Goal: Information Seeking & Learning: Learn about a topic

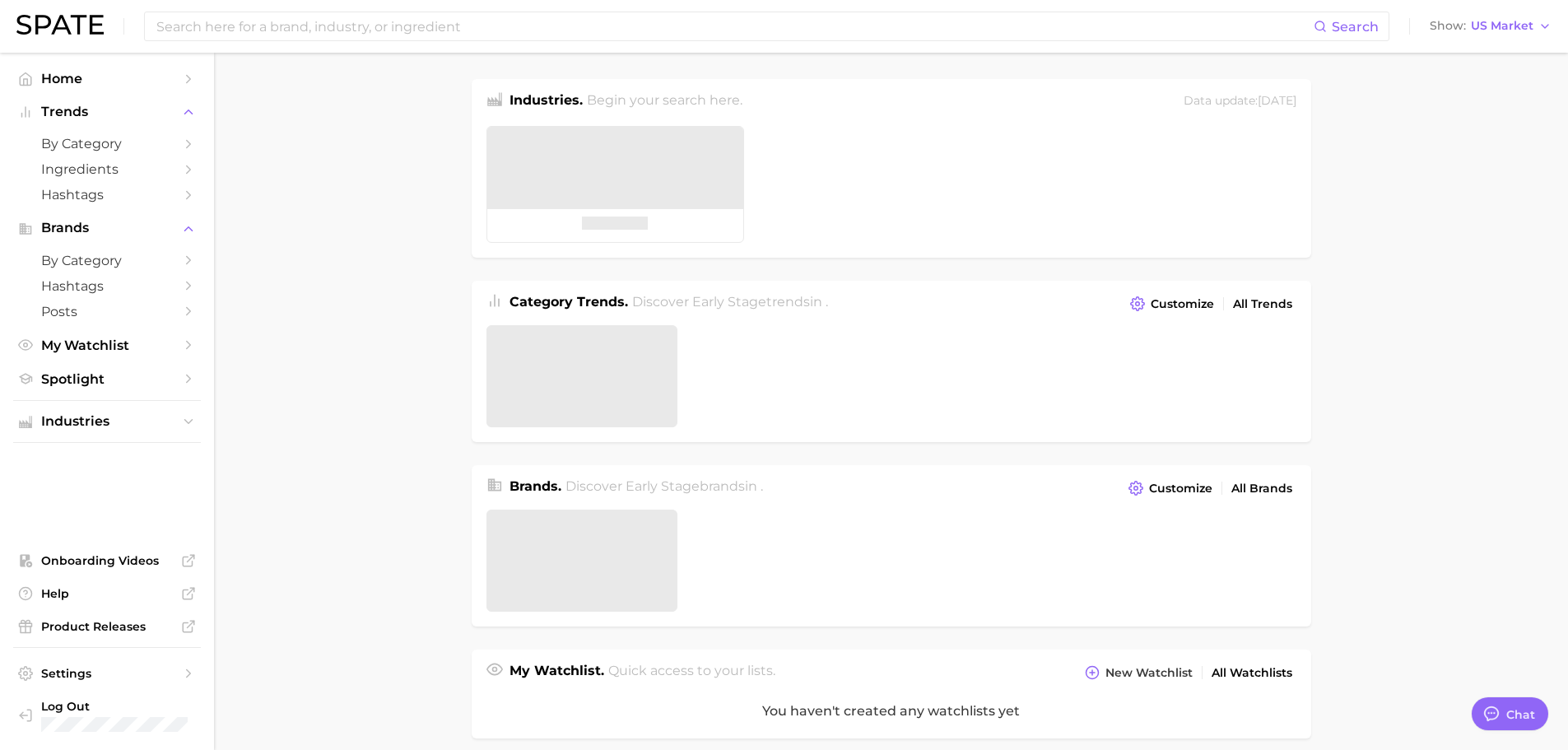
type textarea "x"
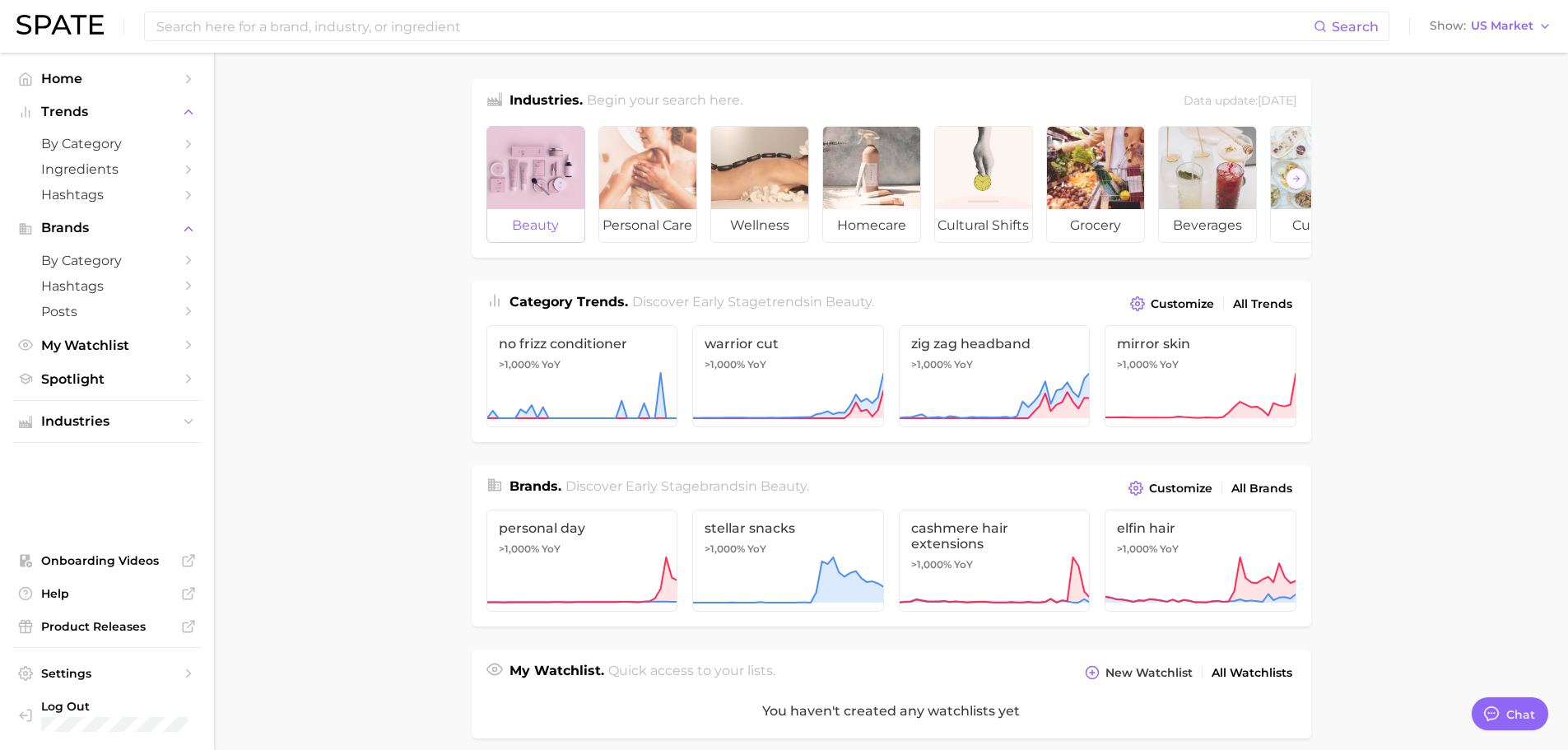
click at [555, 197] on div at bounding box center [536, 168] width 97 height 82
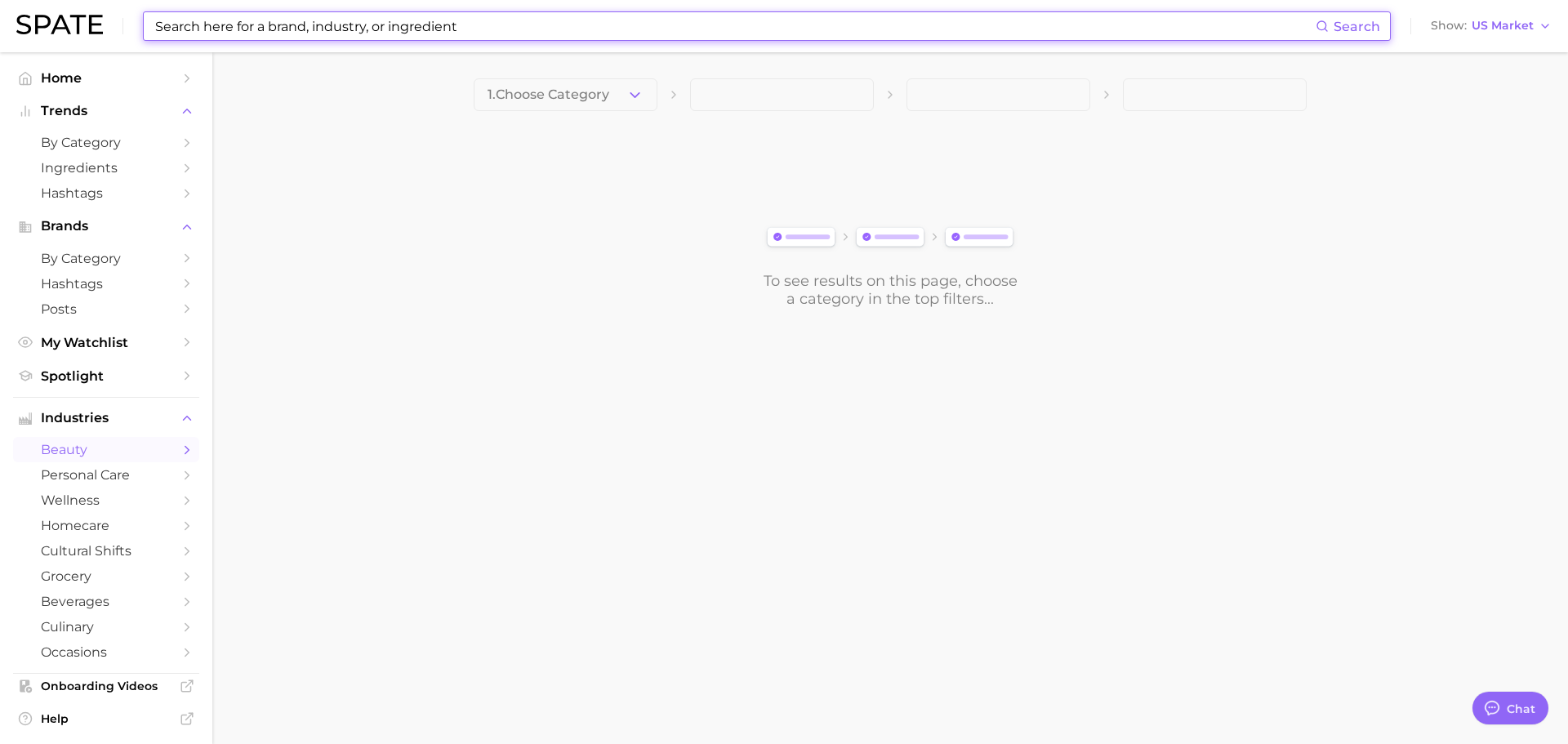
click at [404, 20] on input at bounding box center [734, 26] width 1162 height 27
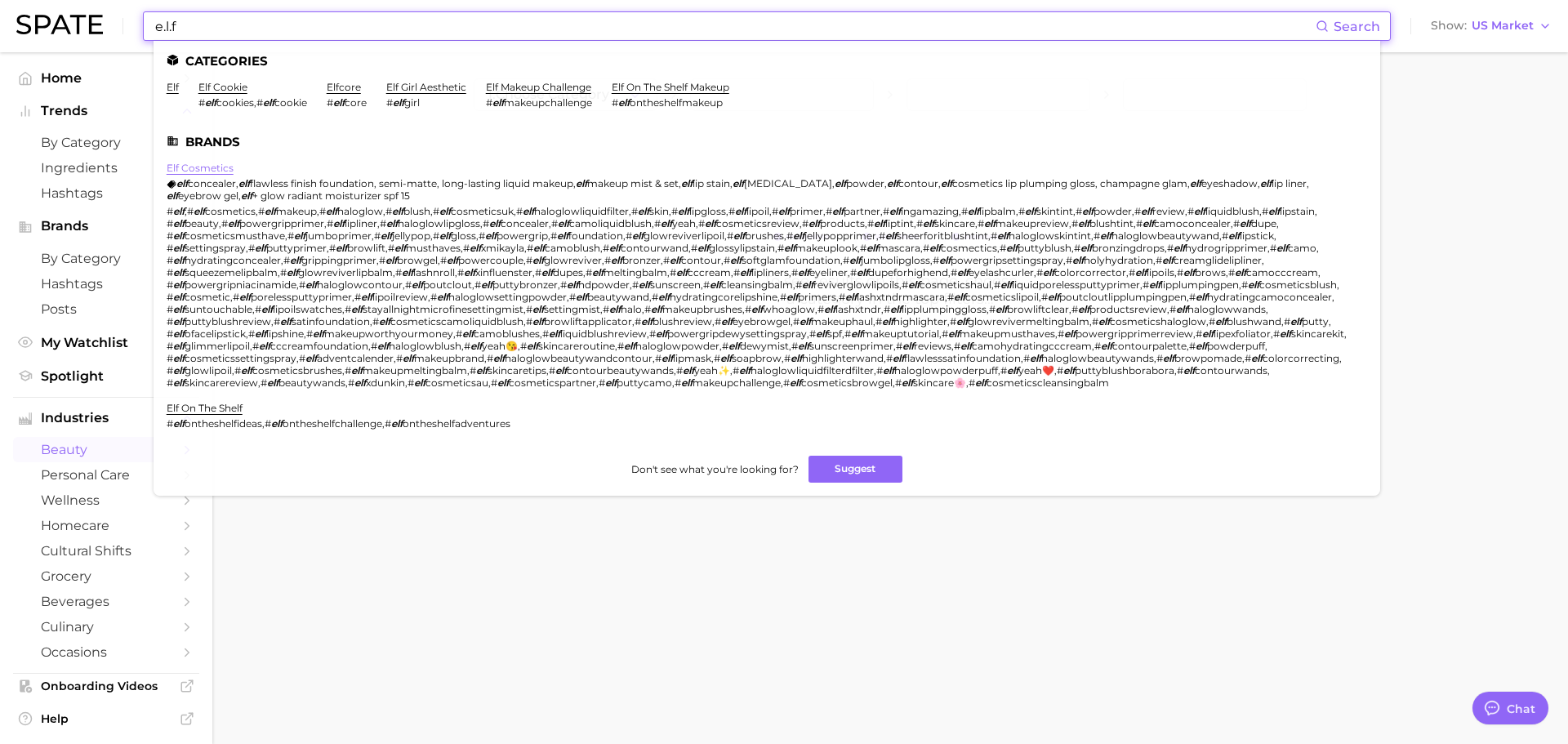
type input "e.l.f"
click at [194, 169] on link "elf cosmetics" at bounding box center [200, 167] width 67 height 12
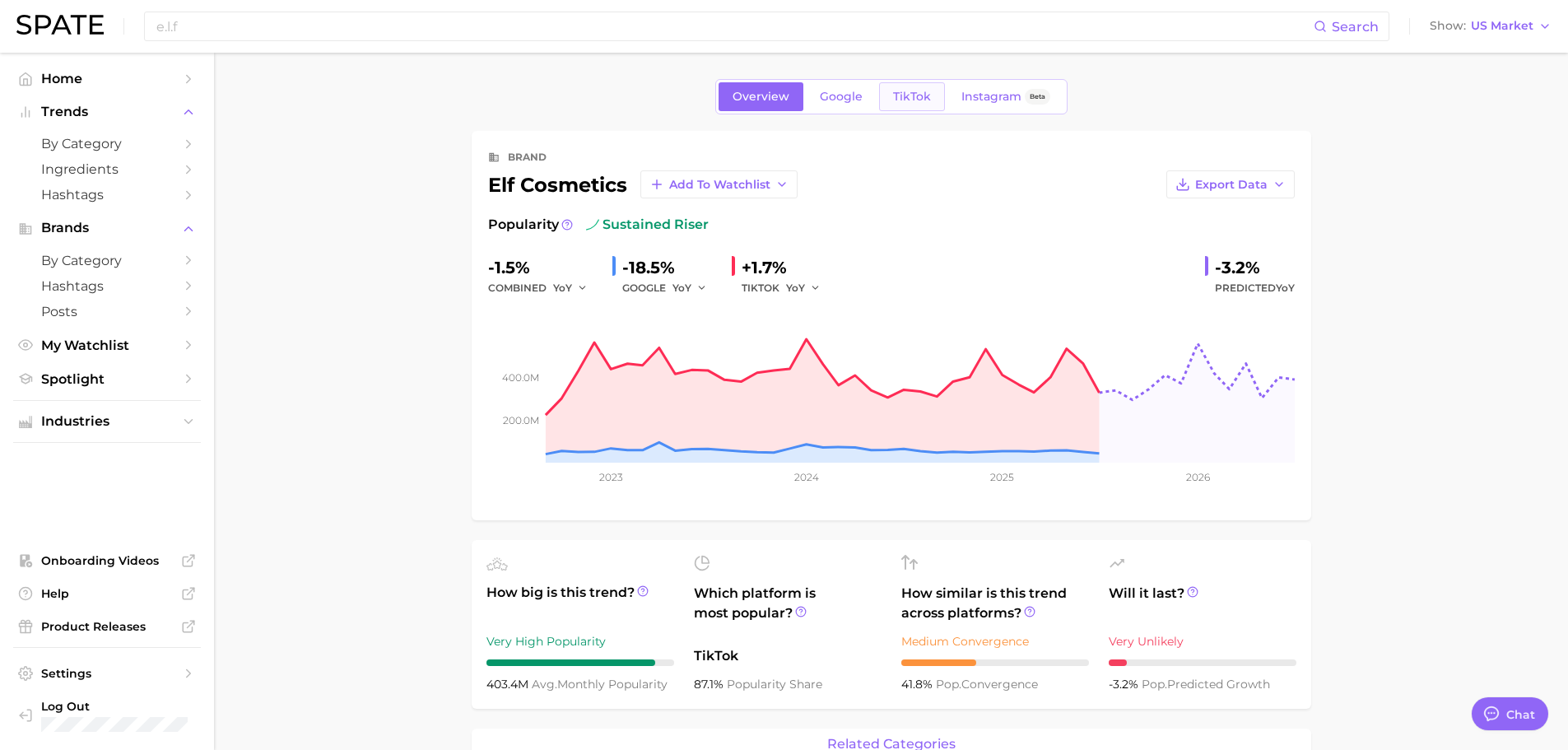
click at [888, 100] on link "TikTok" at bounding box center [912, 97] width 66 height 29
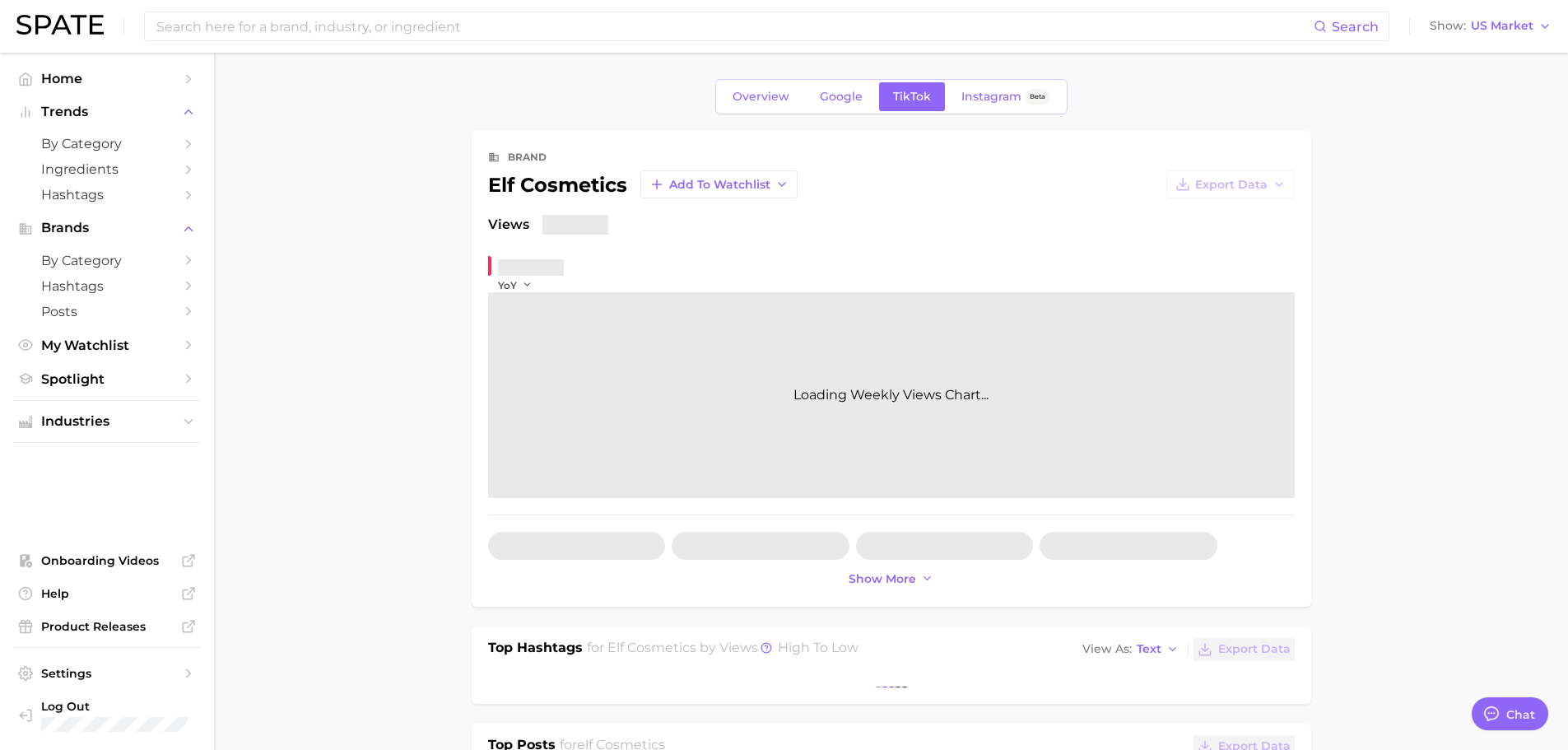
type textarea "x"
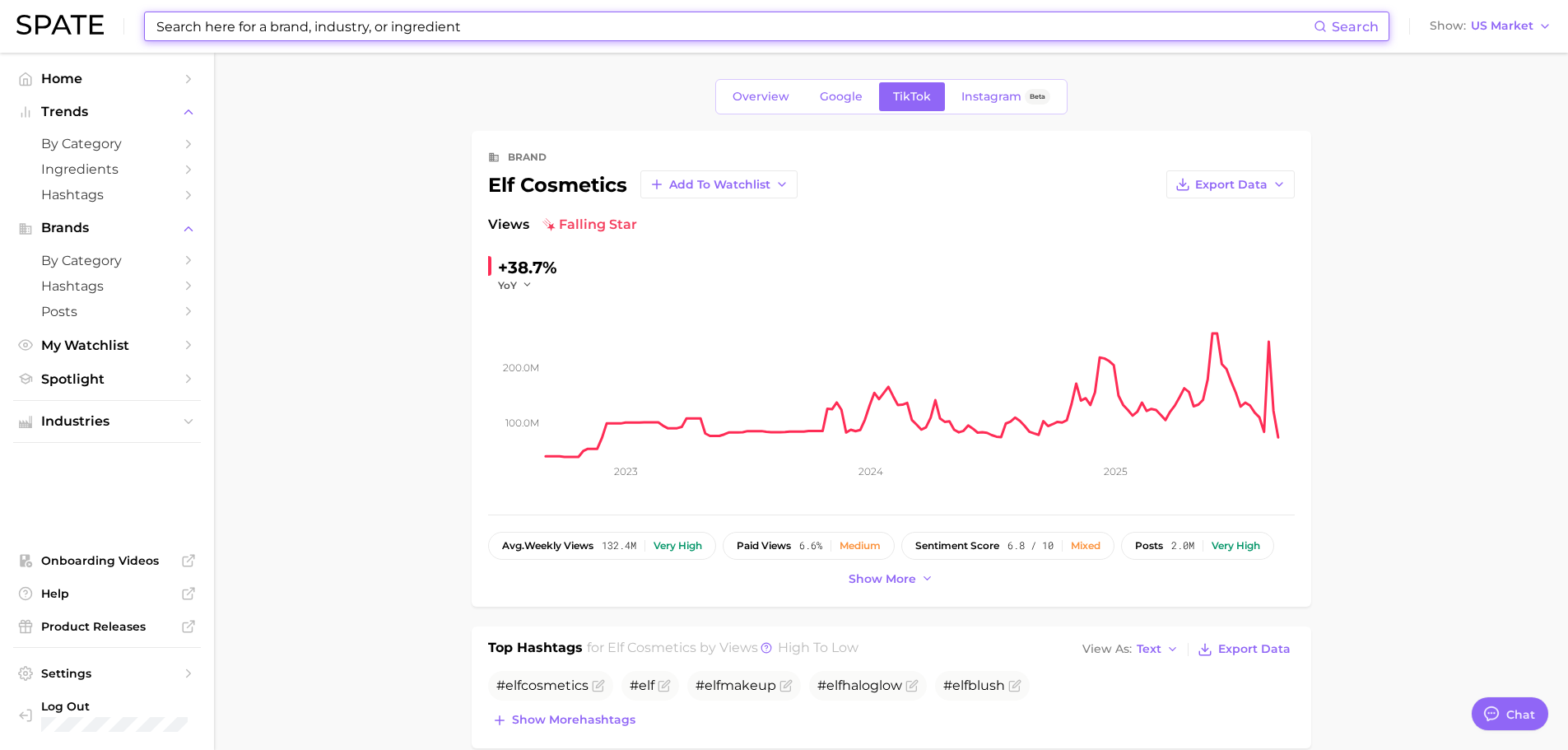
click at [202, 26] on input at bounding box center [734, 26] width 1159 height 28
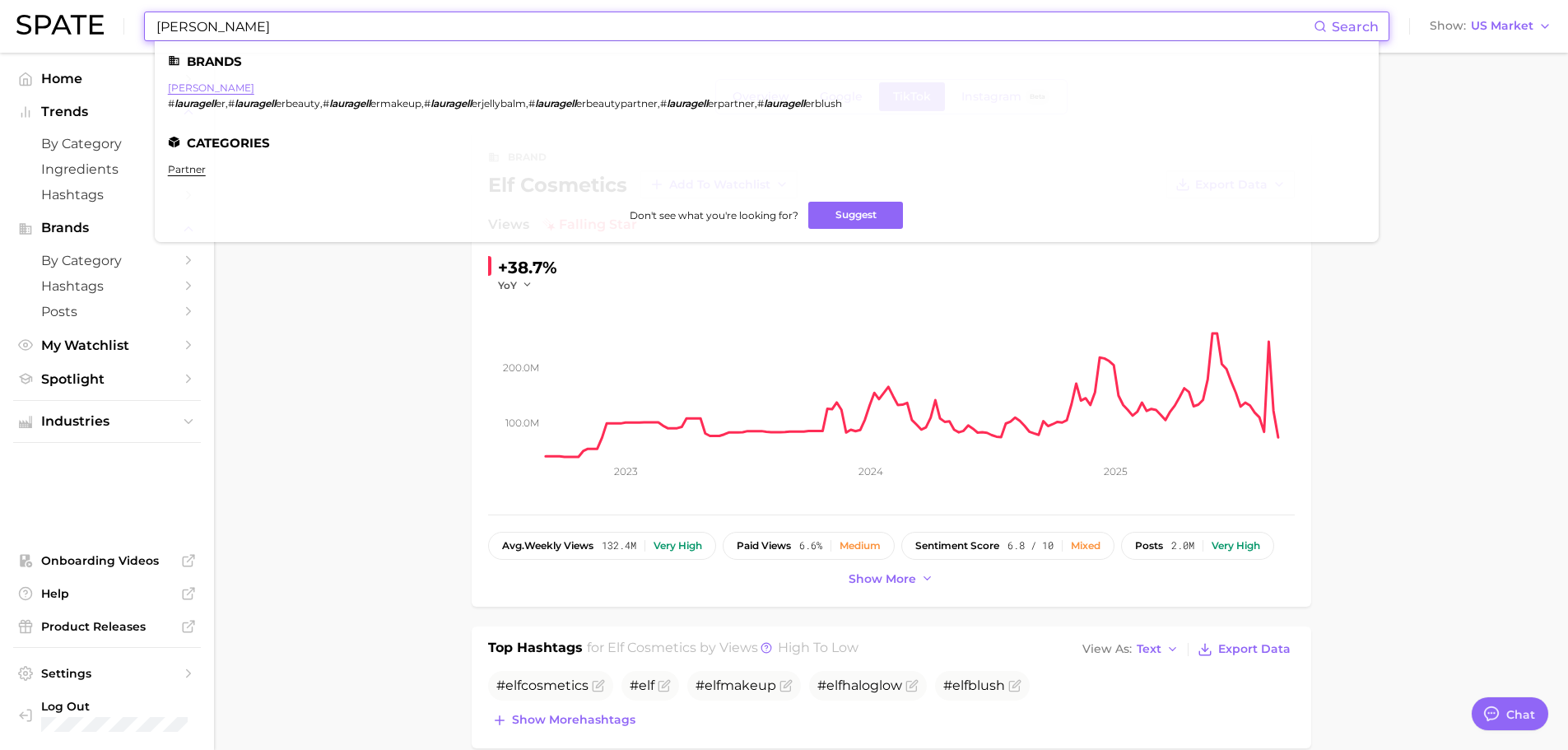
type input "[PERSON_NAME]"
click at [205, 91] on link "[PERSON_NAME]" at bounding box center [211, 87] width 87 height 13
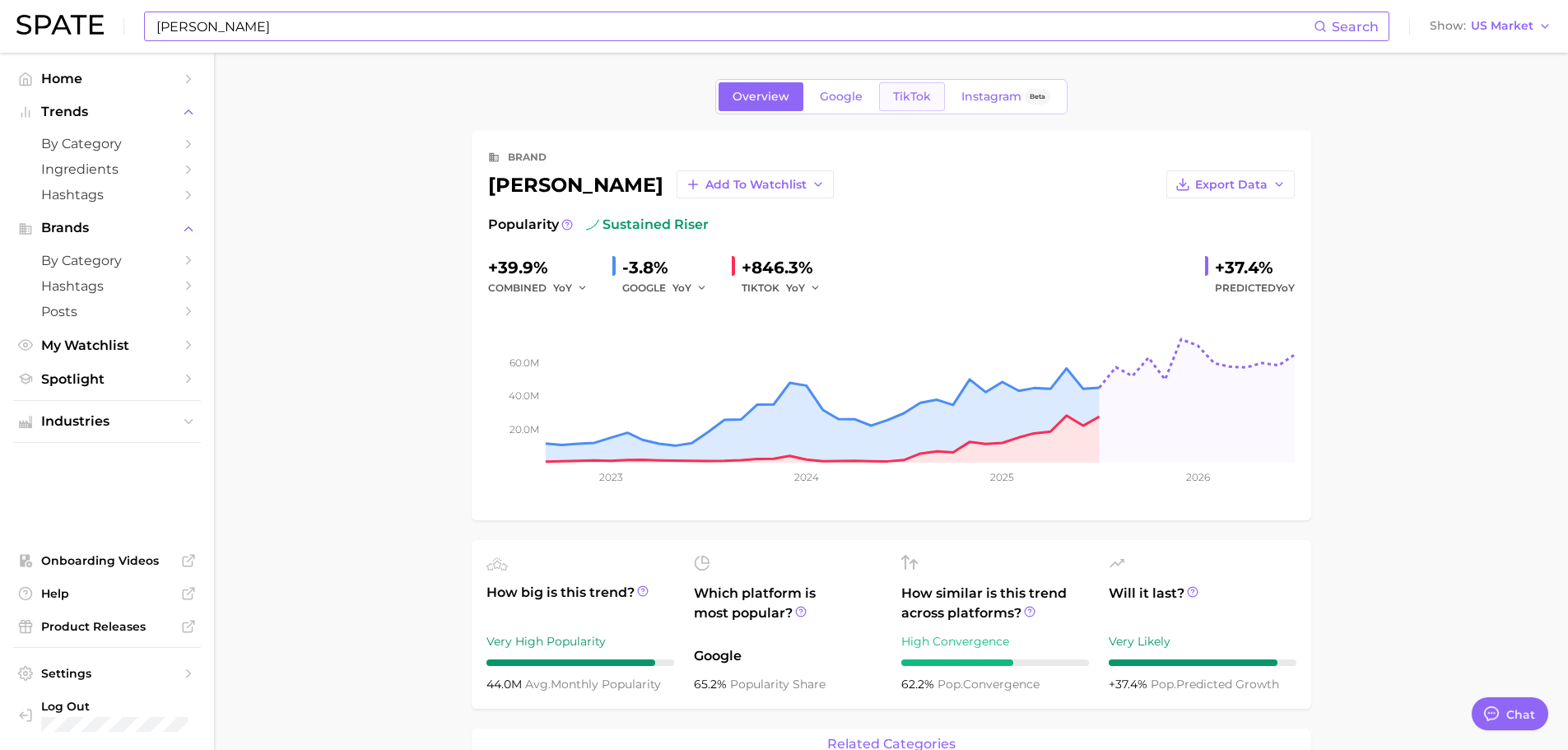
click at [913, 92] on span "TikTok" at bounding box center [911, 97] width 38 height 14
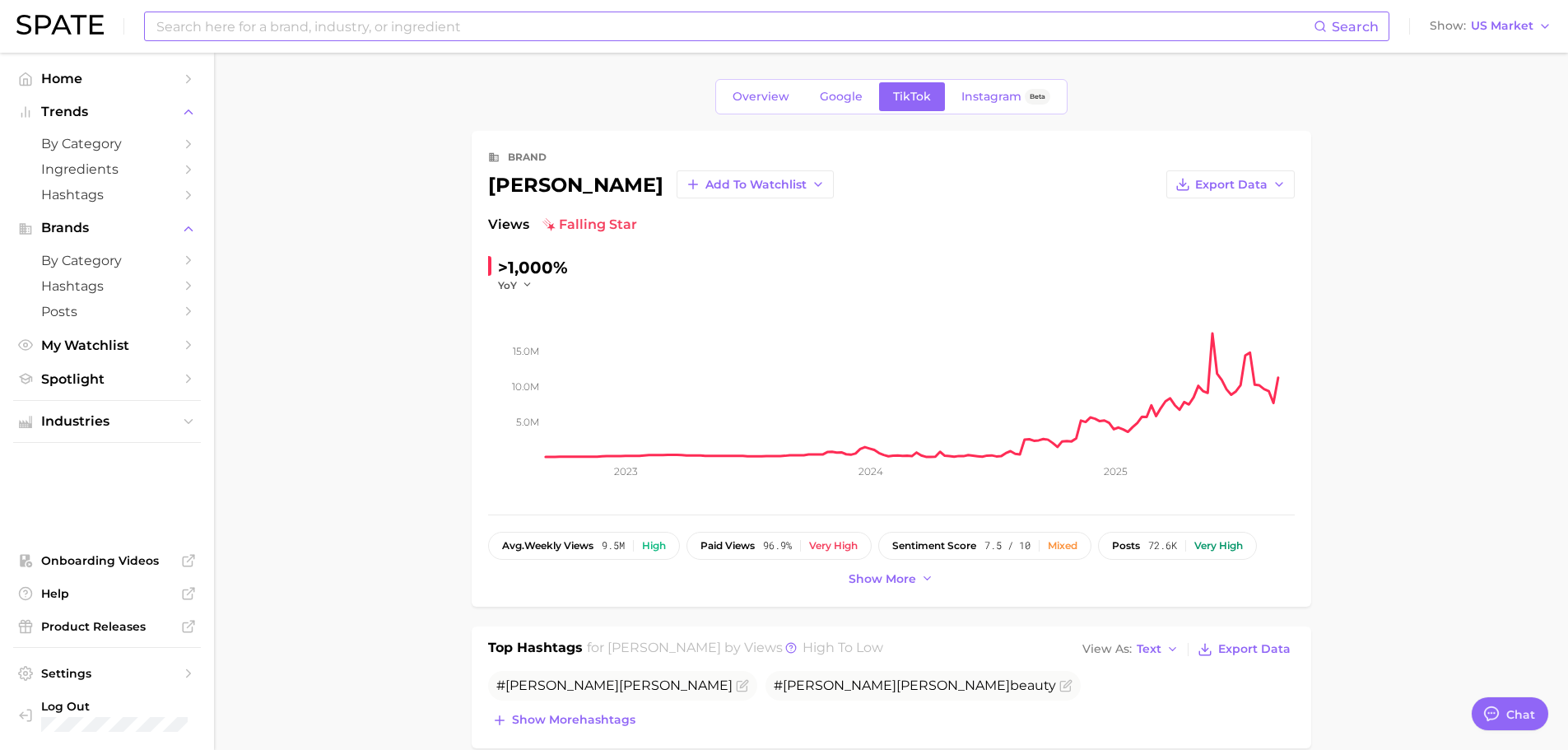
click at [615, 225] on span "falling star" at bounding box center [590, 225] width 95 height 20
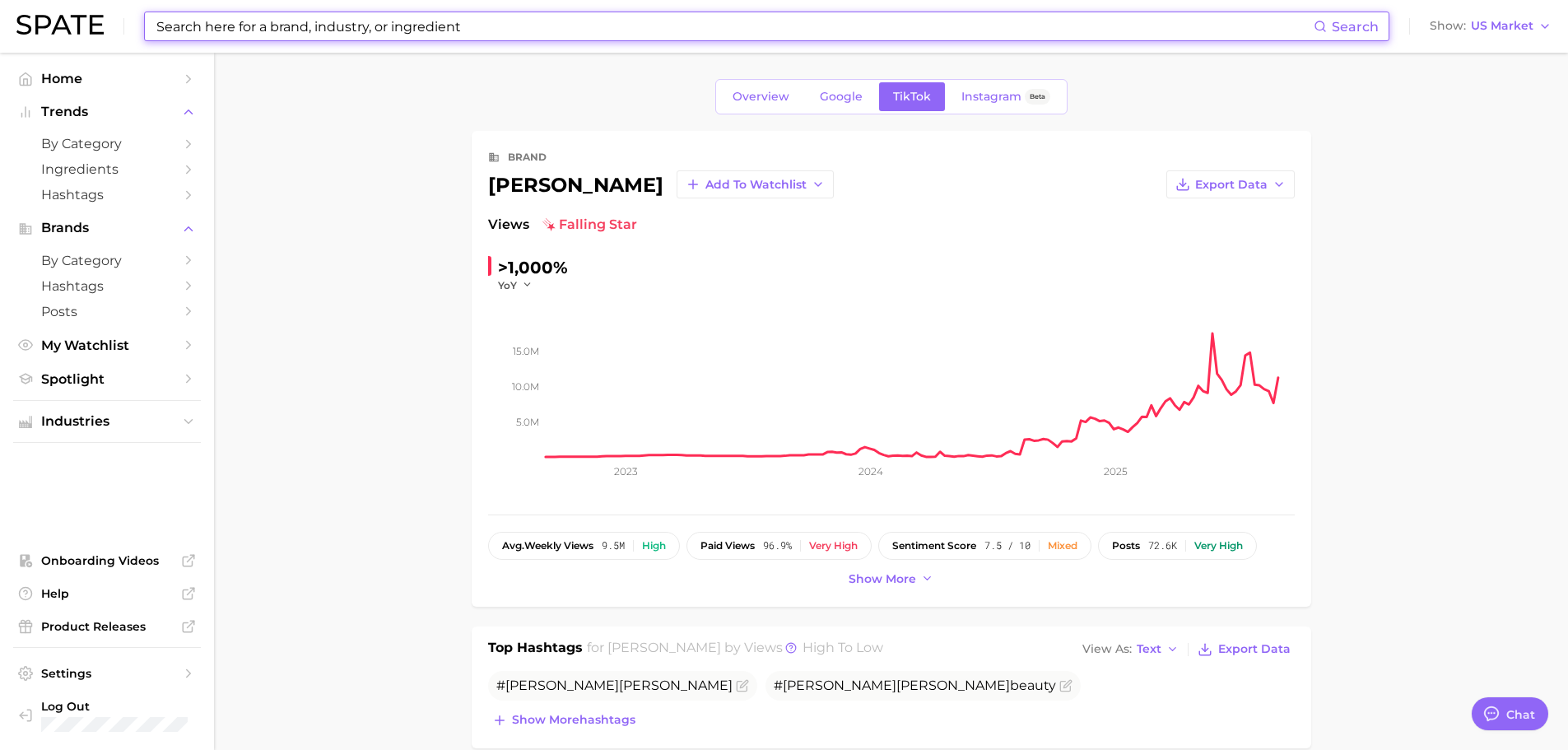
click at [408, 20] on input at bounding box center [734, 26] width 1159 height 28
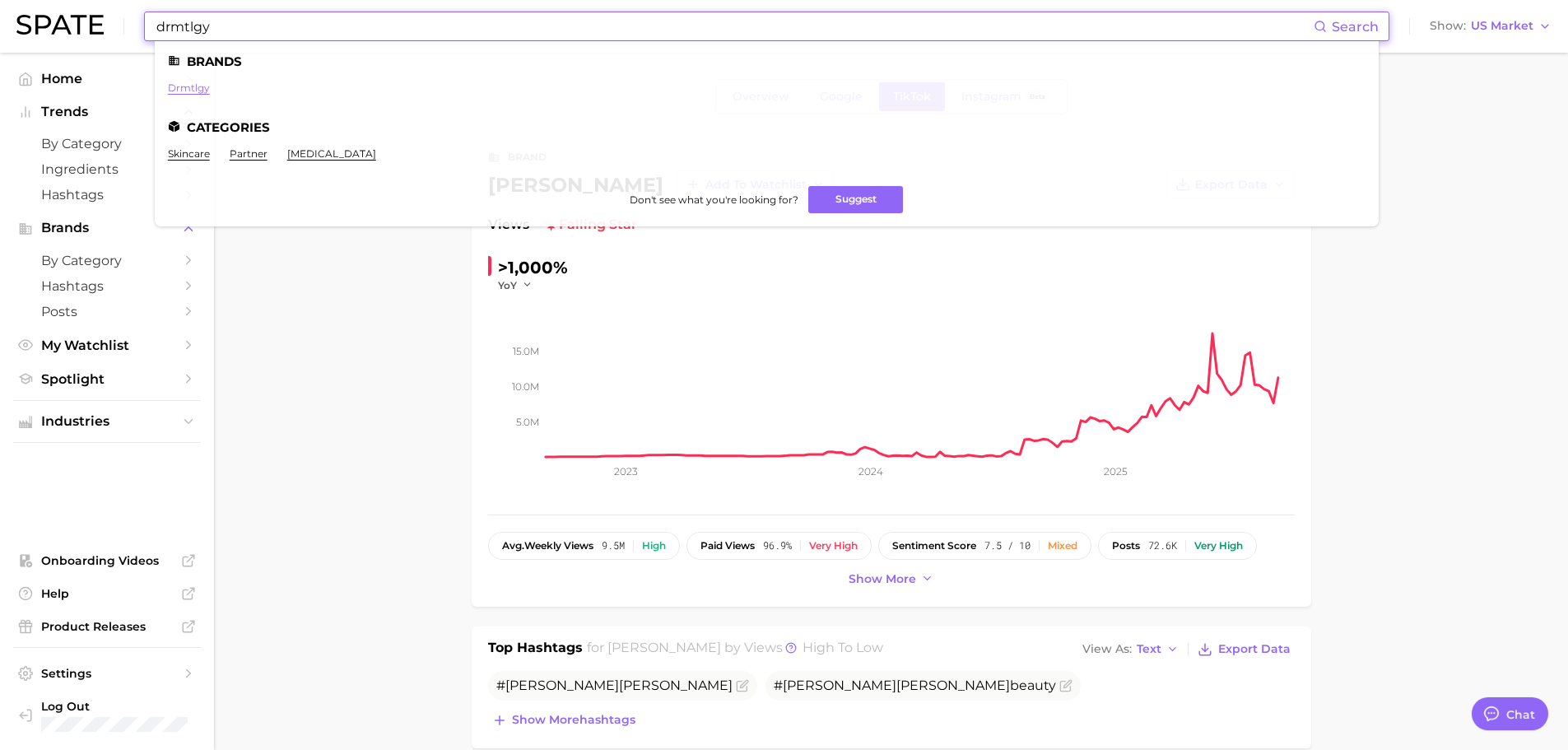
type input "drmtlgy"
click at [189, 92] on link "drmtlgy" at bounding box center [189, 87] width 42 height 13
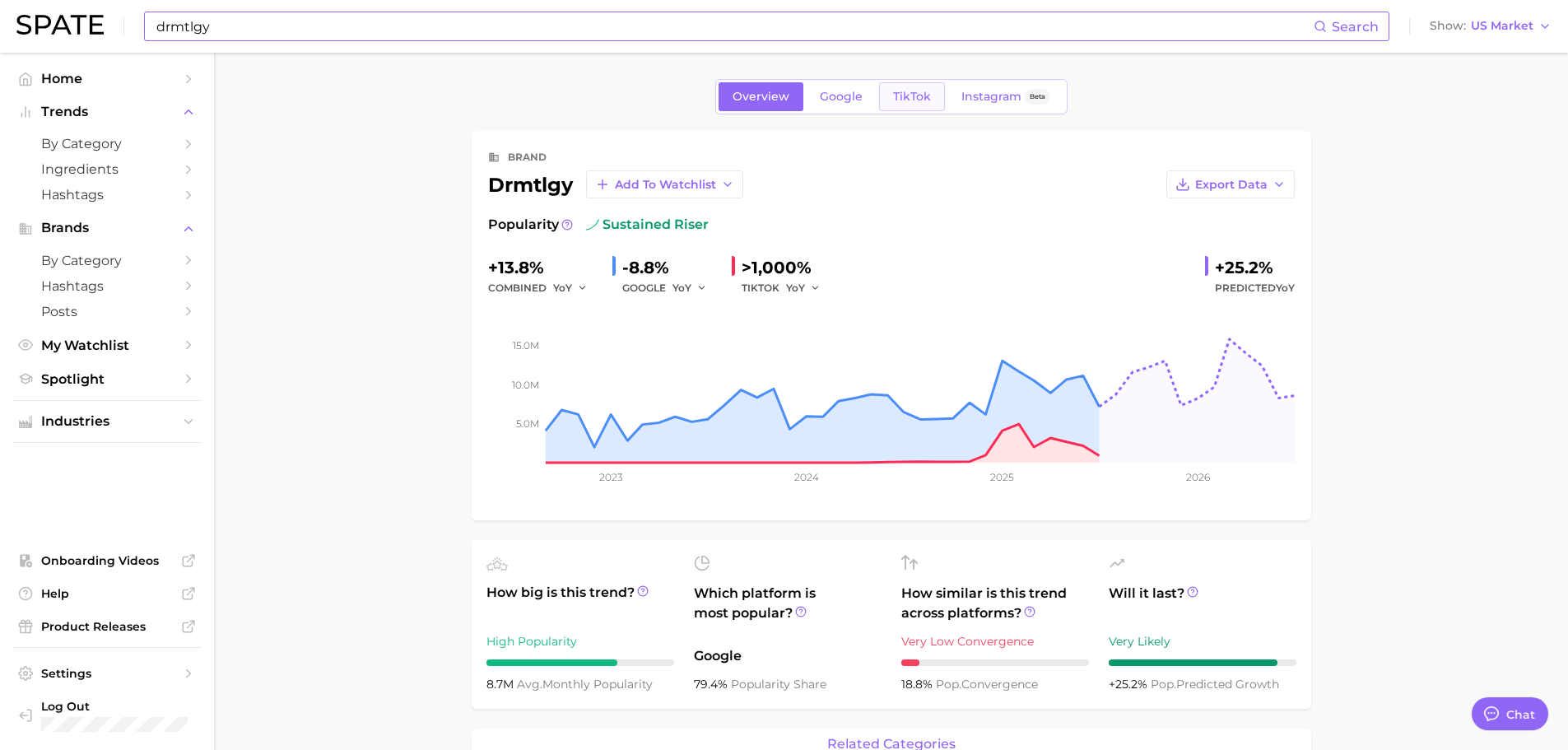
click at [893, 101] on span "TikTok" at bounding box center [911, 97] width 38 height 14
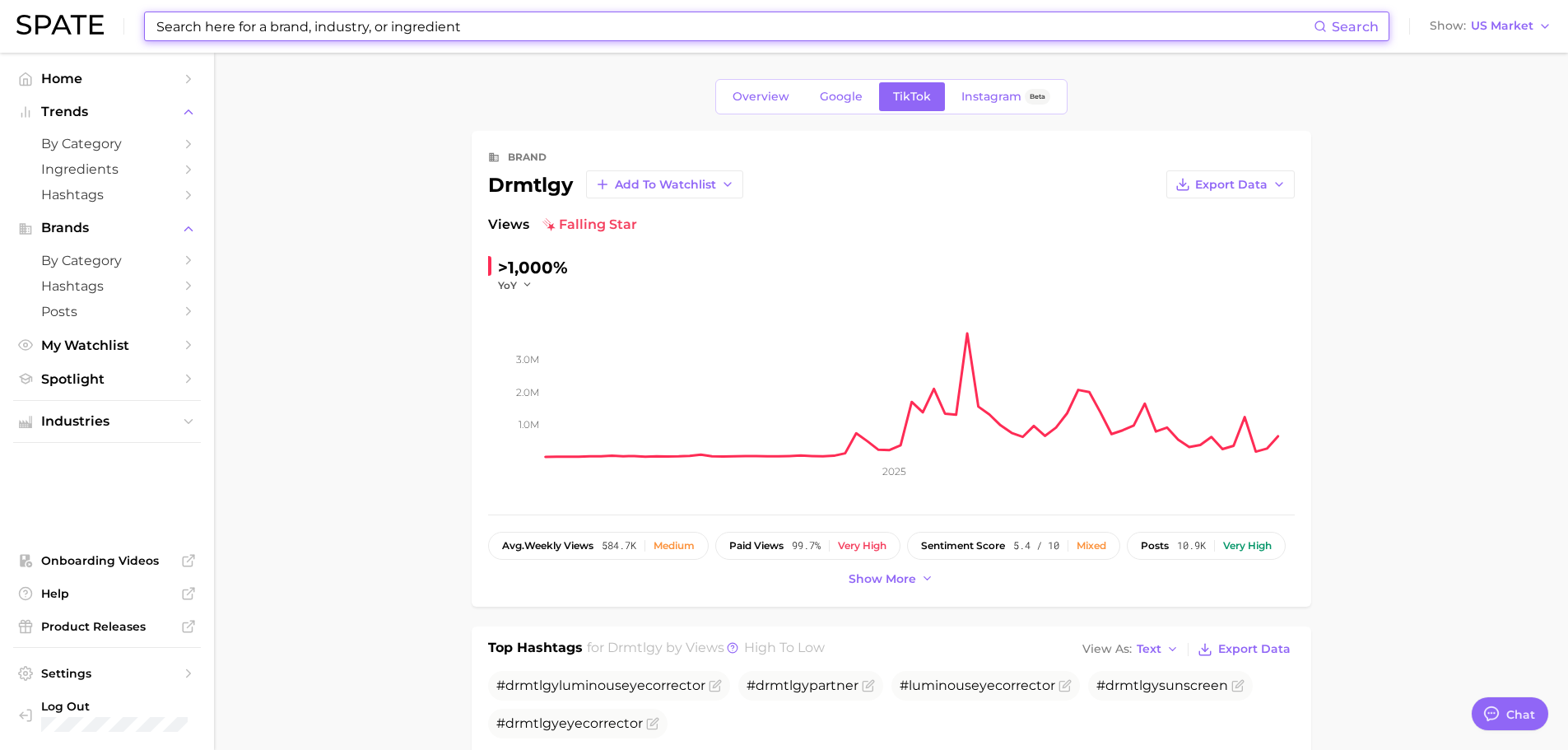
click at [503, 31] on input at bounding box center [734, 26] width 1159 height 28
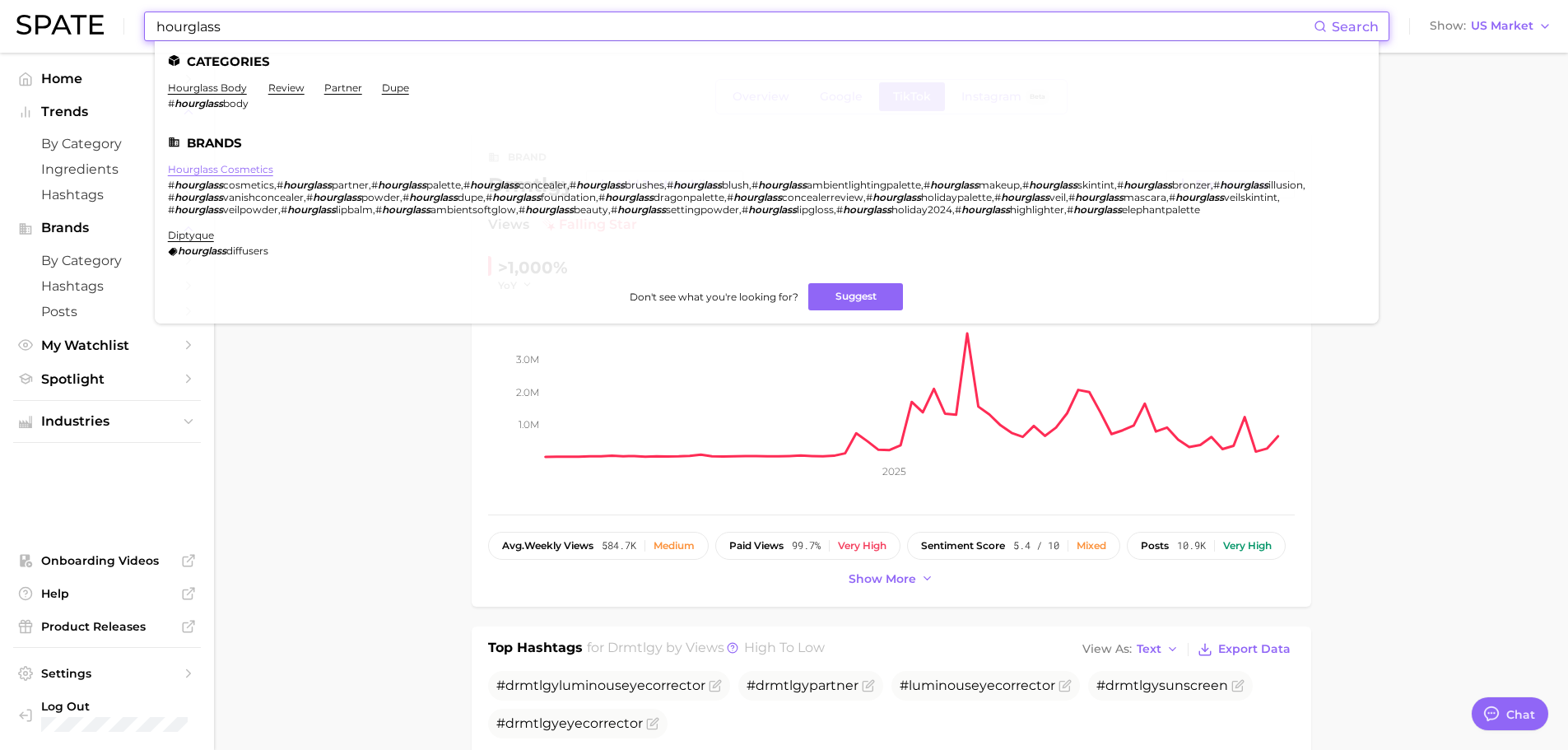
type input "hourglass"
click at [233, 165] on link "hourglass cosmetics" at bounding box center [220, 169] width 105 height 13
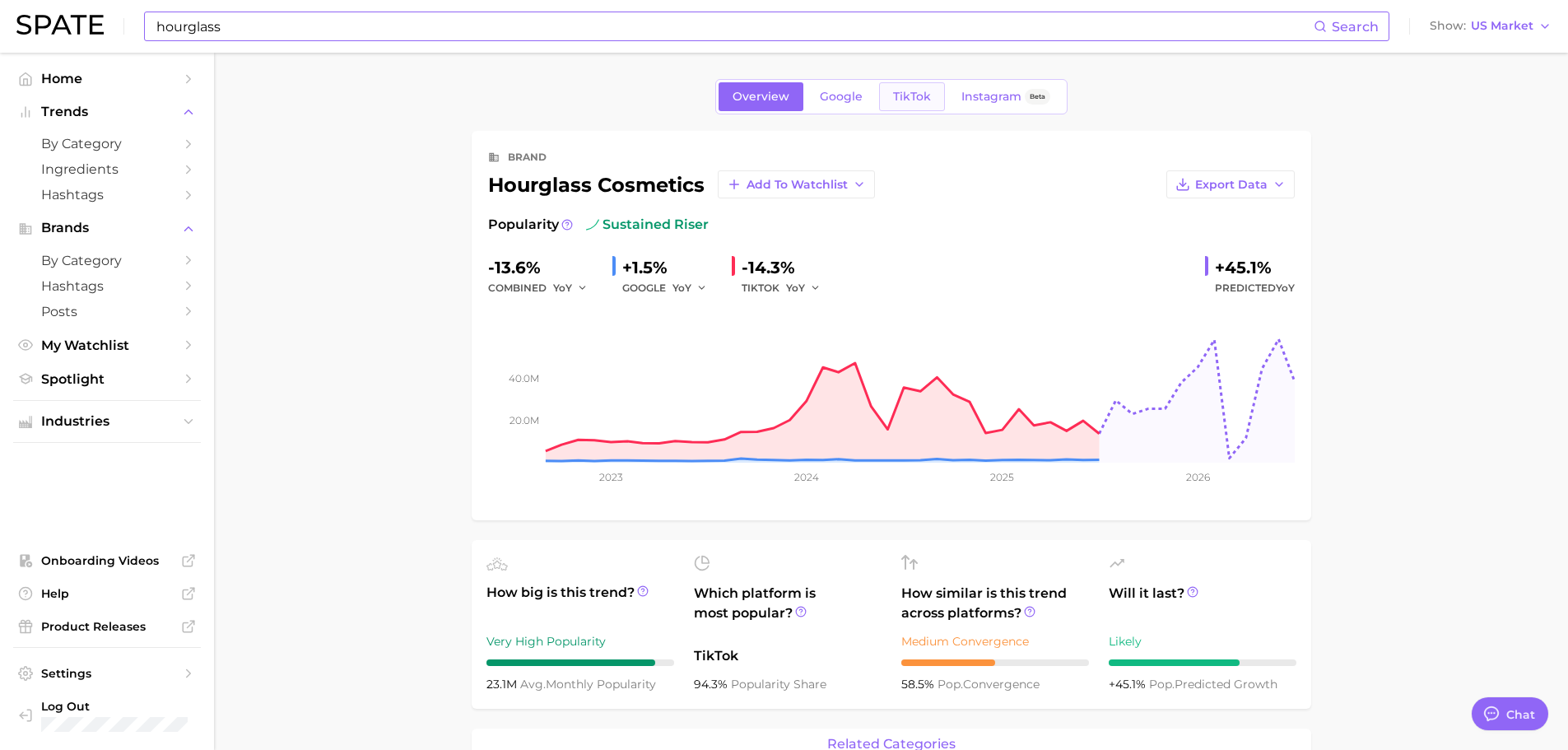
click at [920, 101] on span "TikTok" at bounding box center [911, 97] width 38 height 14
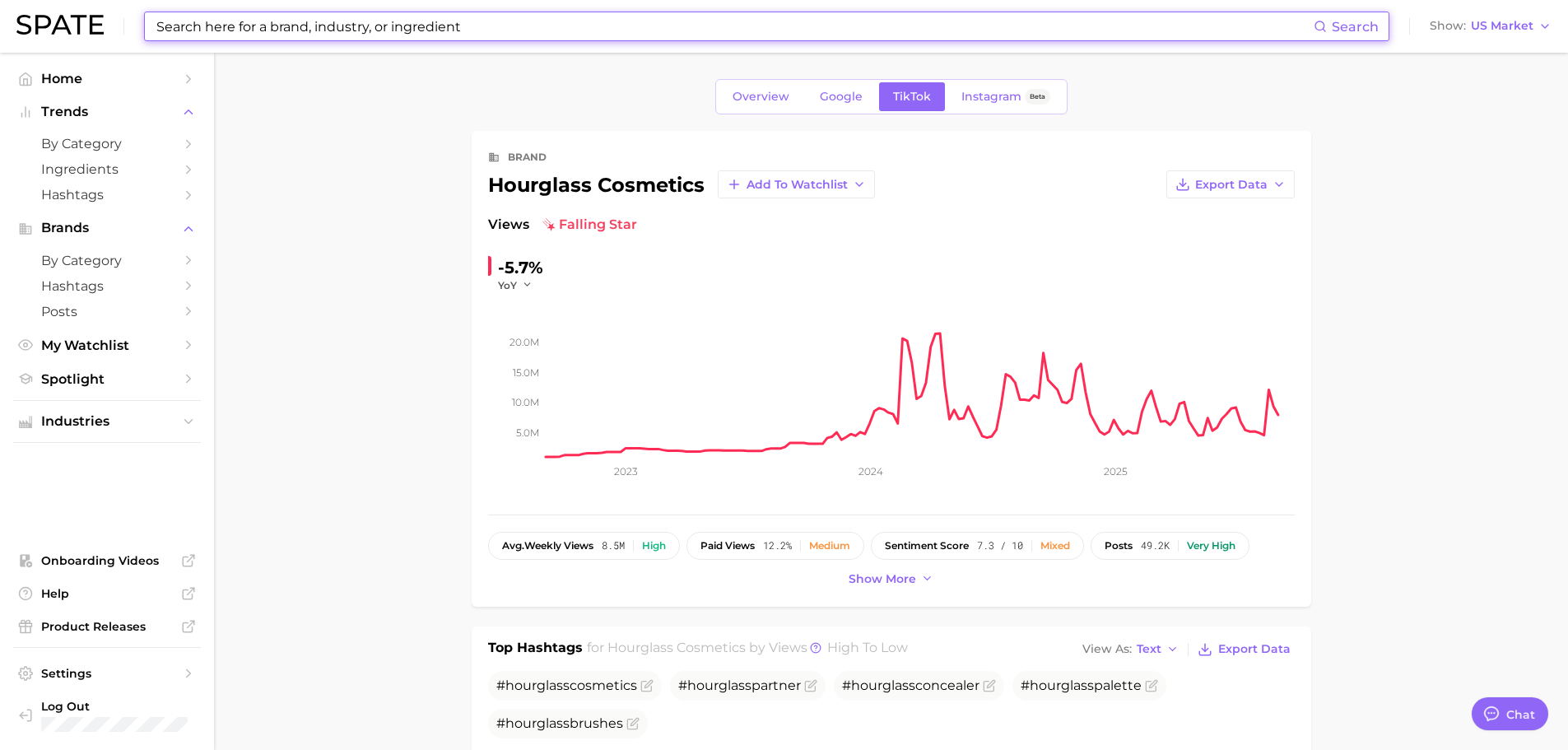
click at [455, 25] on input at bounding box center [734, 26] width 1159 height 28
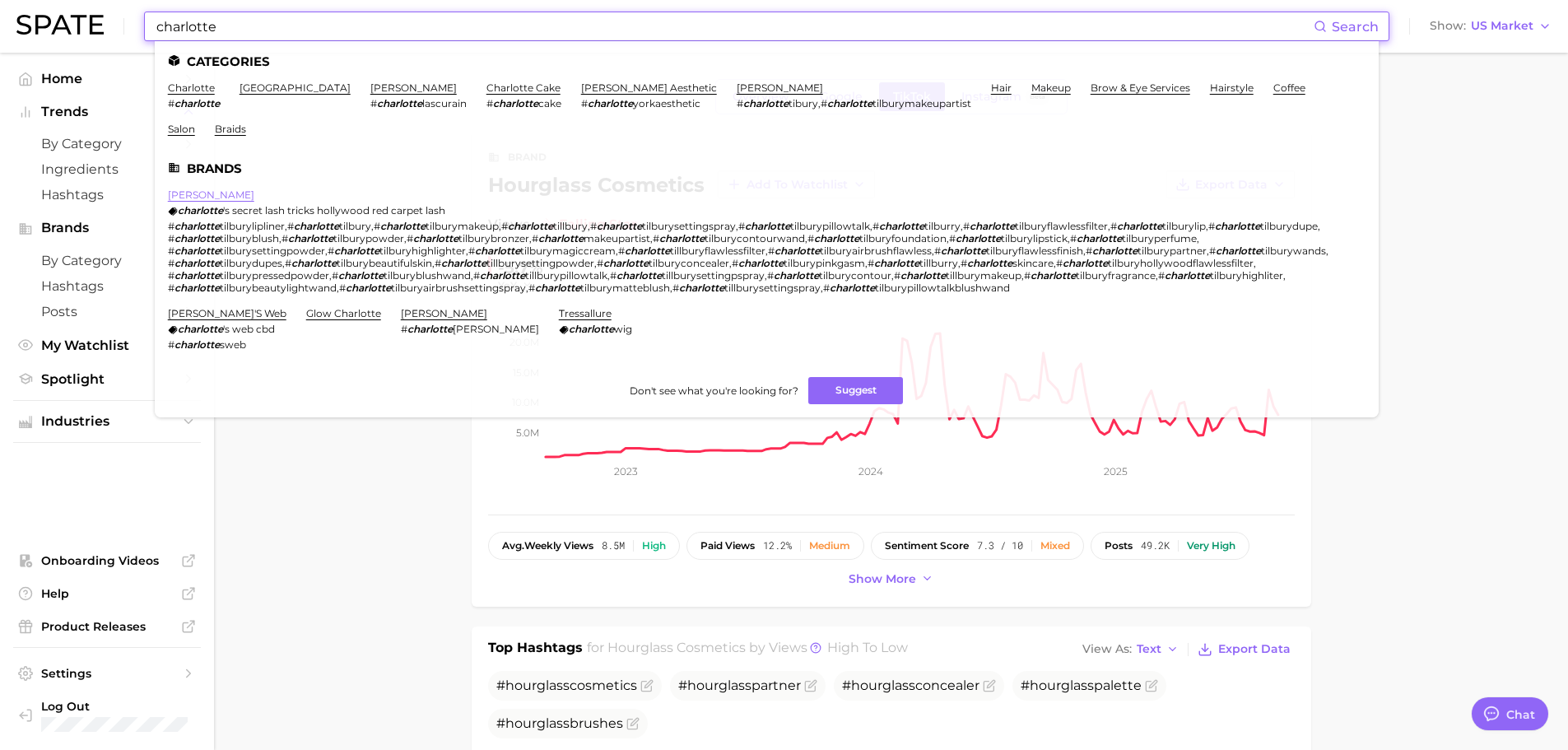
type input "charlotte"
click at [226, 195] on link "[PERSON_NAME]" at bounding box center [211, 194] width 87 height 13
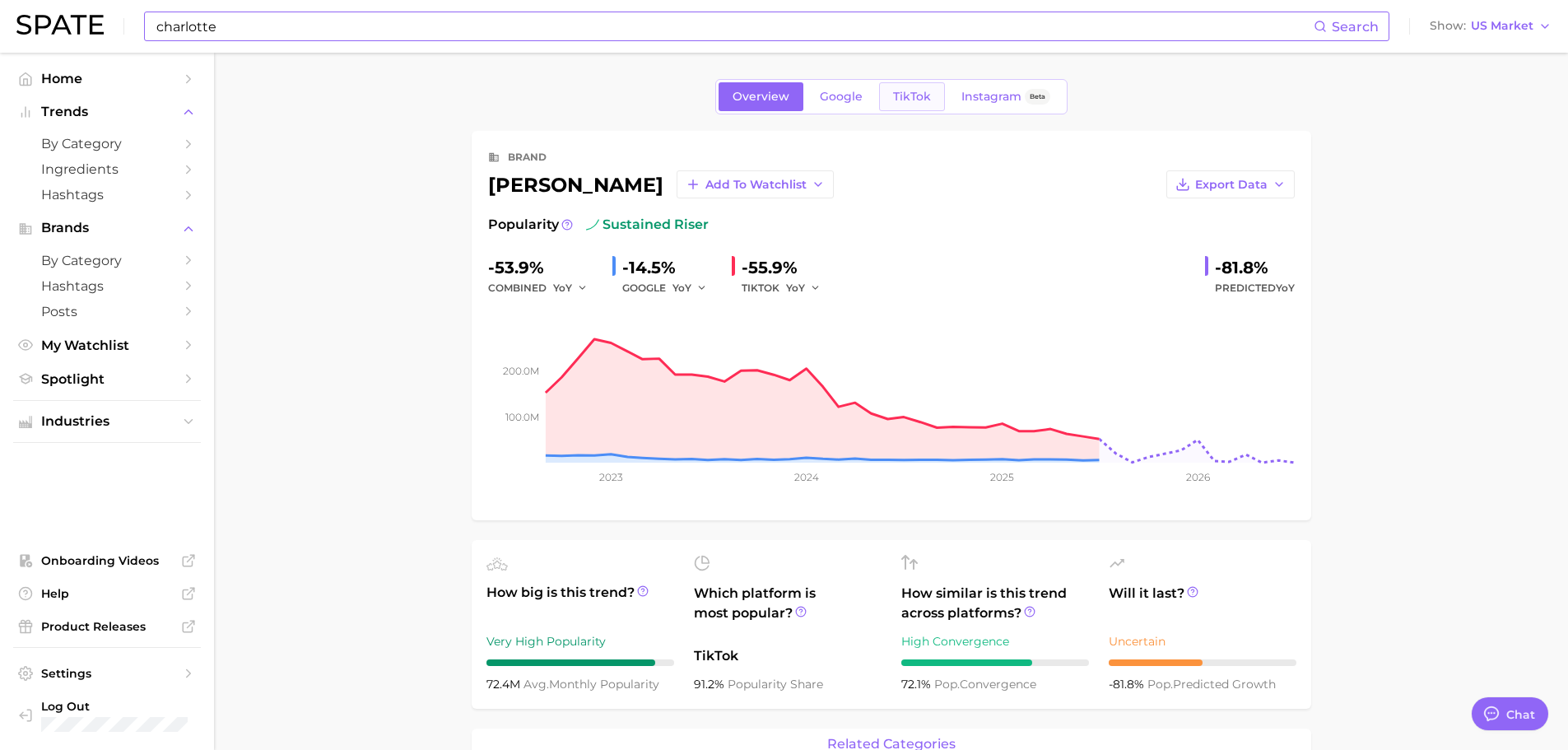
click at [921, 102] on span "TikTok" at bounding box center [911, 97] width 38 height 14
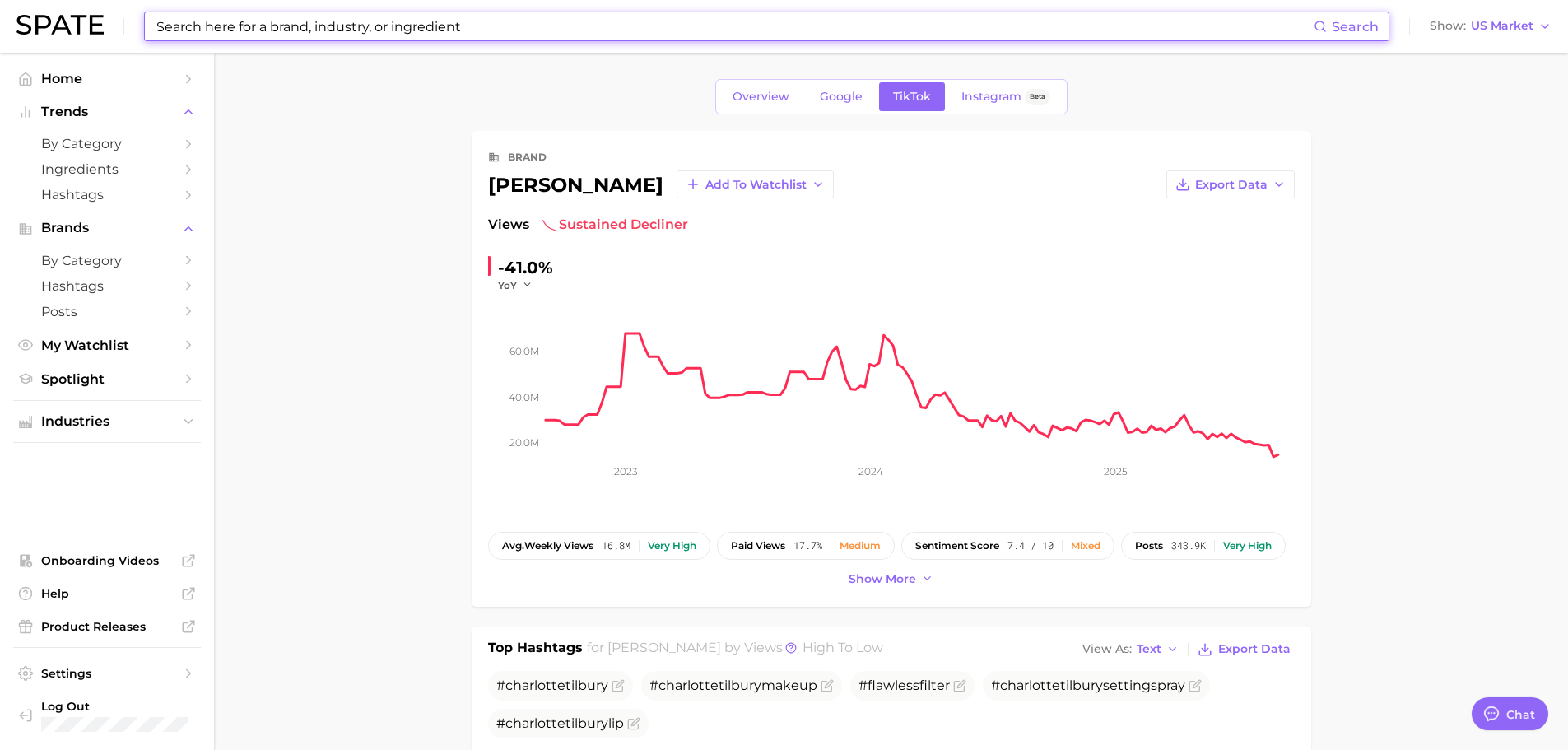
click at [336, 24] on input at bounding box center [734, 26] width 1159 height 28
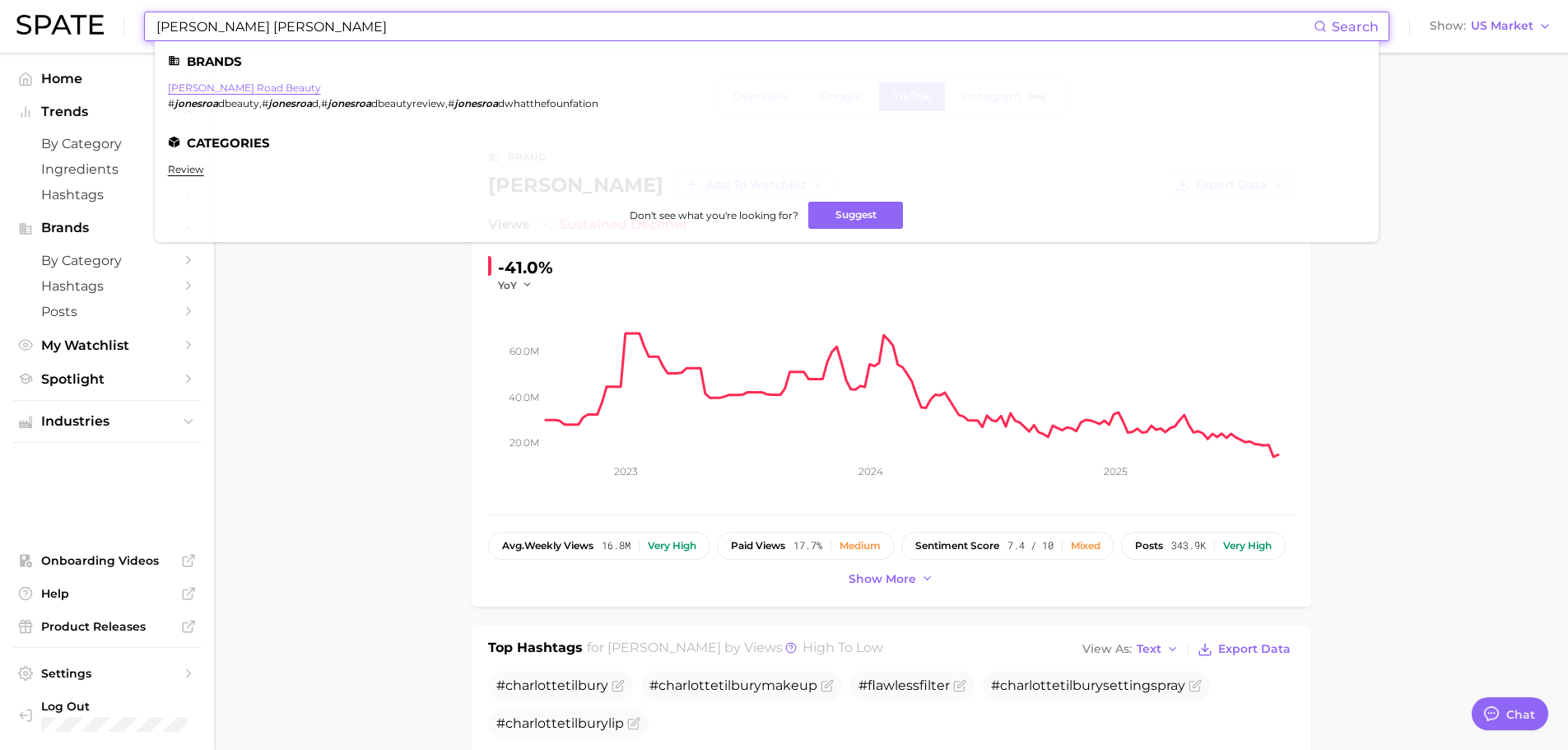
type input "[PERSON_NAME] [PERSON_NAME]"
click at [249, 92] on link "[PERSON_NAME] road beauty" at bounding box center [244, 87] width 153 height 13
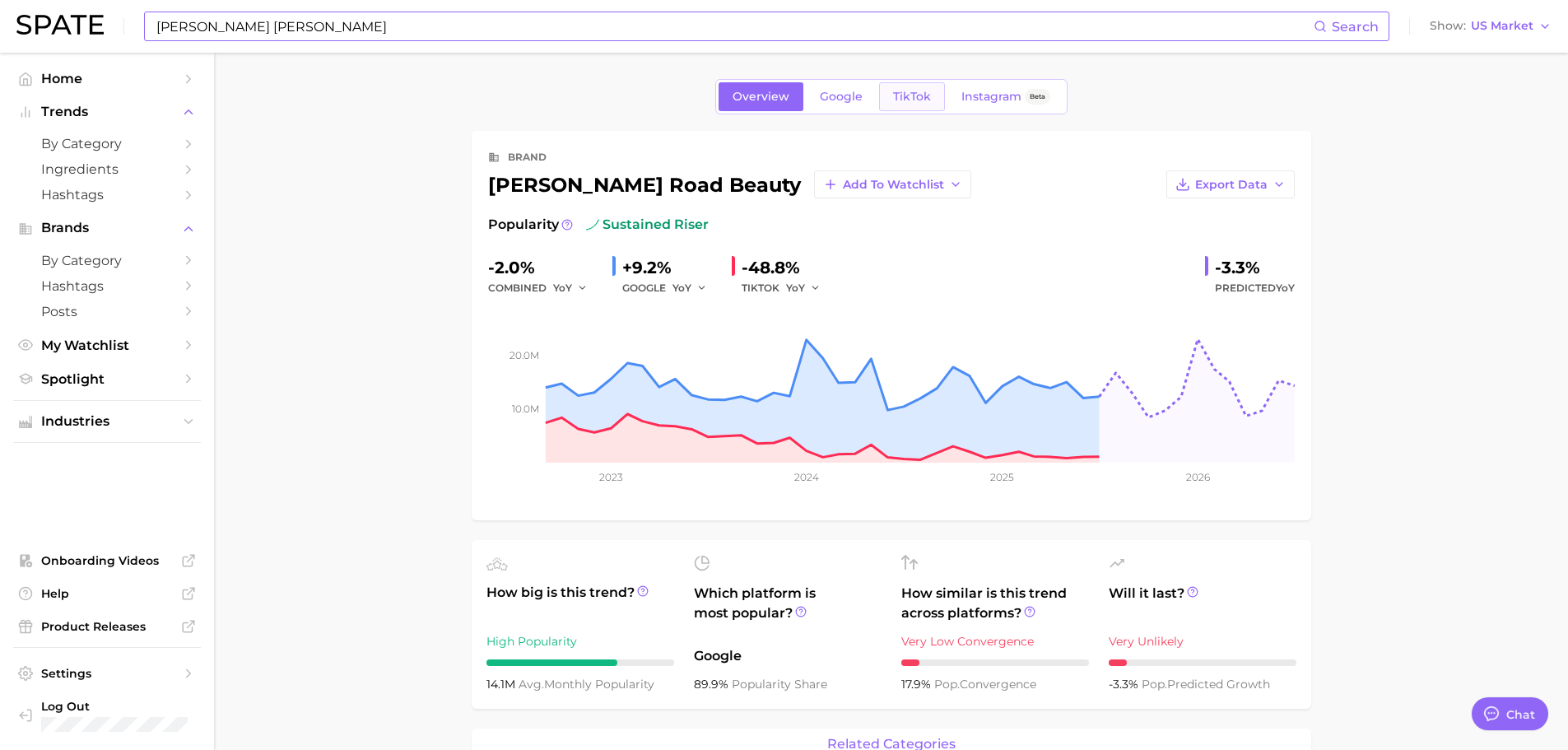
drag, startPoint x: 910, startPoint y: 112, endPoint x: 918, endPoint y: 102, distance: 12.8
click at [918, 102] on div "Overview Google TikTok Instagram Beta" at bounding box center [891, 97] width 352 height 35
click at [918, 102] on span "TikTok" at bounding box center [911, 97] width 38 height 14
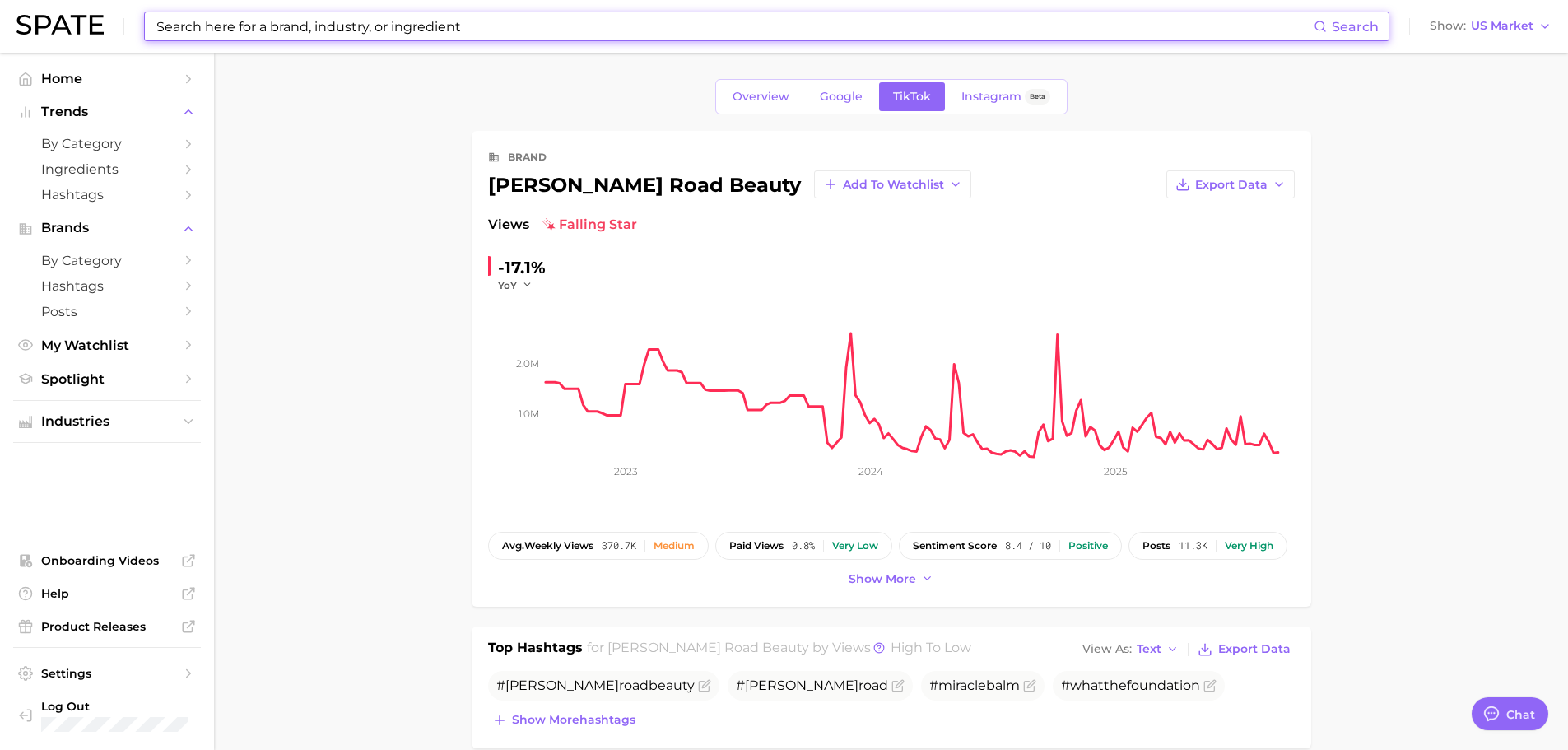
click at [228, 36] on input at bounding box center [734, 26] width 1159 height 28
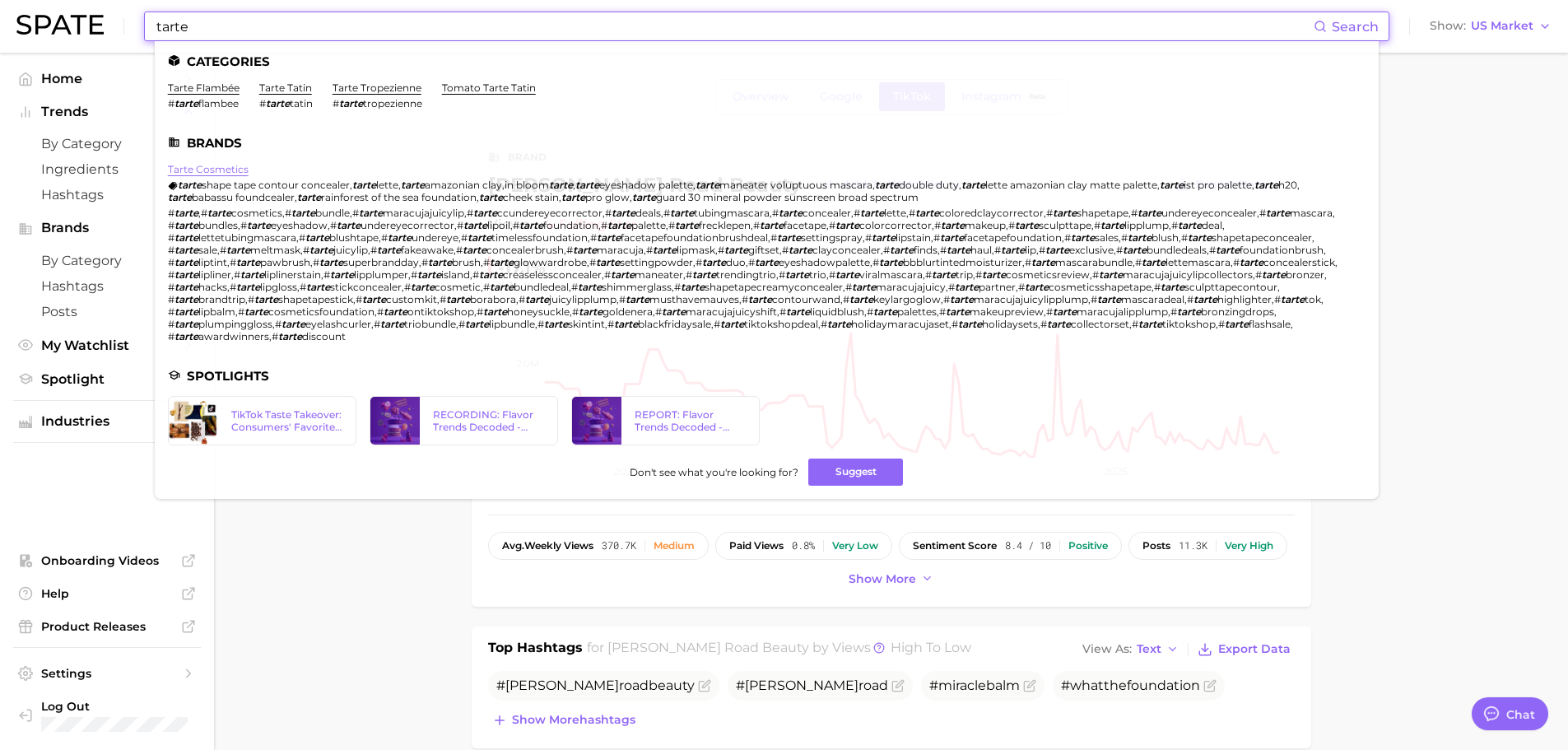
type input "tarte"
click at [183, 169] on link "tarte cosmetics" at bounding box center [208, 169] width 81 height 13
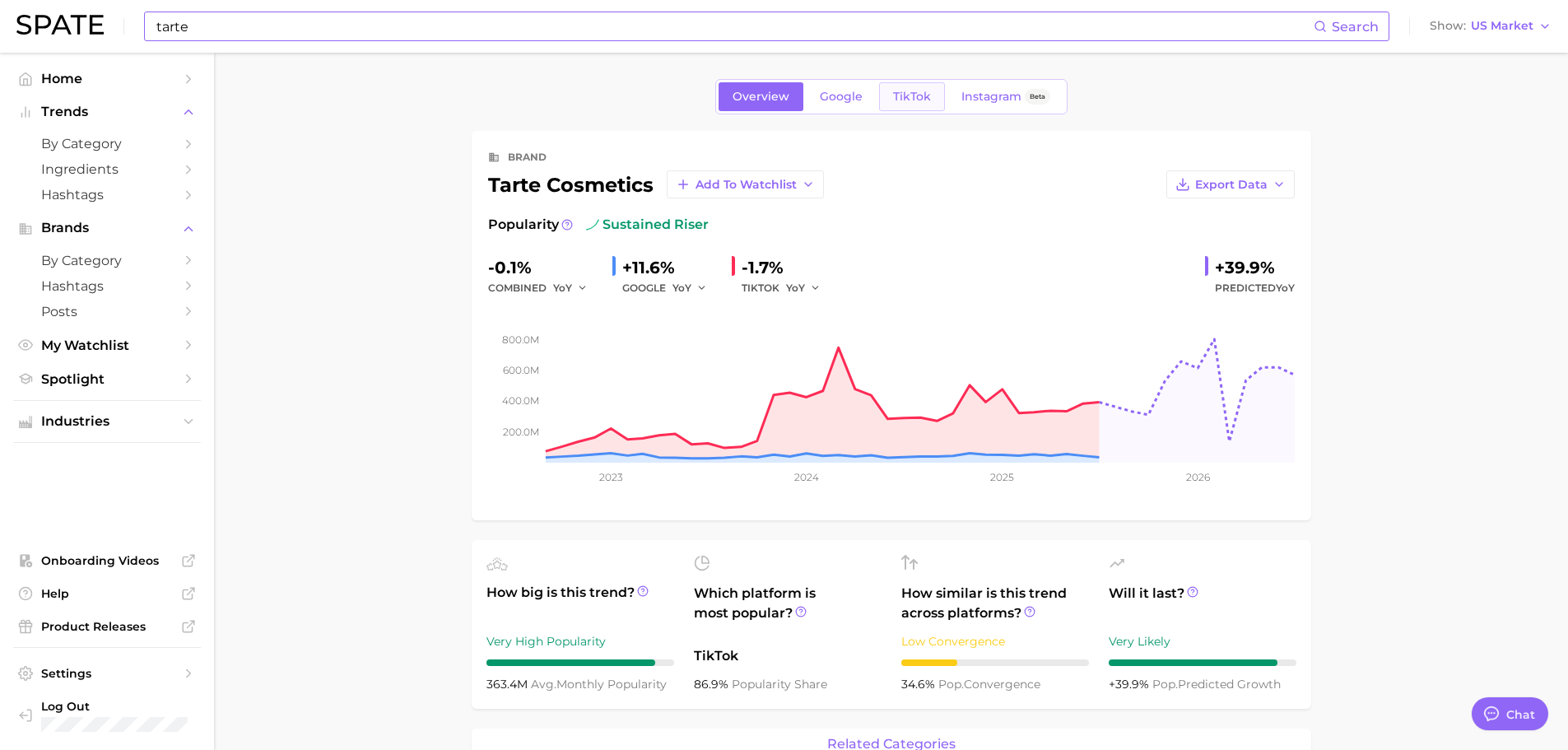
click at [915, 92] on span "TikTok" at bounding box center [911, 97] width 38 height 14
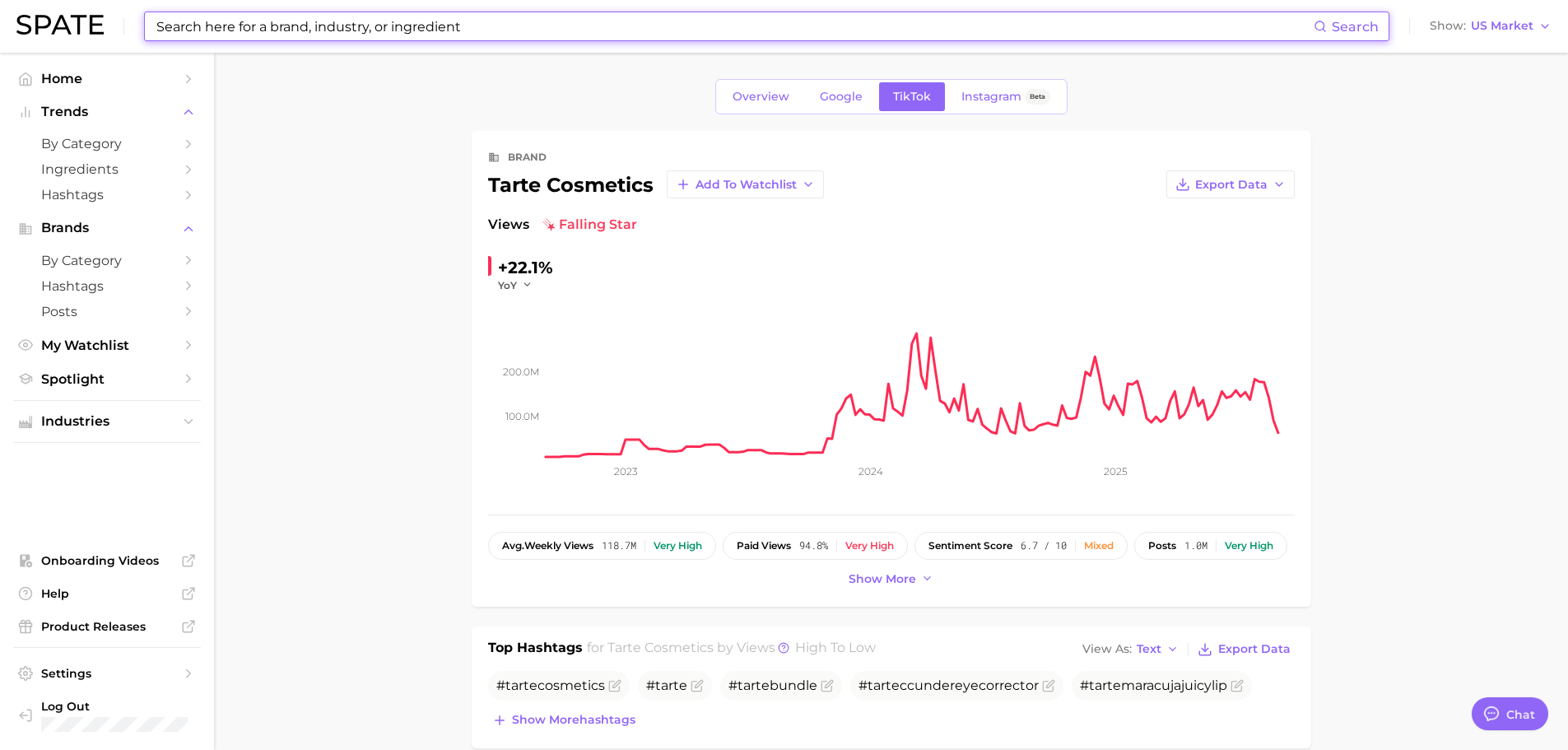
click at [419, 28] on input at bounding box center [734, 26] width 1159 height 28
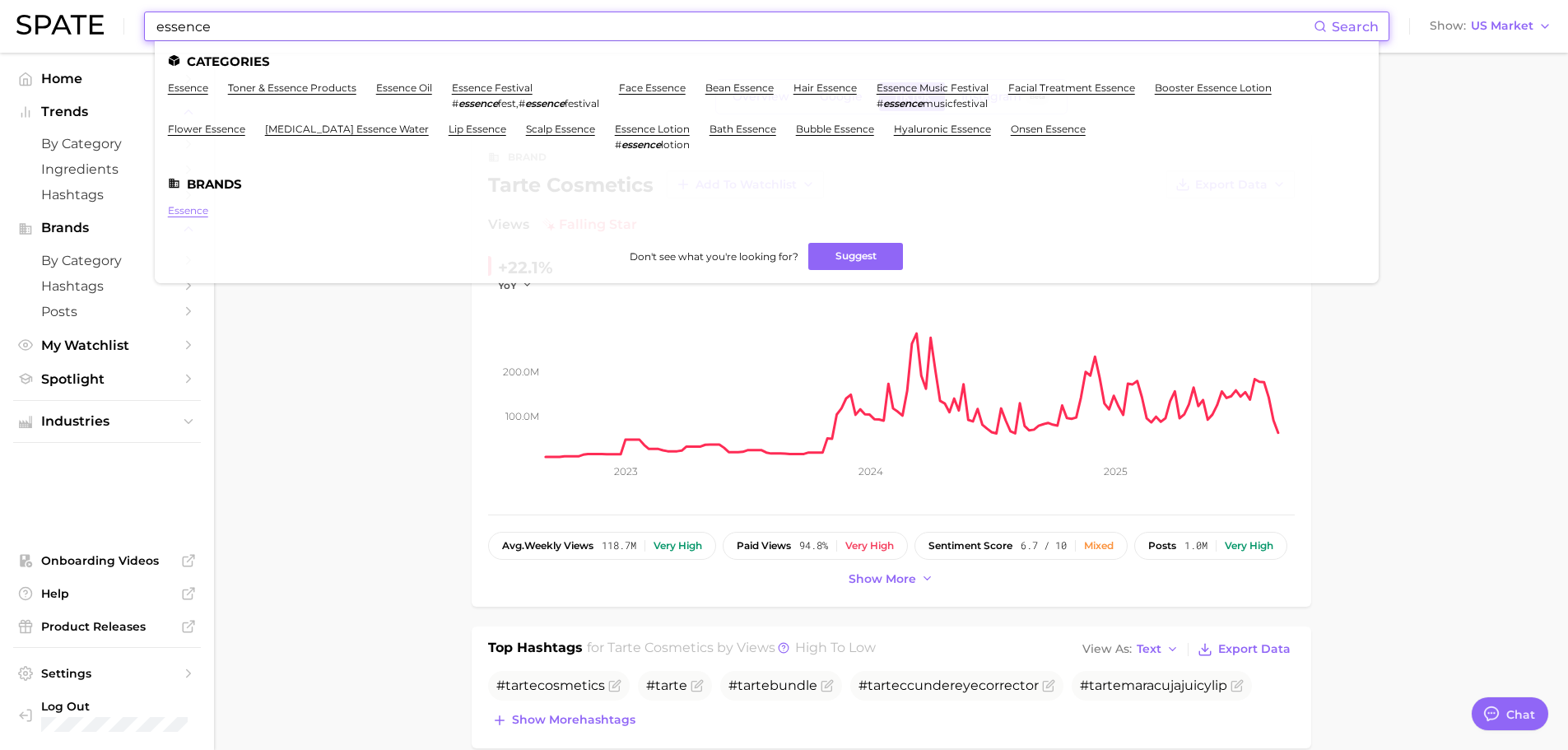
type input "essence"
click at [203, 205] on link "essence" at bounding box center [188, 210] width 40 height 13
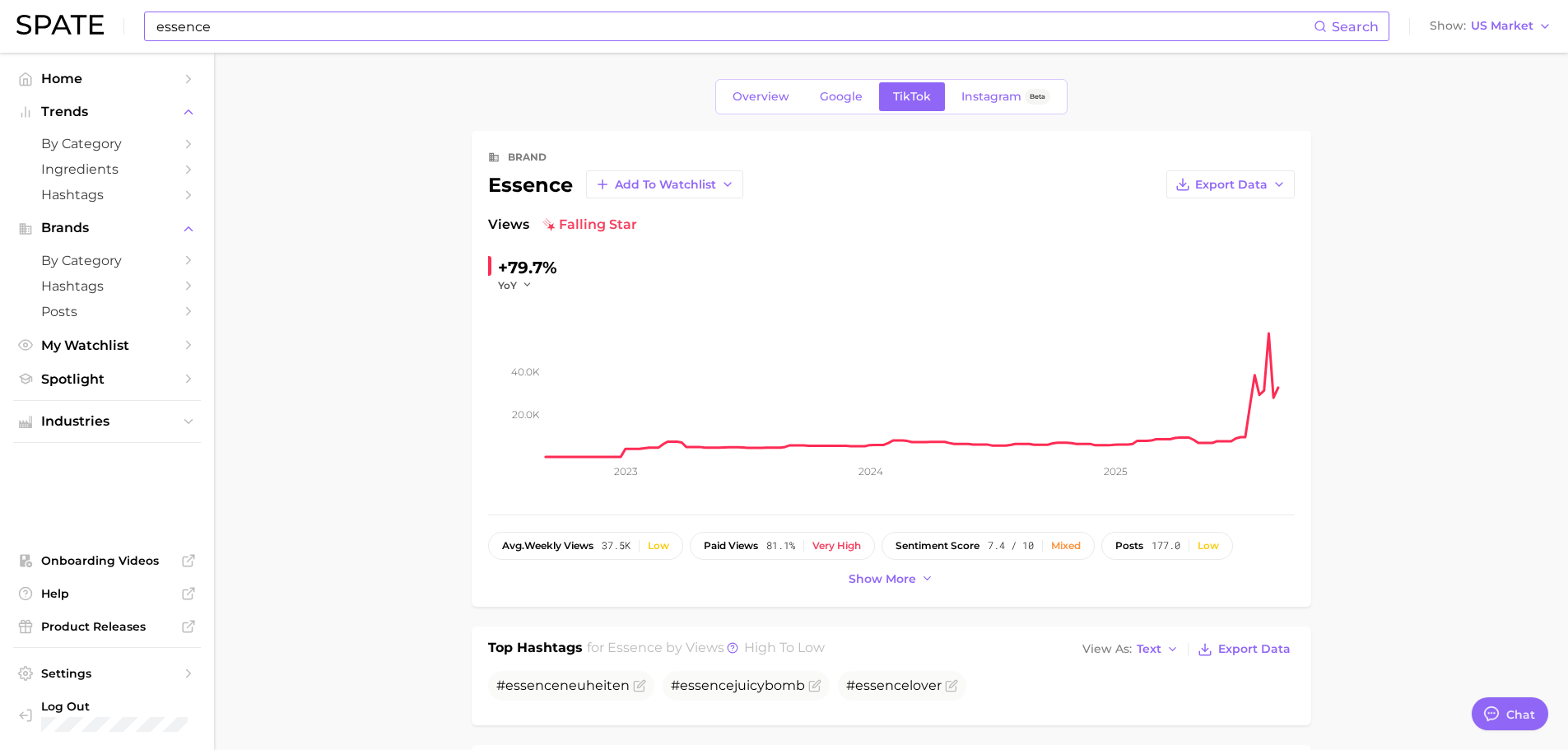
click at [230, 28] on input "essence" at bounding box center [734, 26] width 1159 height 28
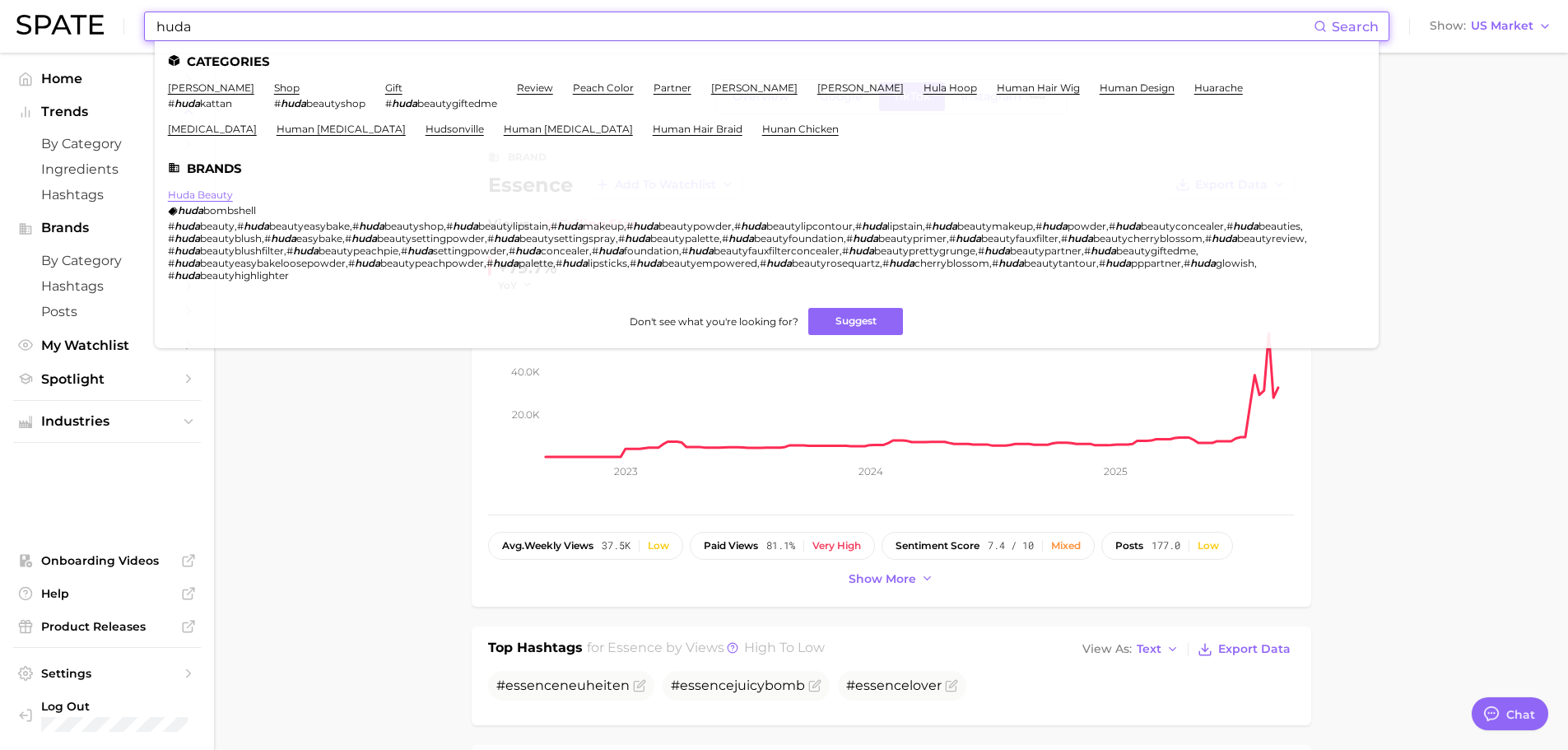
type input "huda"
click at [210, 196] on link "huda beauty" at bounding box center [200, 194] width 65 height 13
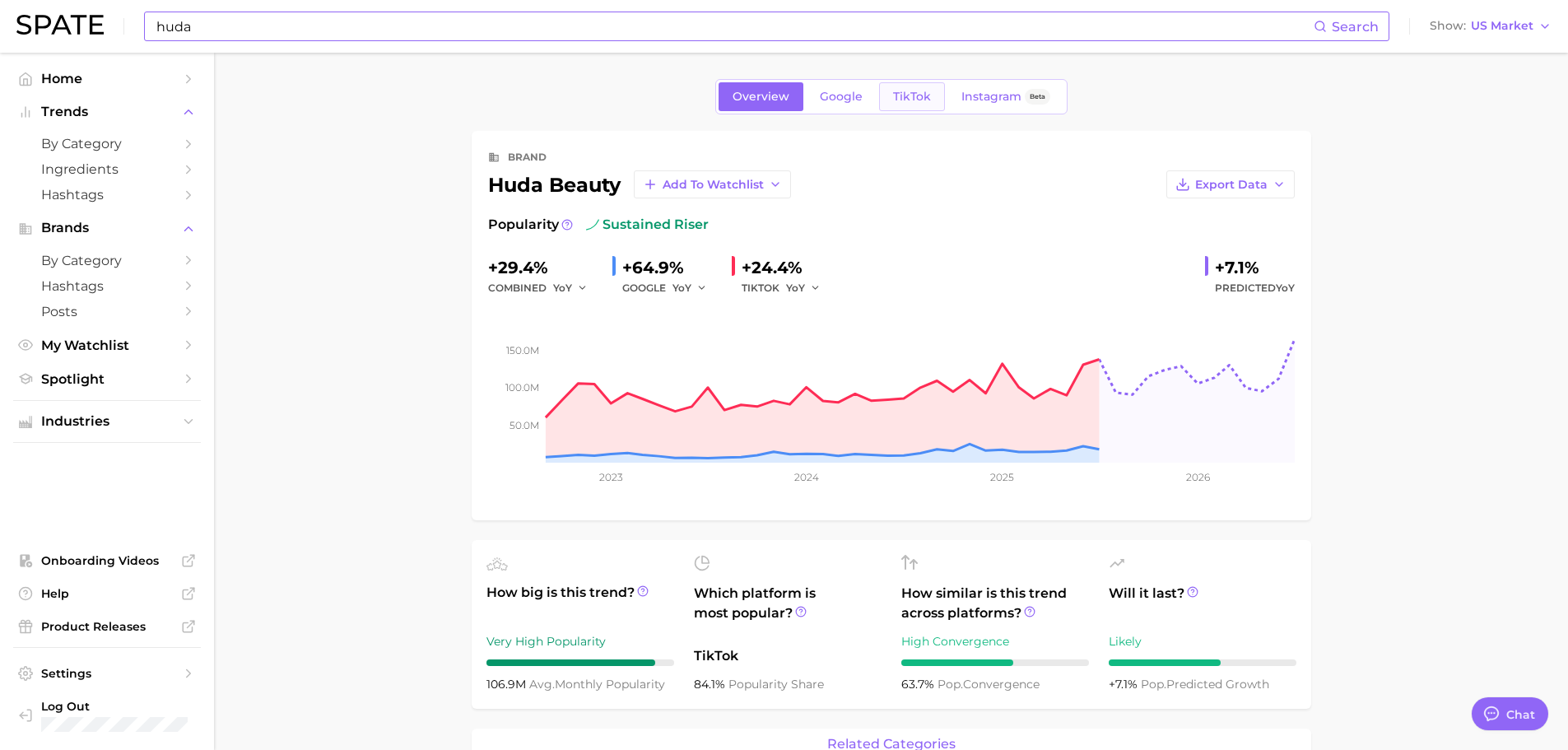
click at [910, 100] on span "TikTok" at bounding box center [911, 97] width 38 height 14
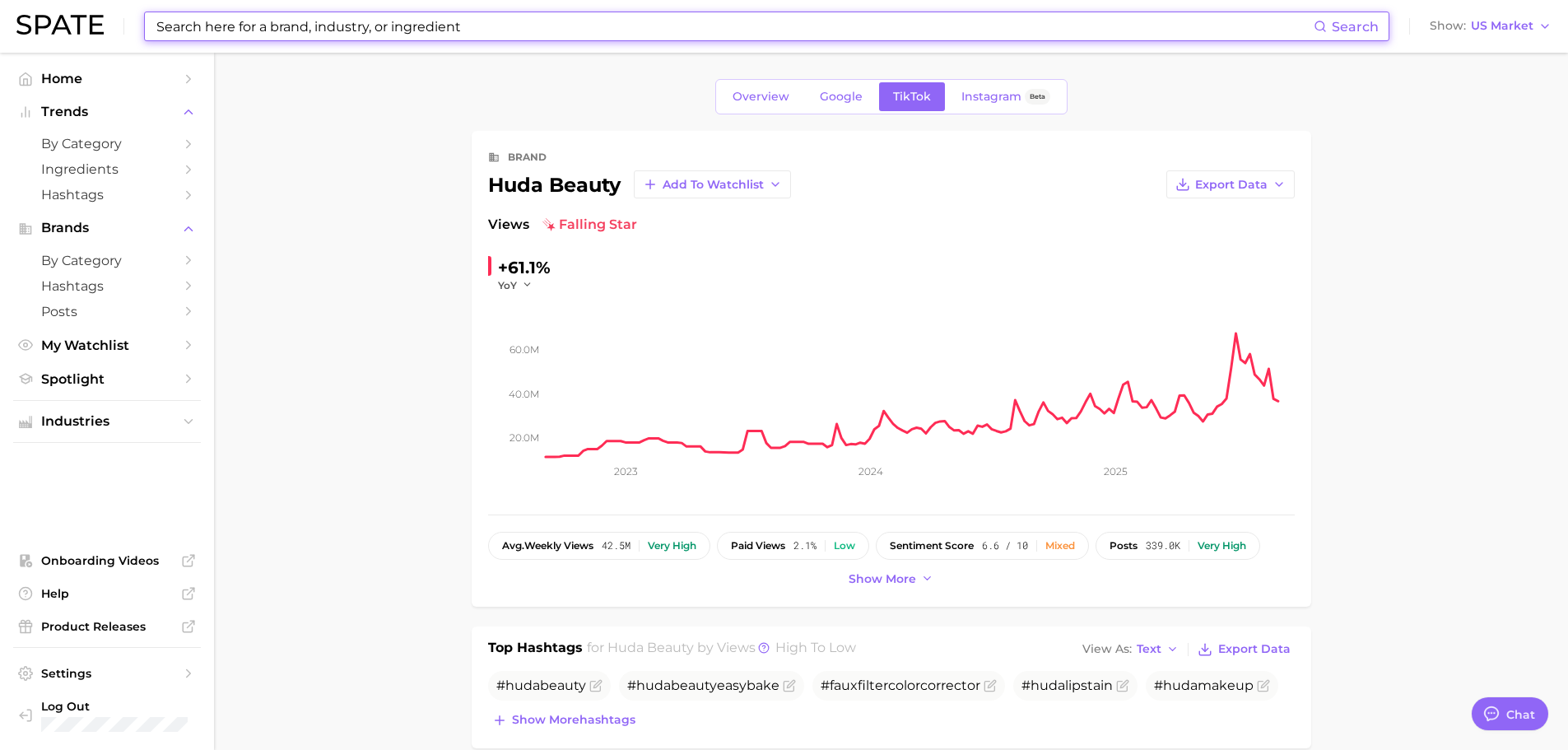
click at [635, 36] on input at bounding box center [734, 26] width 1159 height 28
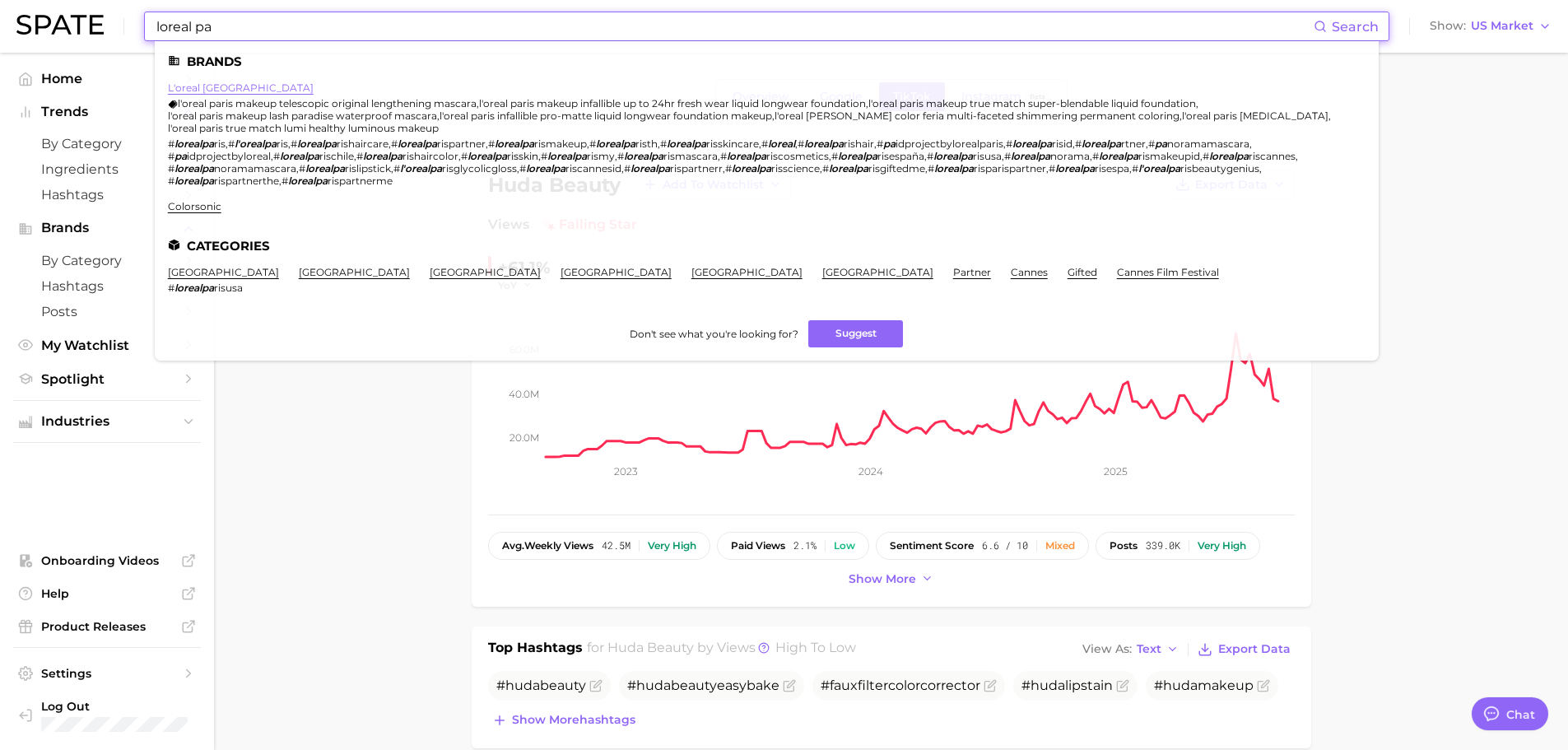
type input "loreal pa"
click at [216, 92] on link "l'oreal [GEOGRAPHIC_DATA]" at bounding box center [240, 87] width 145 height 13
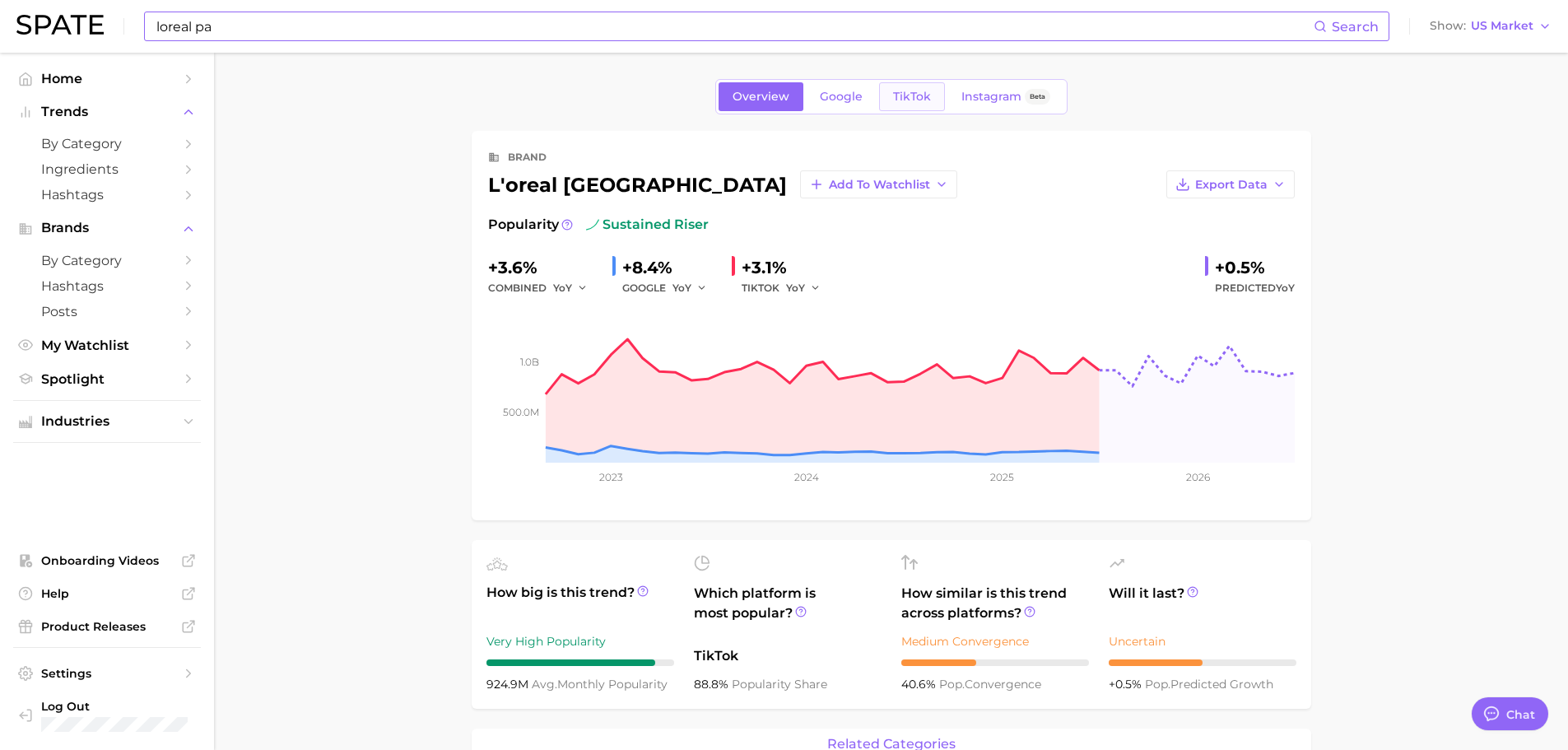
click at [924, 97] on span "TikTok" at bounding box center [911, 97] width 38 height 14
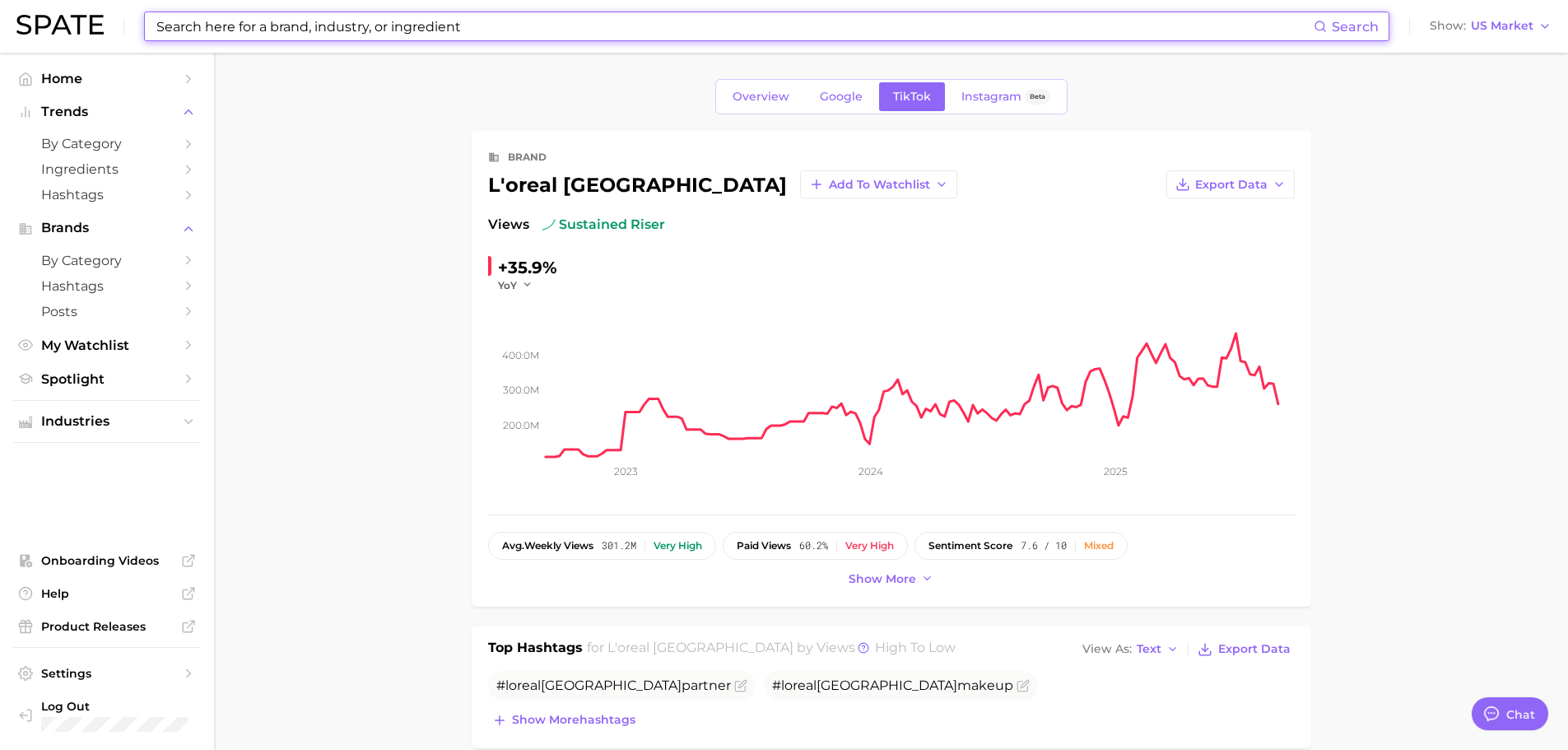
click at [341, 24] on input at bounding box center [734, 26] width 1159 height 28
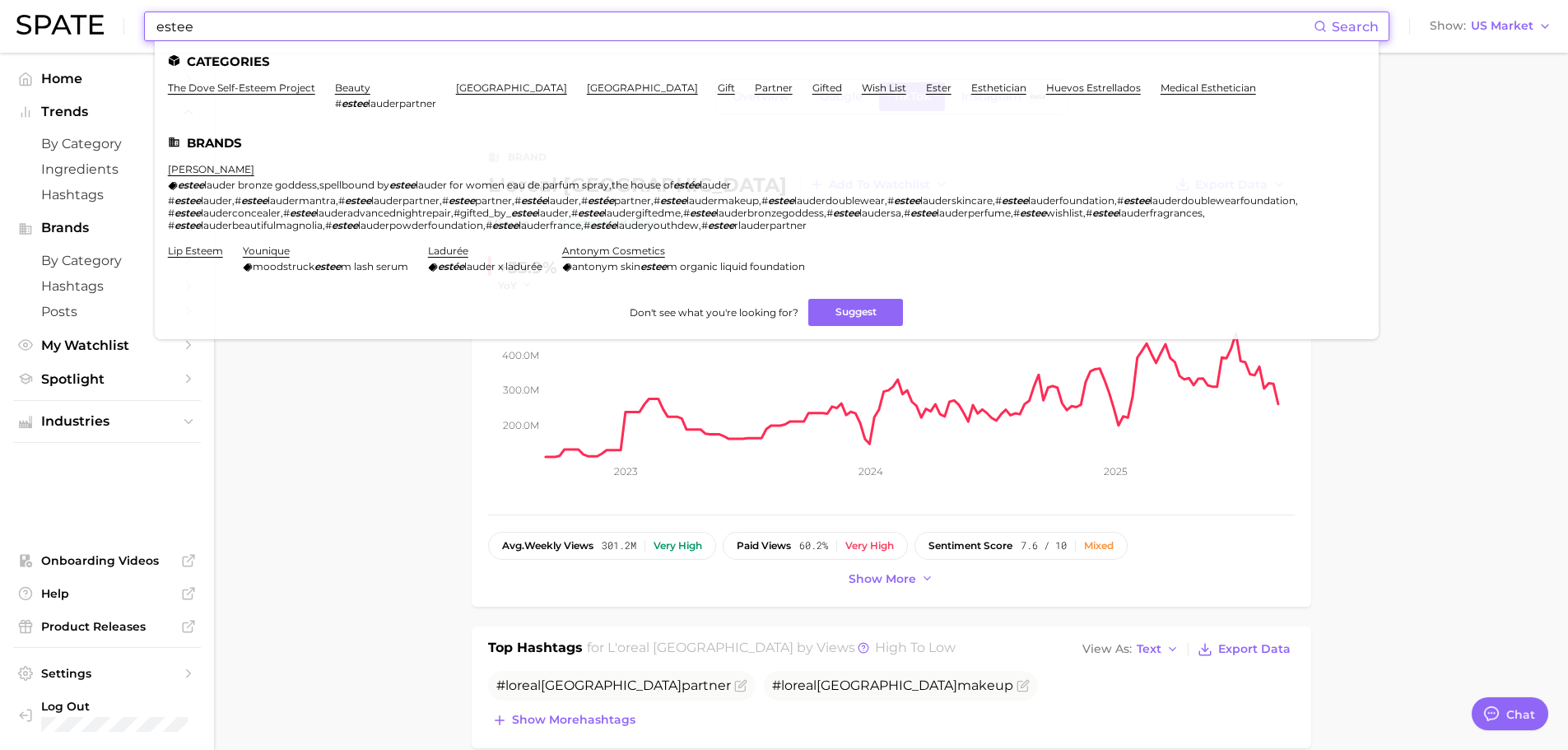
type input "estee"
click at [212, 176] on li "[PERSON_NAME] [PERSON_NAME] bronze goddess , spellbound by [PERSON_NAME] for wo…" at bounding box center [757, 197] width 1177 height 68
click at [218, 169] on link "[PERSON_NAME]" at bounding box center [211, 169] width 87 height 13
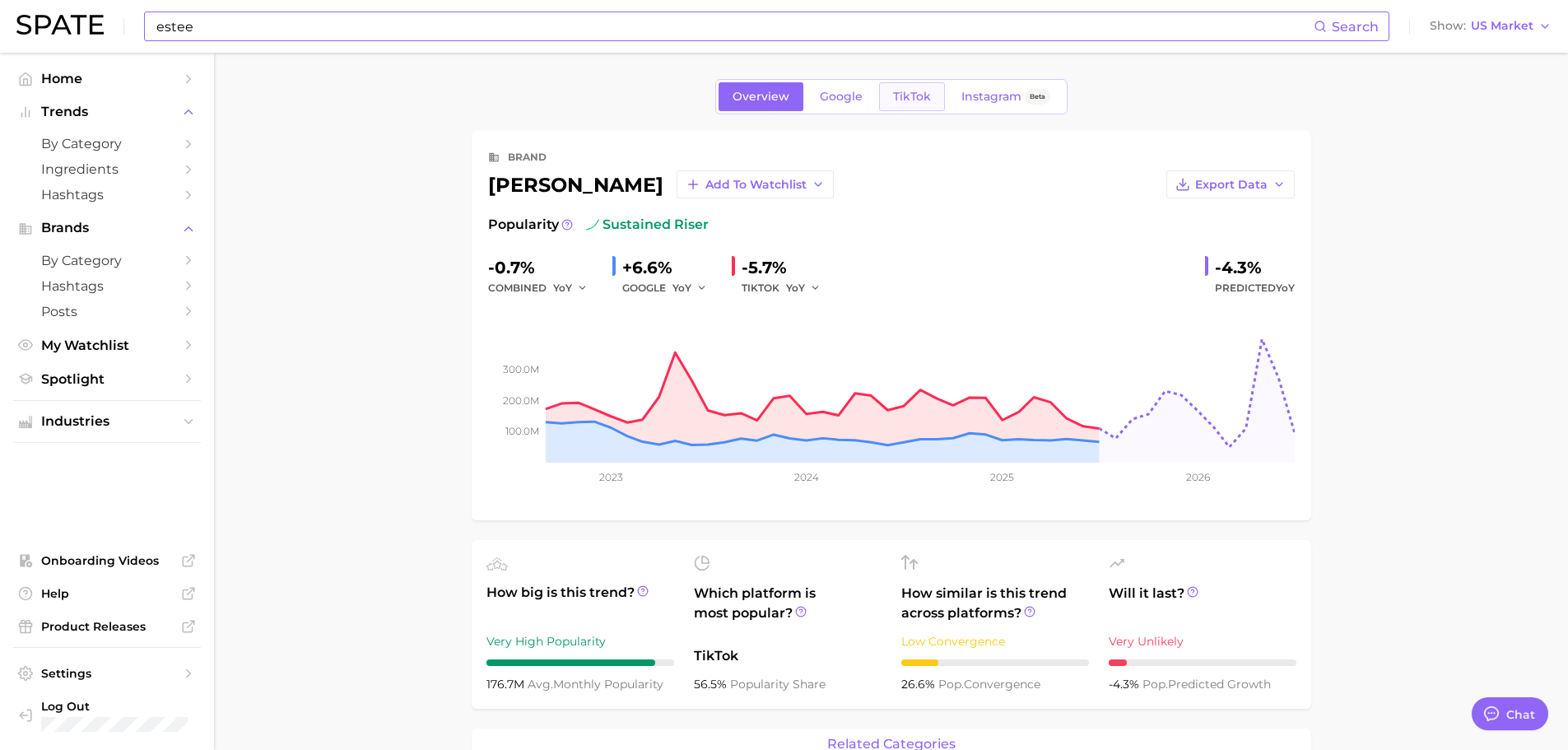
click at [920, 101] on span "TikTok" at bounding box center [911, 97] width 38 height 14
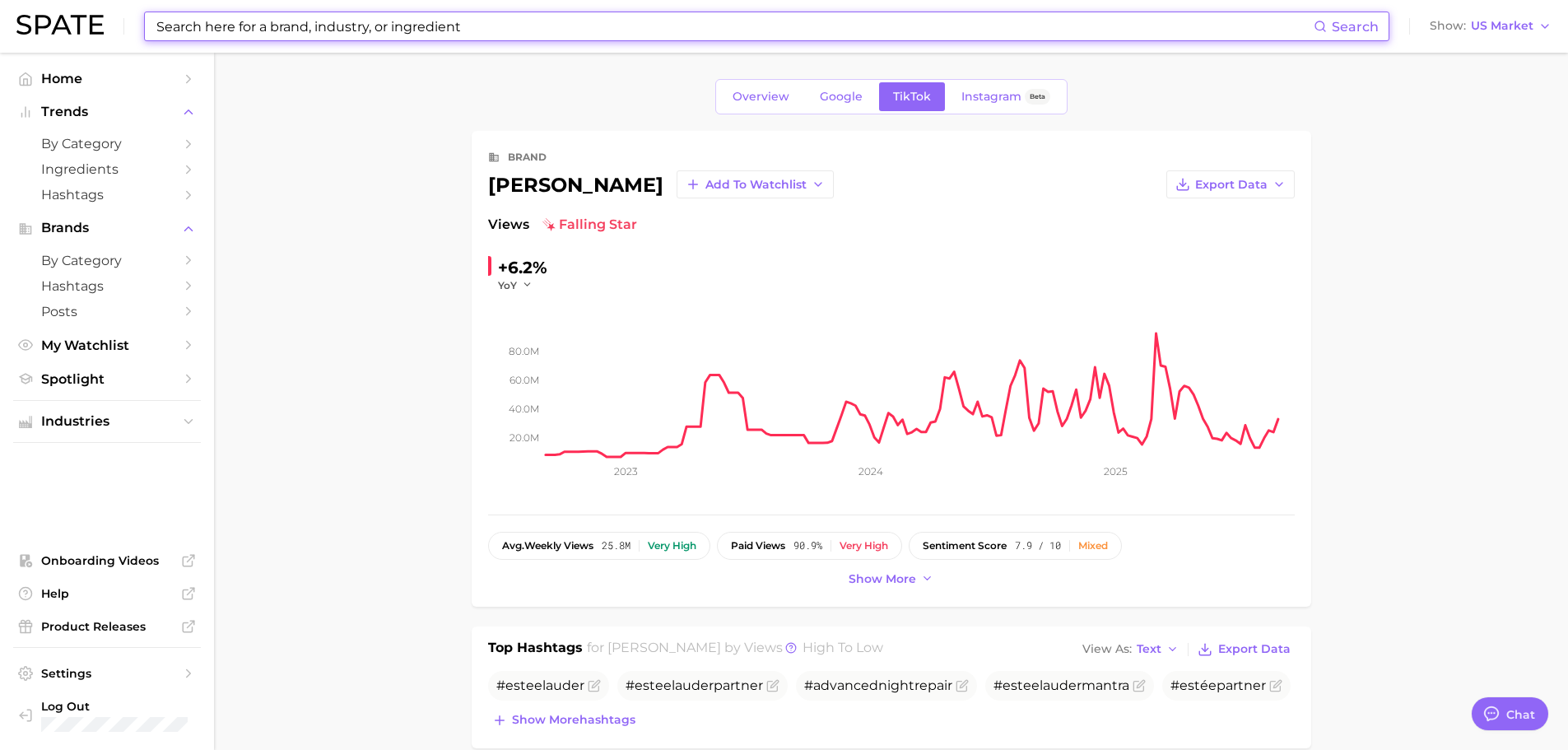
click at [314, 23] on input at bounding box center [734, 26] width 1159 height 28
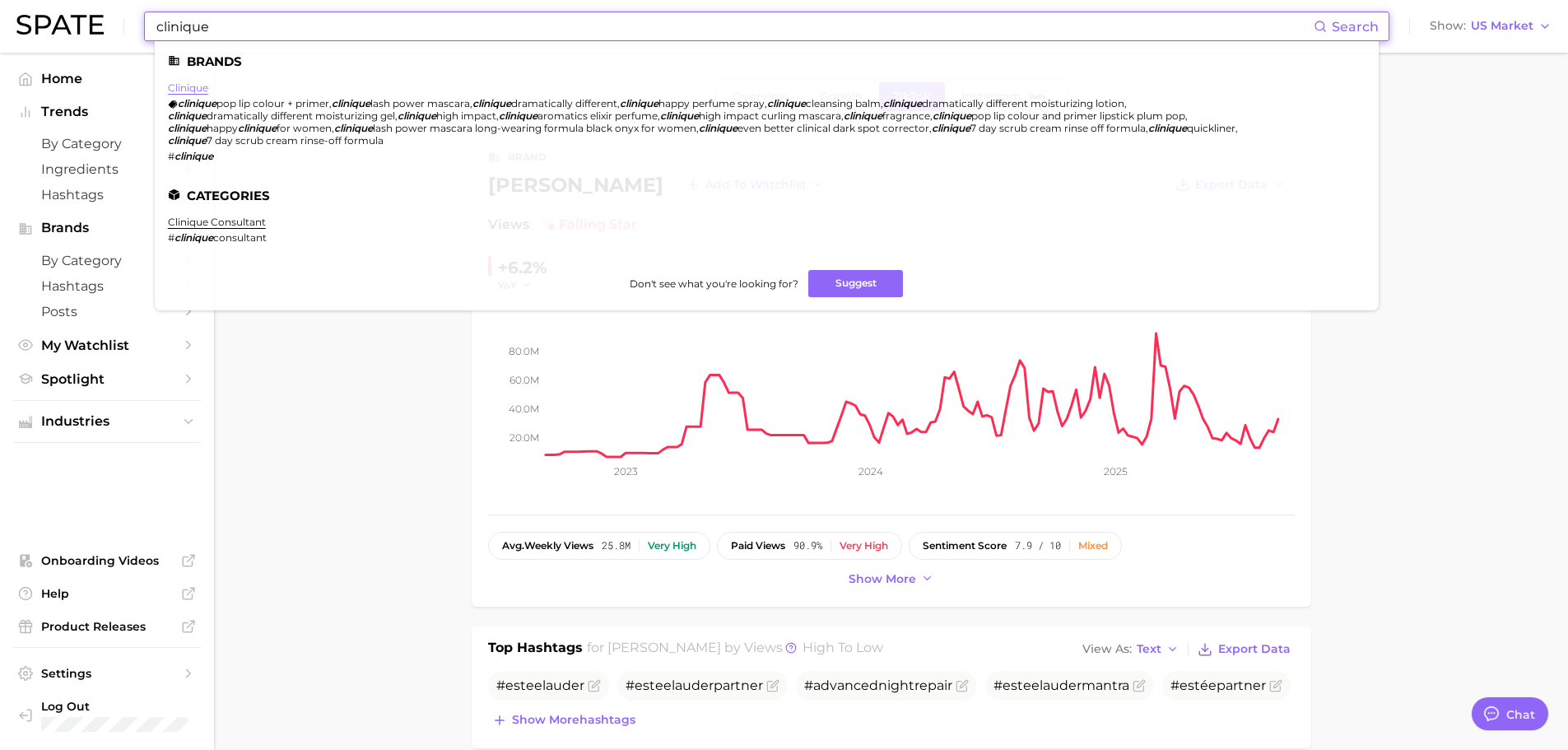
type input "clinique"
click at [187, 87] on link "clinique" at bounding box center [188, 87] width 40 height 13
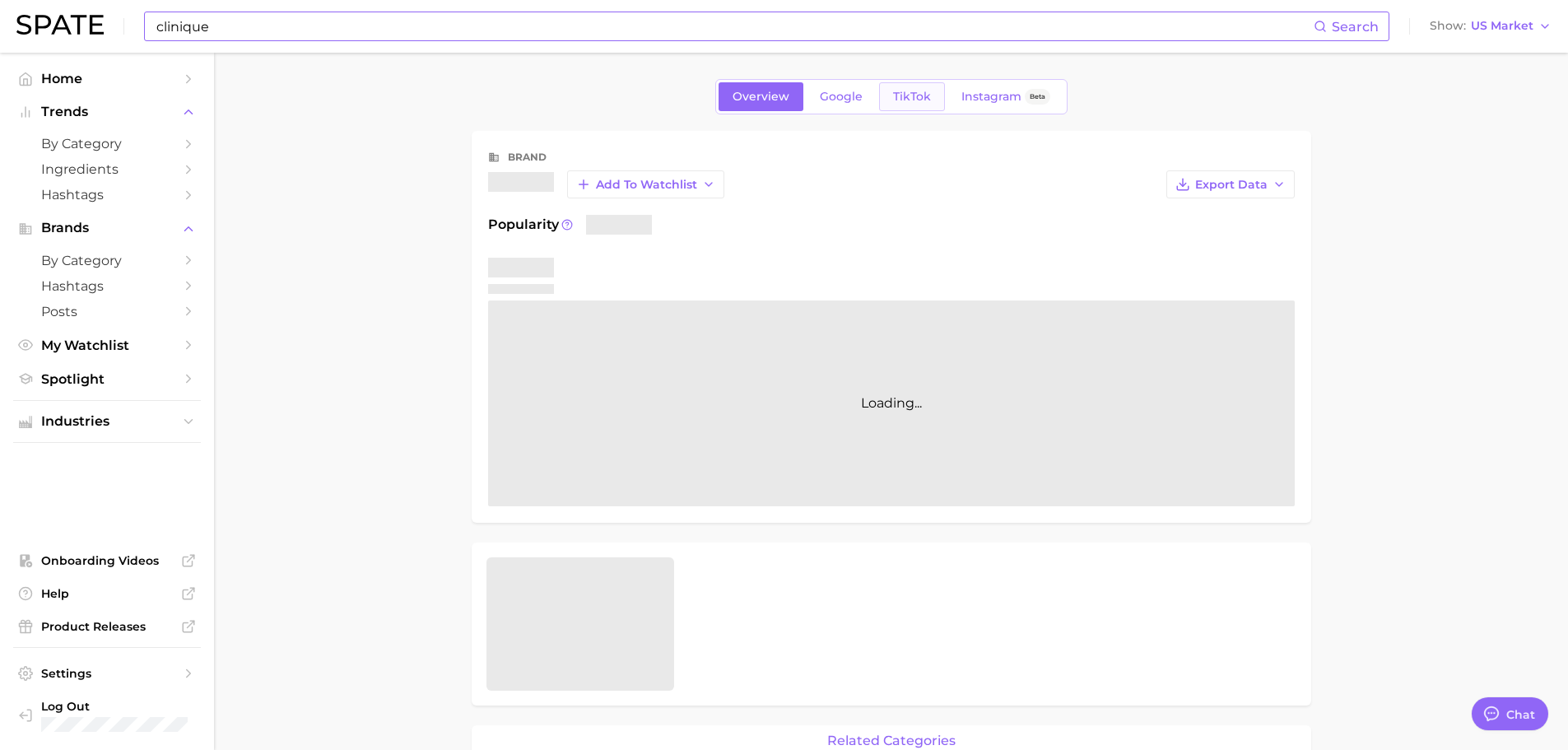
click at [886, 82] on link "TikTok" at bounding box center [912, 97] width 66 height 29
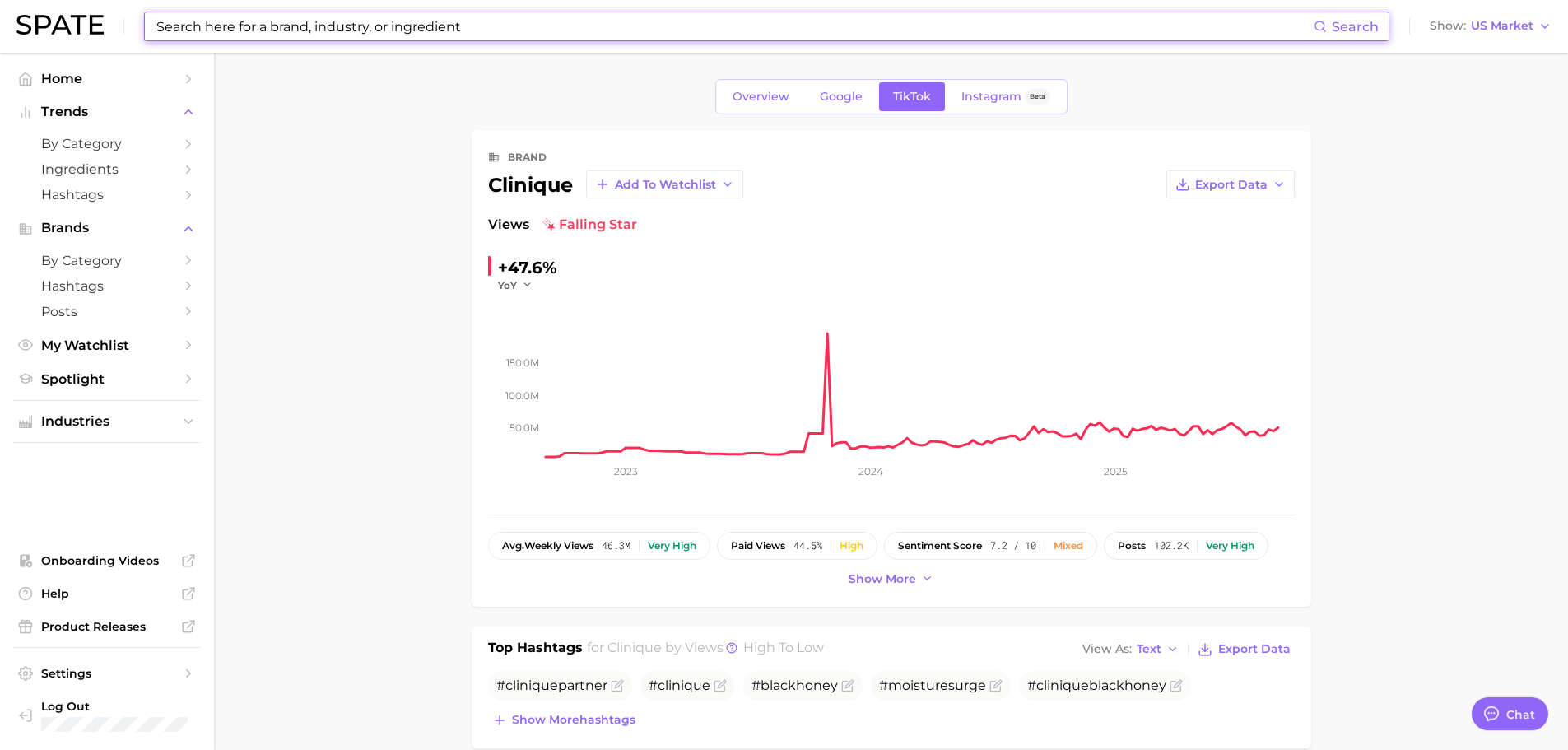
click at [358, 31] on input at bounding box center [734, 26] width 1159 height 28
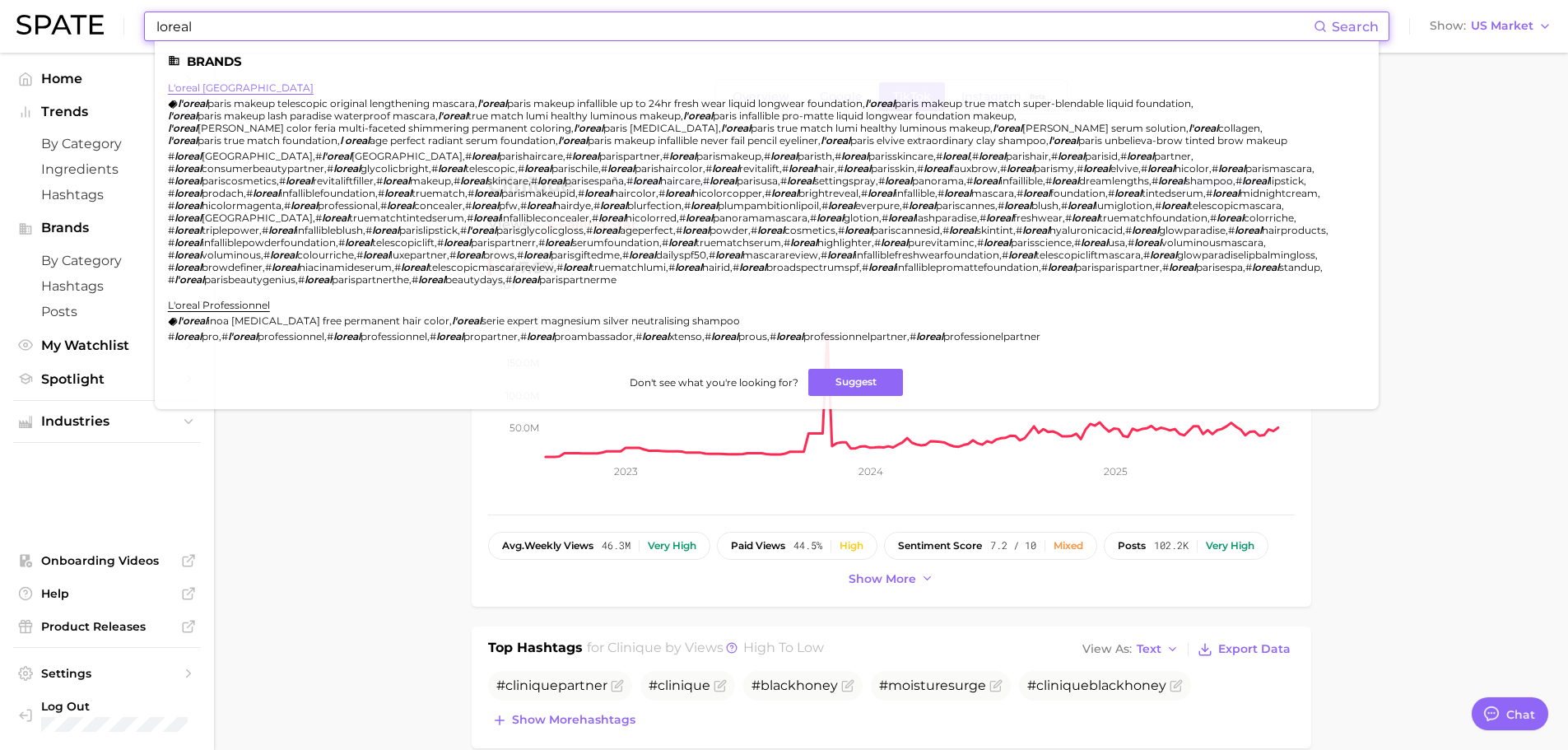
type input "loreal"
click at [205, 90] on link "l'oreal [GEOGRAPHIC_DATA]" at bounding box center [240, 87] width 145 height 13
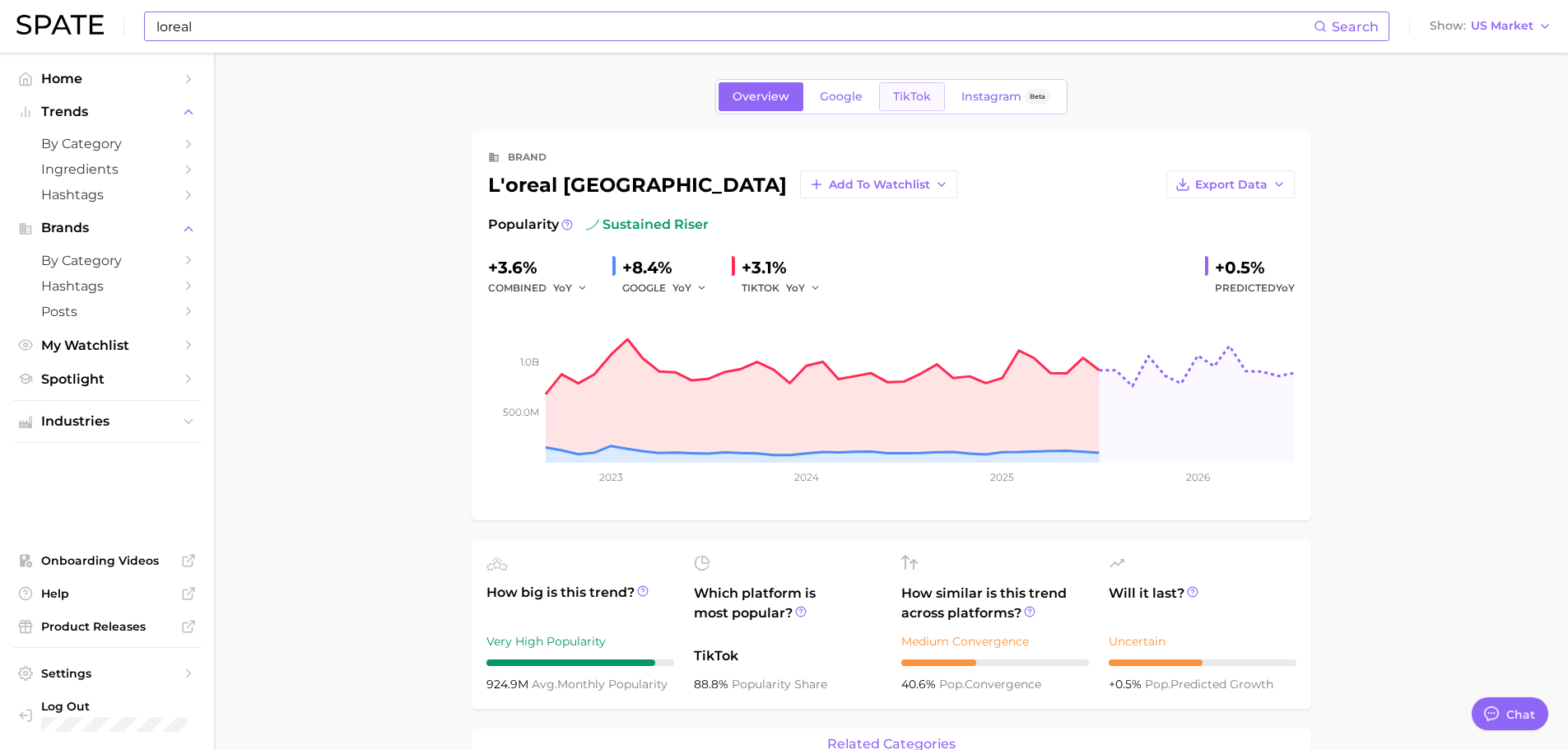
click at [922, 102] on span "TikTok" at bounding box center [911, 97] width 38 height 14
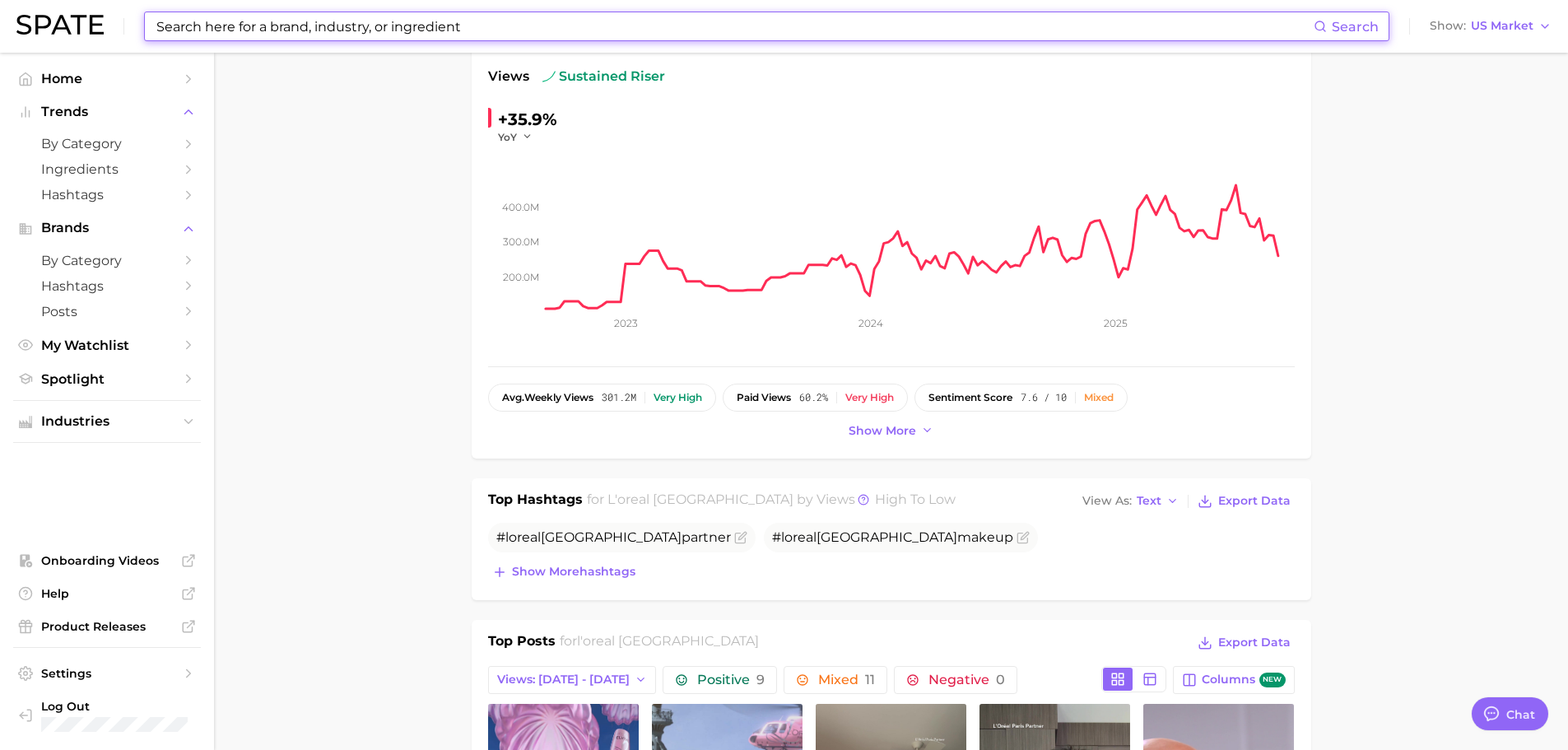
scroll to position [151, 0]
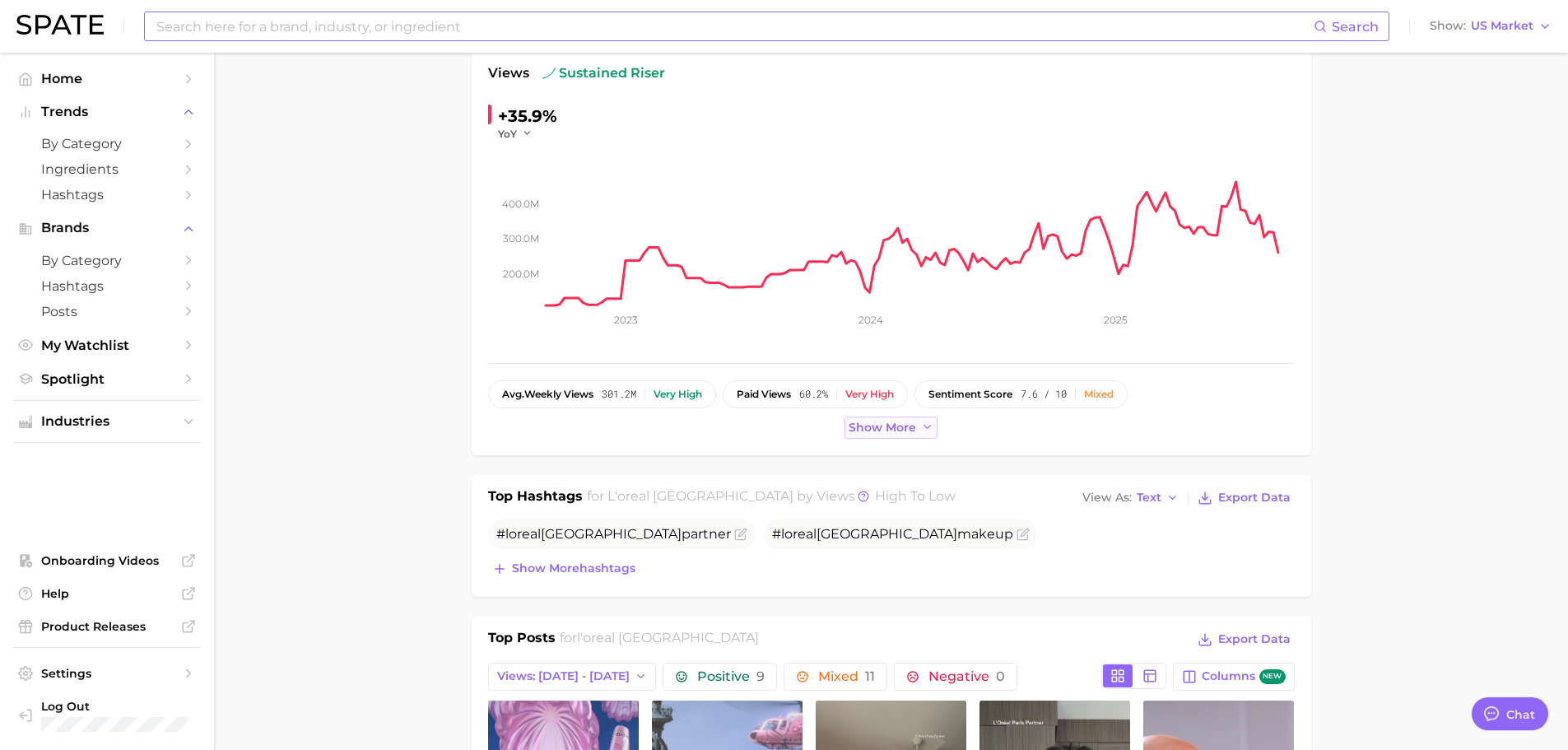
click at [851, 419] on button "Show more" at bounding box center [891, 427] width 94 height 22
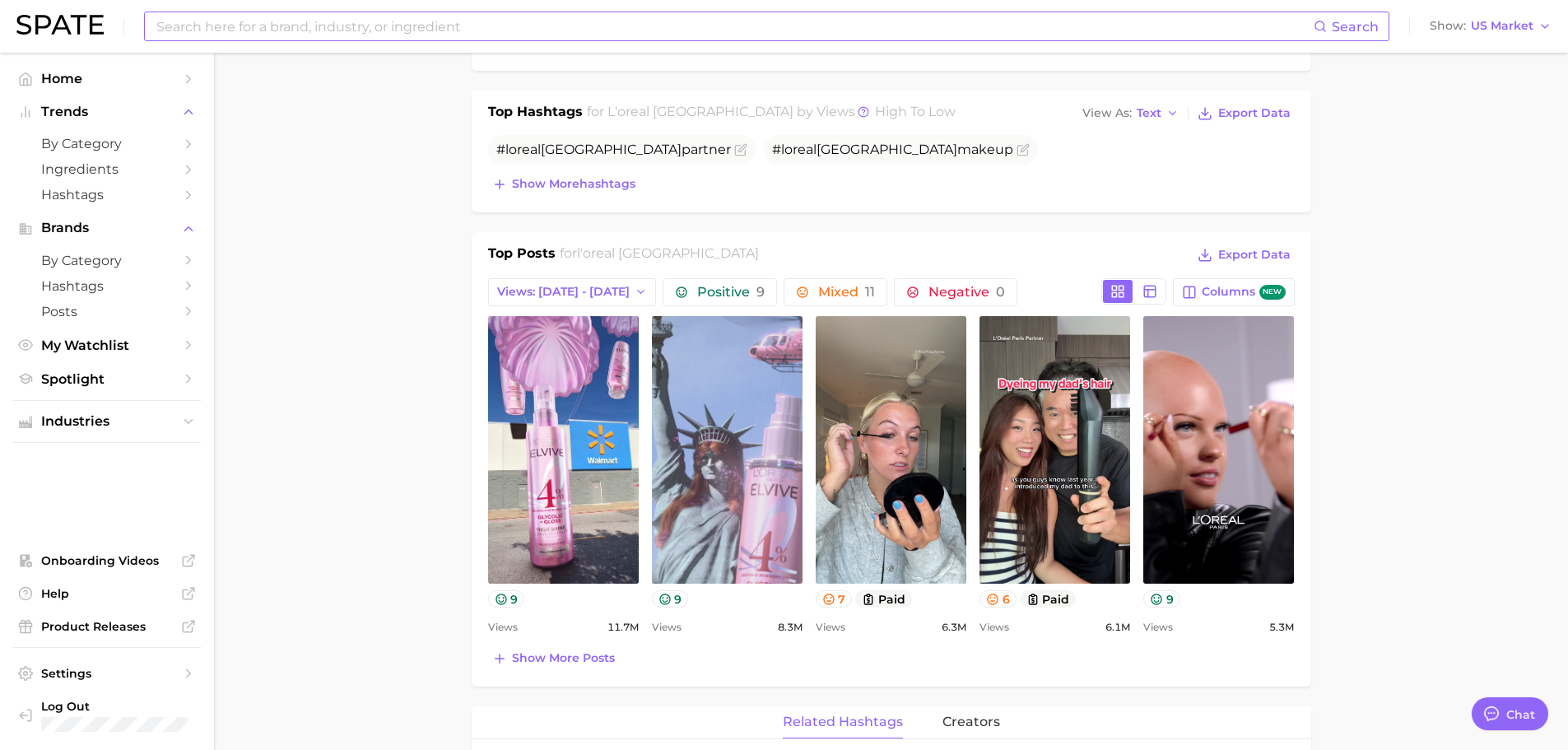
scroll to position [574, 0]
click at [1454, 25] on span "Show" at bounding box center [1447, 25] width 36 height 9
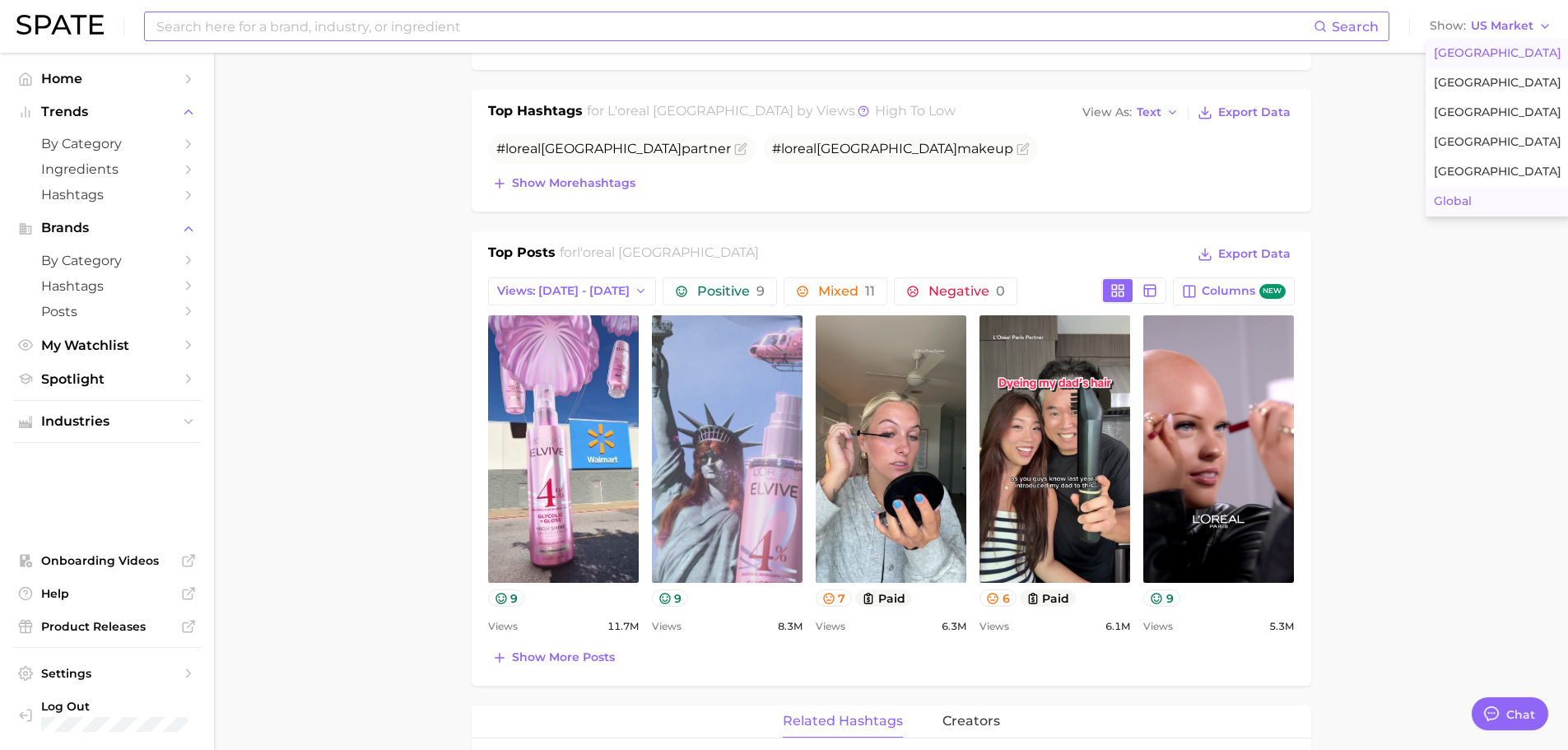
click at [1456, 197] on span "Global" at bounding box center [1452, 201] width 38 height 14
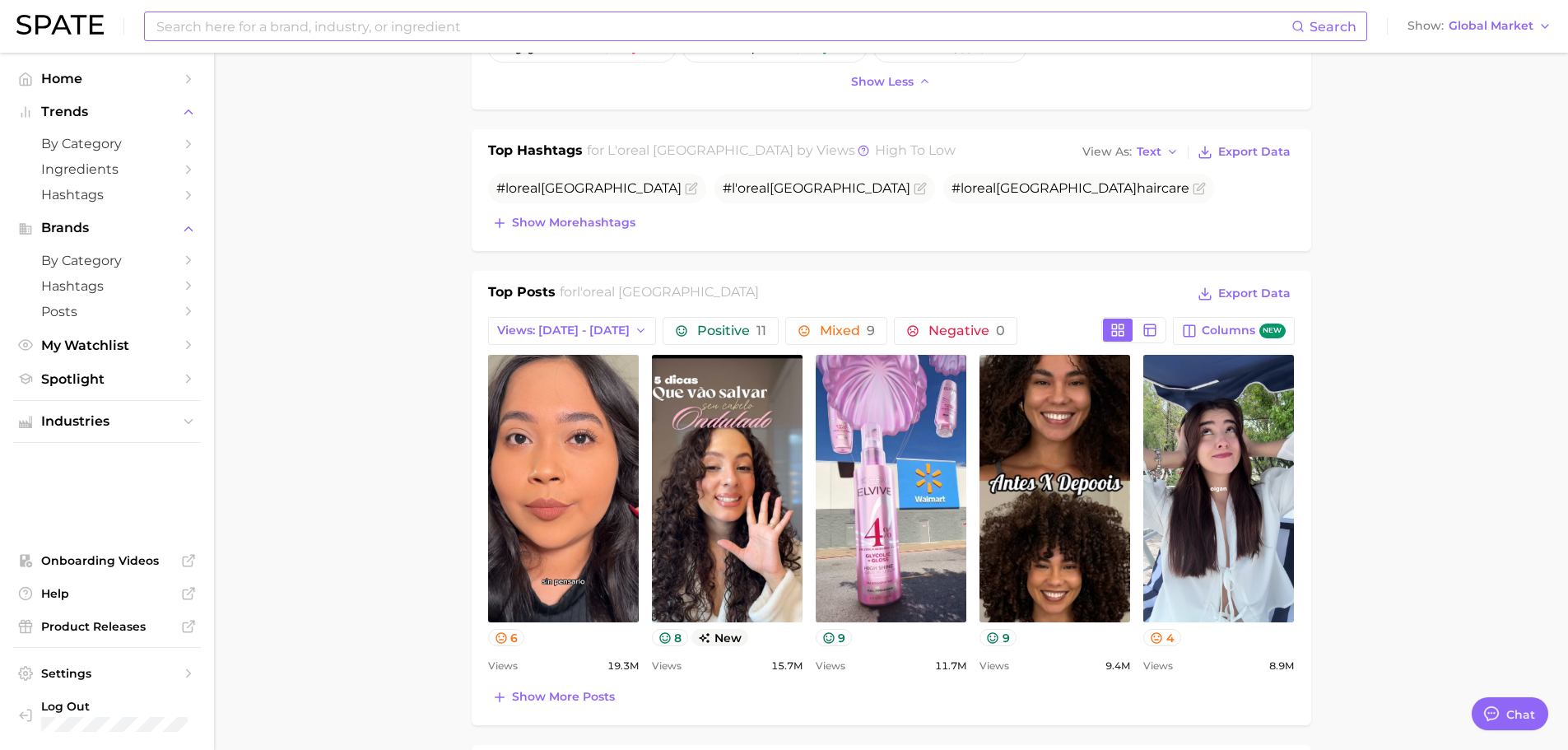
scroll to position [535, 0]
type textarea "x"
click at [566, 323] on span "Views: [DATE] - [DATE]" at bounding box center [564, 329] width 133 height 14
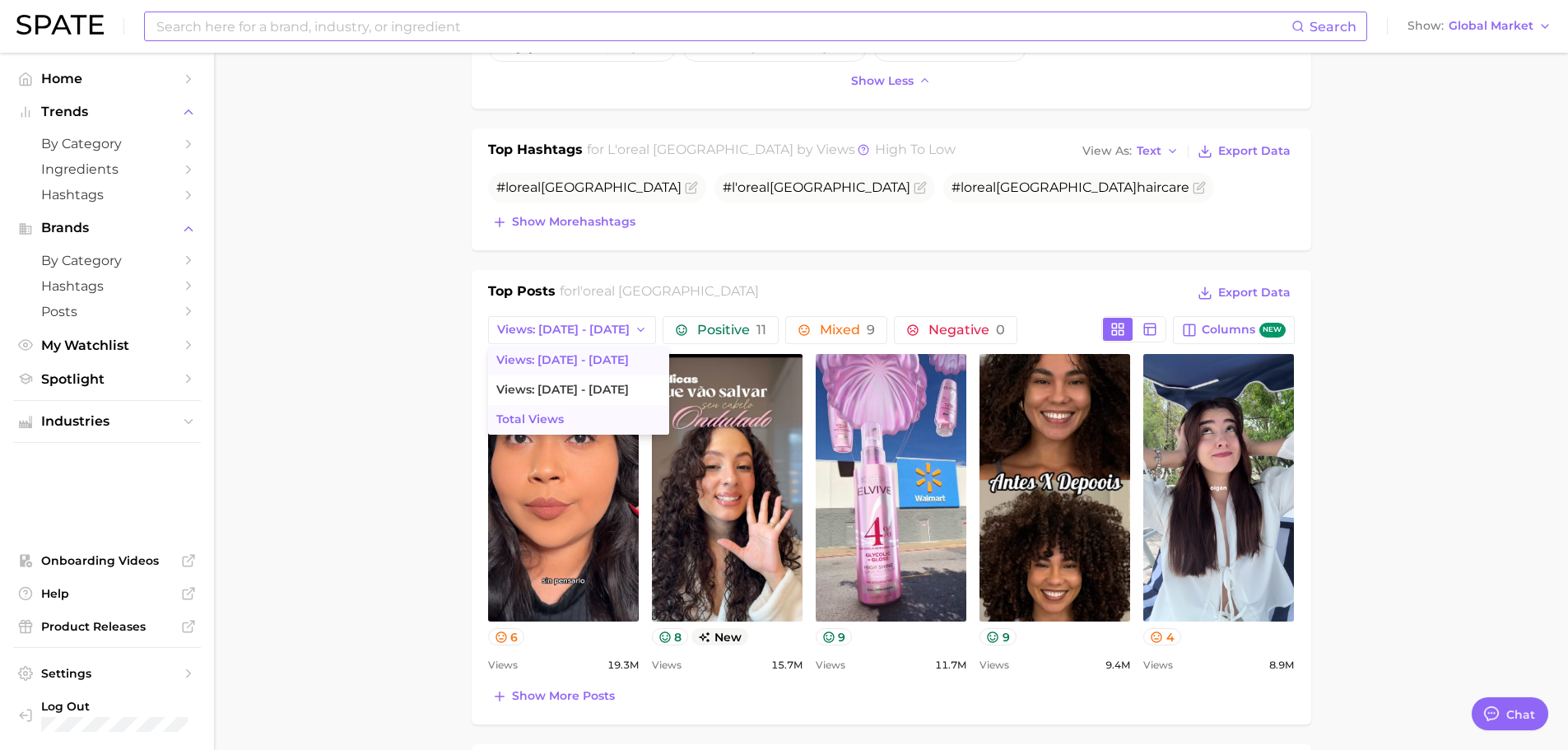
click at [543, 423] on span "Total Views" at bounding box center [530, 419] width 67 height 14
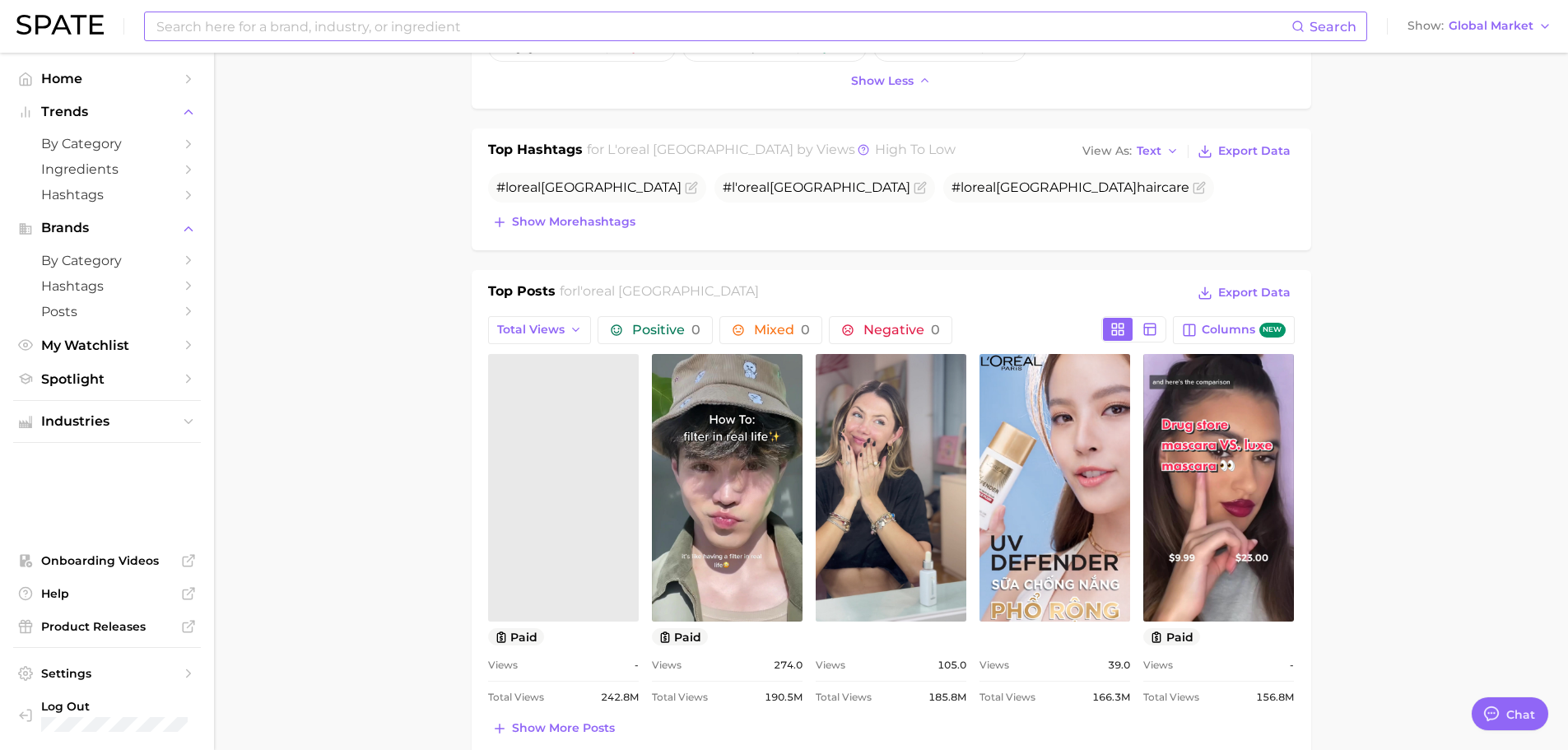
scroll to position [0, 0]
click at [577, 492] on link at bounding box center [563, 487] width 150 height 267
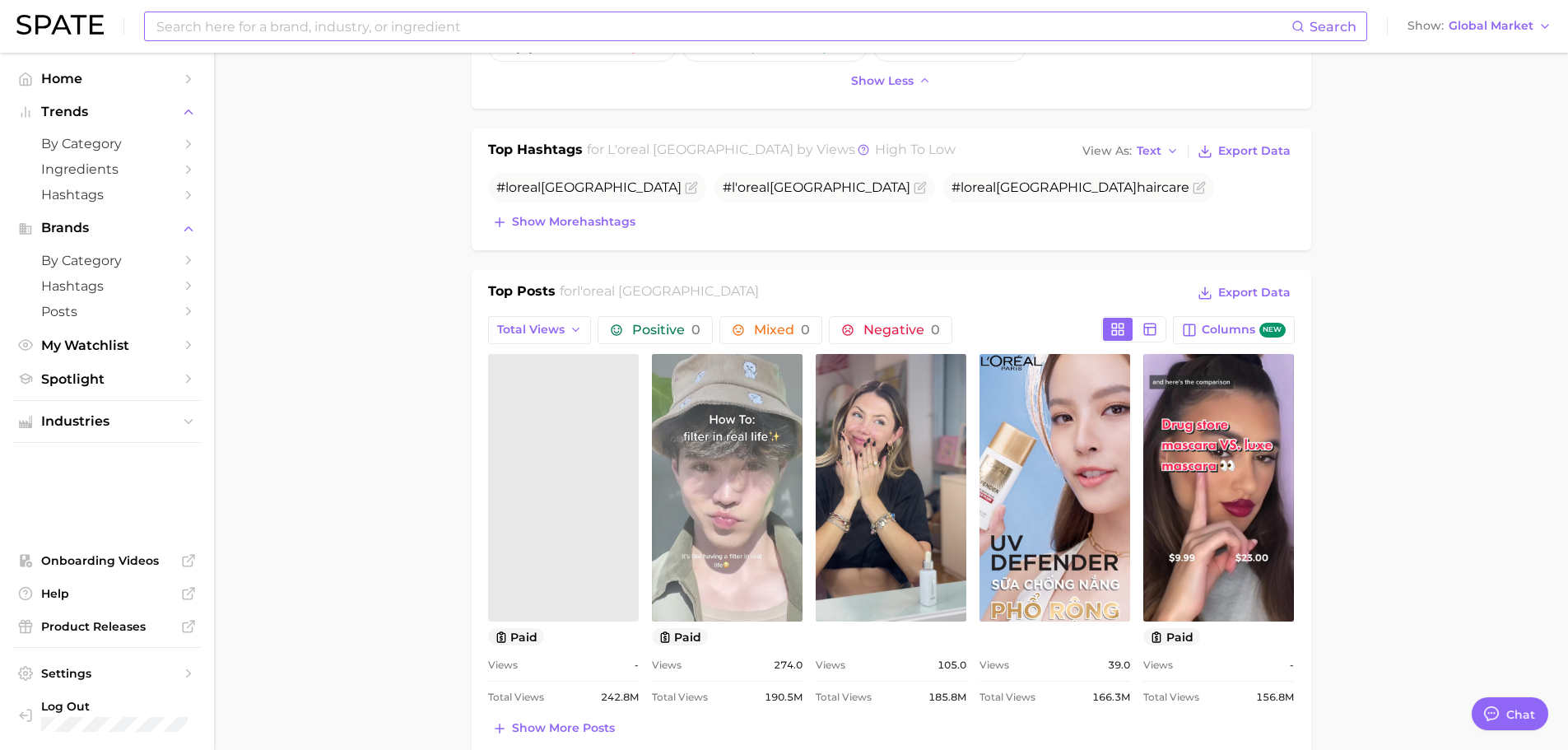
click at [753, 519] on link "view post on TikTok" at bounding box center [726, 487] width 150 height 267
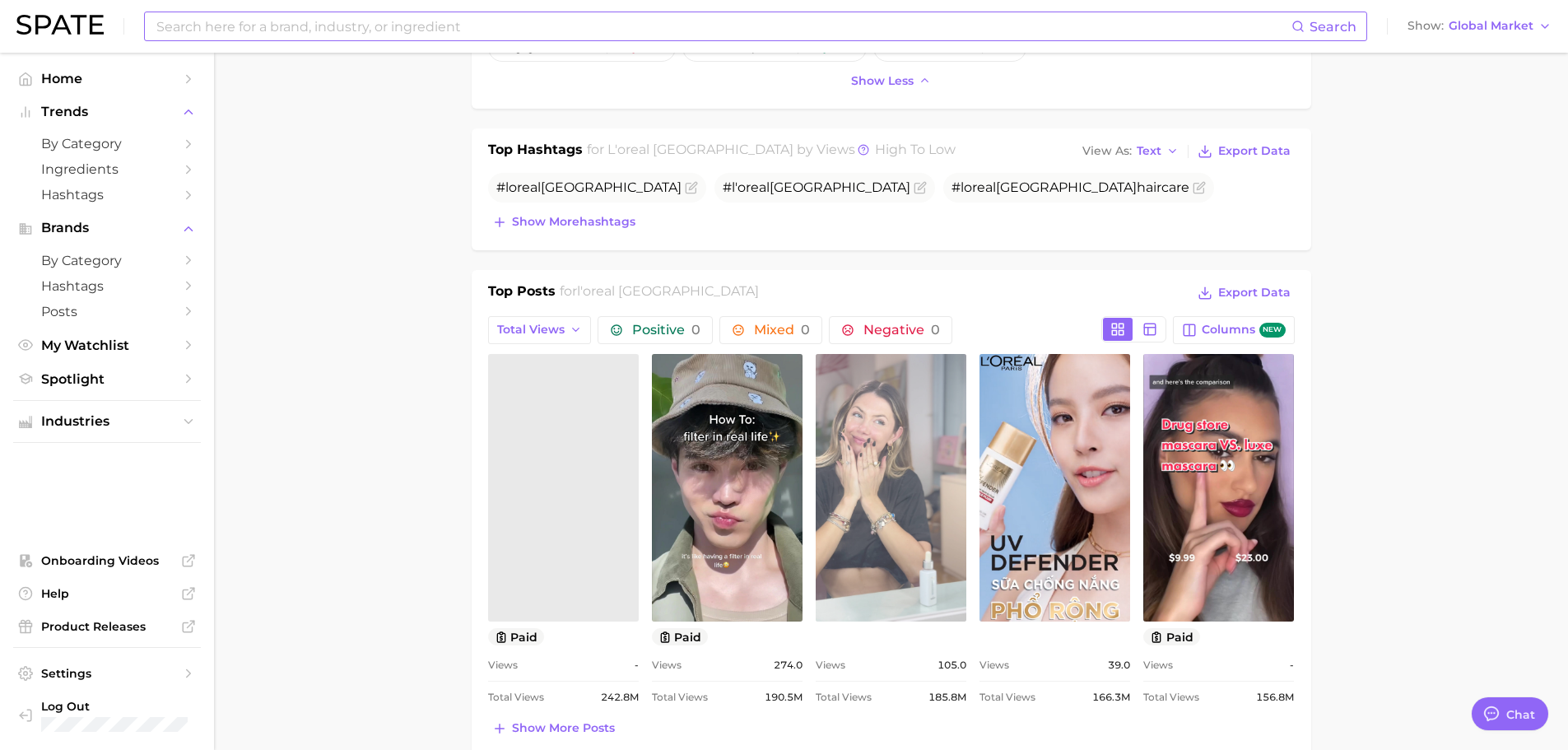
click at [876, 503] on link "view post on TikTok" at bounding box center [890, 487] width 150 height 267
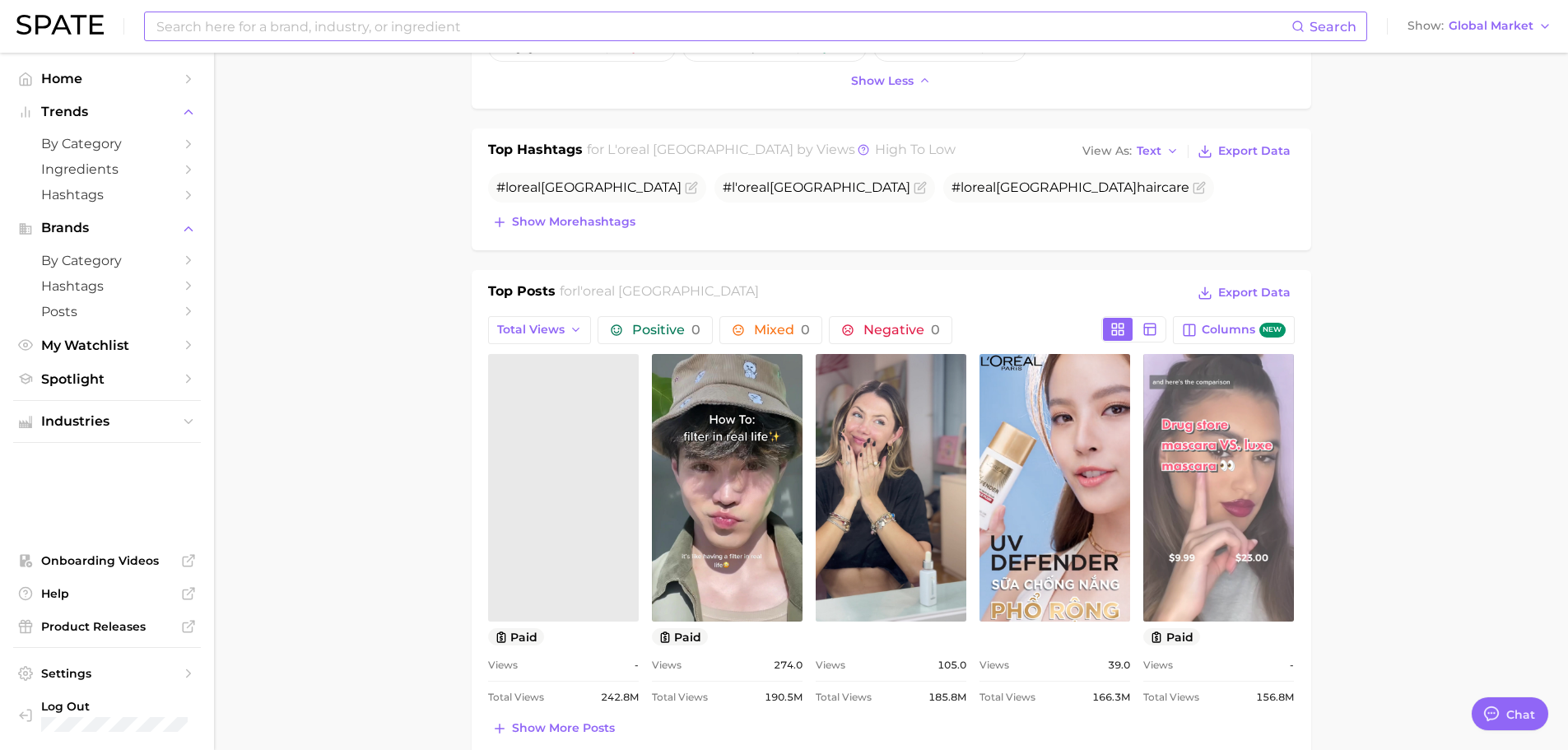
click at [1203, 497] on link "view post on TikTok" at bounding box center [1218, 487] width 150 height 267
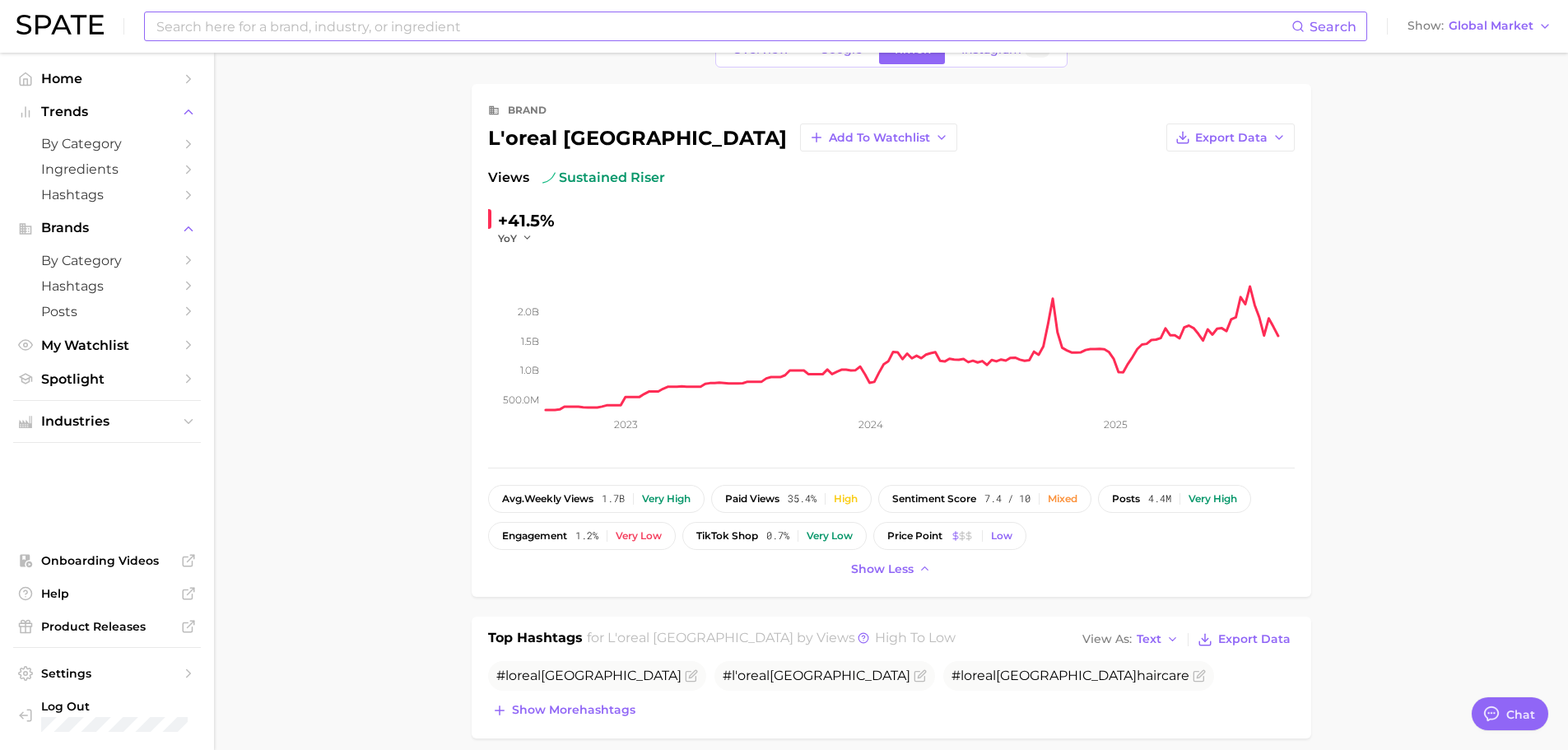
scroll to position [46, 0]
click at [515, 234] on span "YoY" at bounding box center [507, 239] width 19 height 14
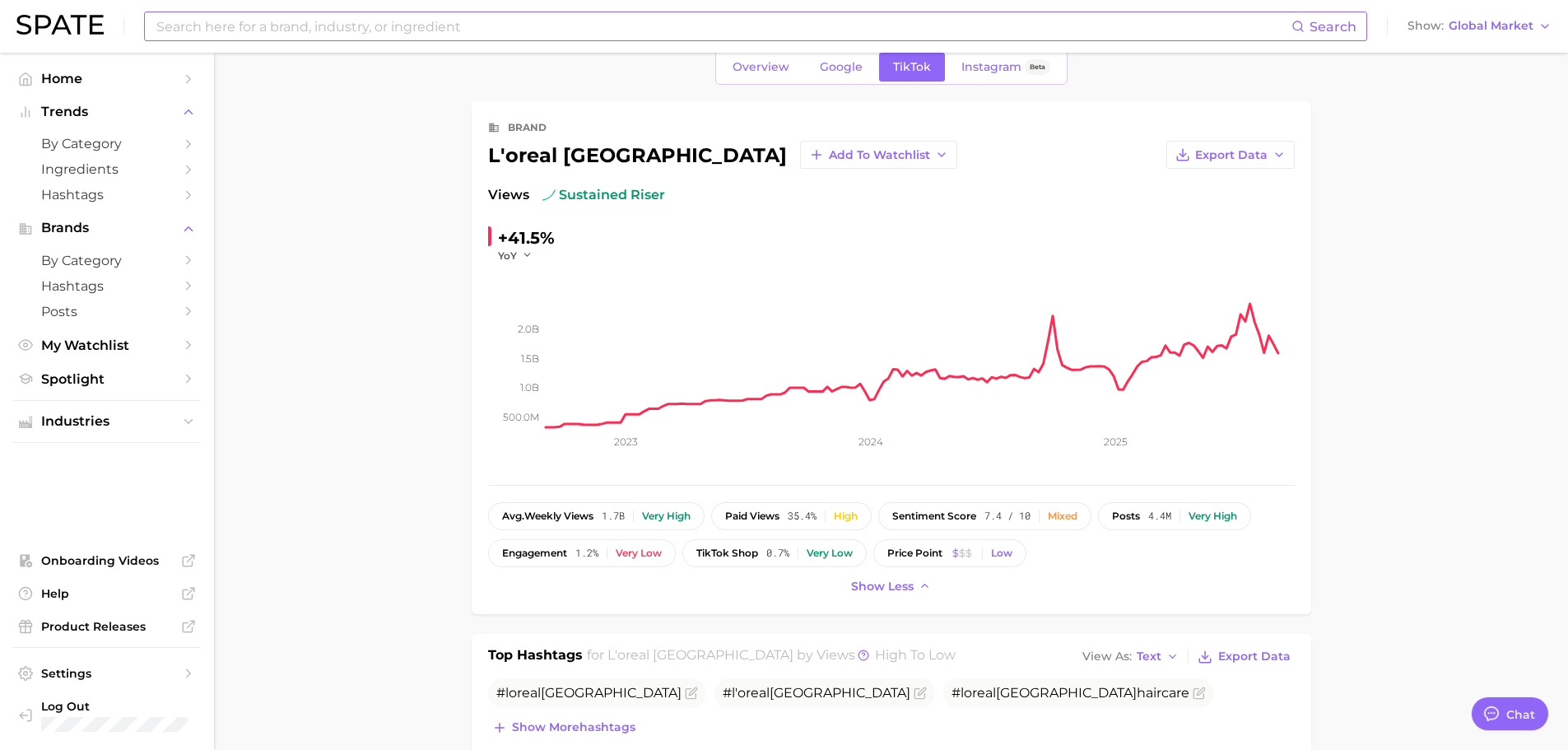
scroll to position [0, 0]
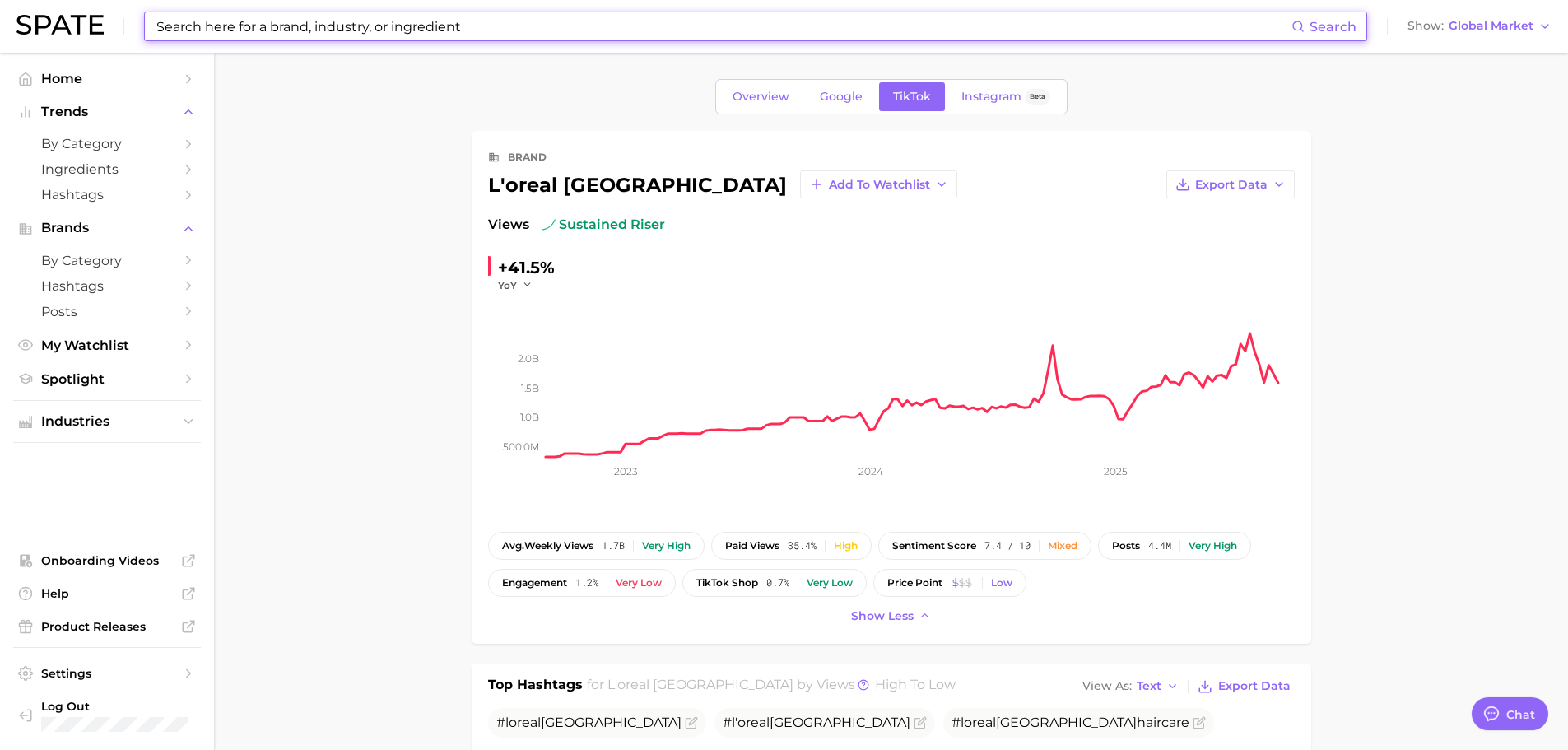
click at [343, 21] on input at bounding box center [722, 26] width 1136 height 28
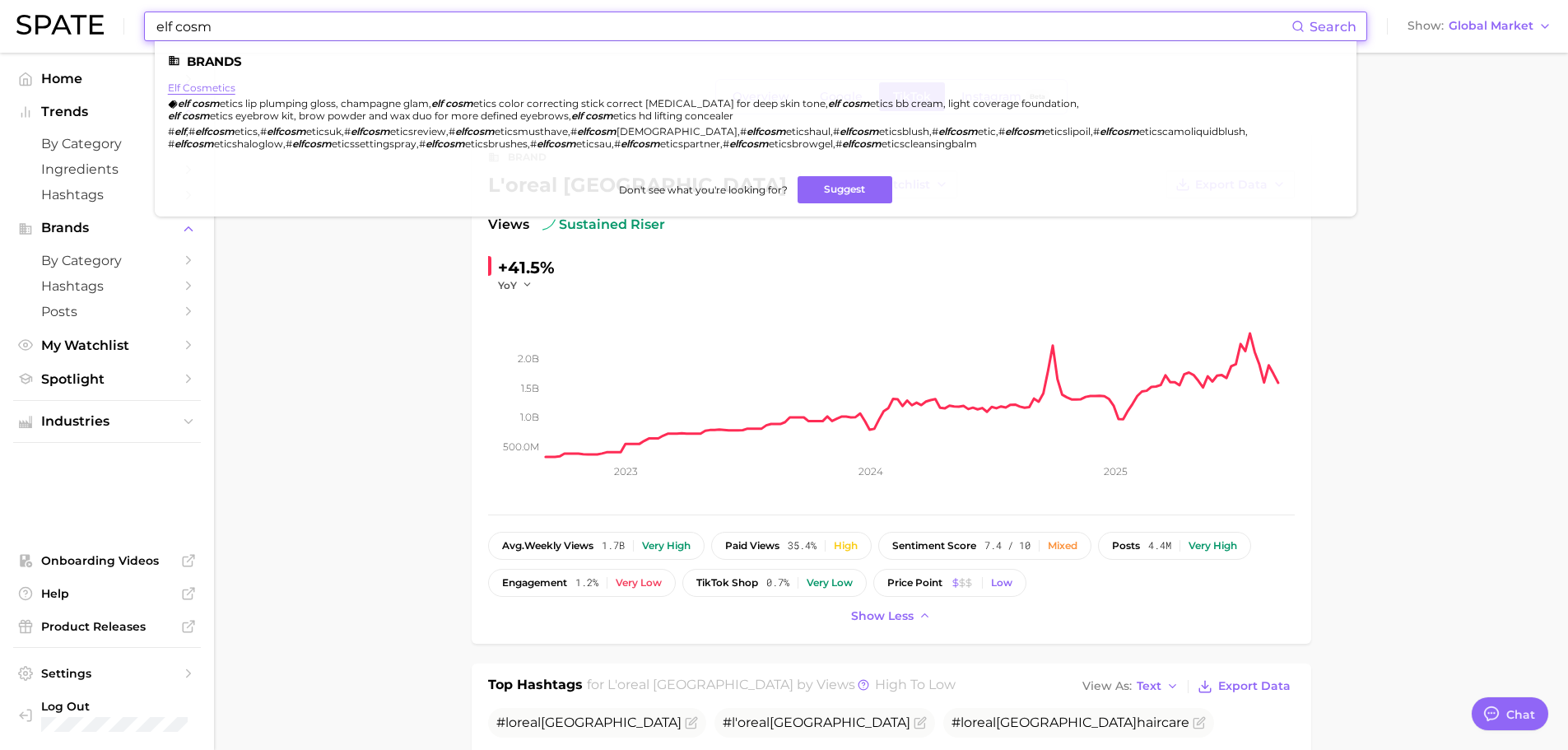
type input "elf cosm"
click at [218, 88] on link "elf cosmetics" at bounding box center [202, 87] width 67 height 13
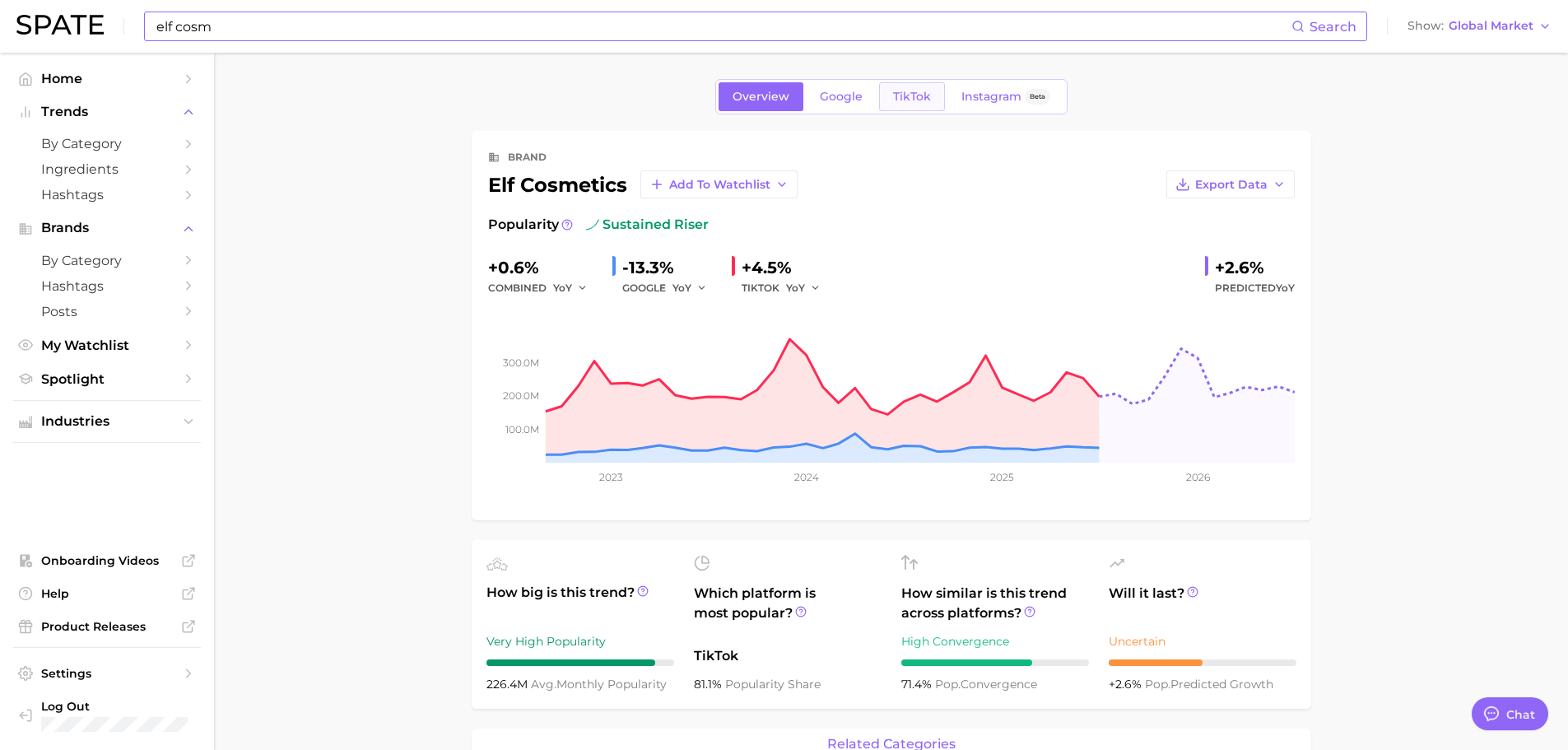
click at [892, 108] on link "TikTok" at bounding box center [912, 97] width 66 height 29
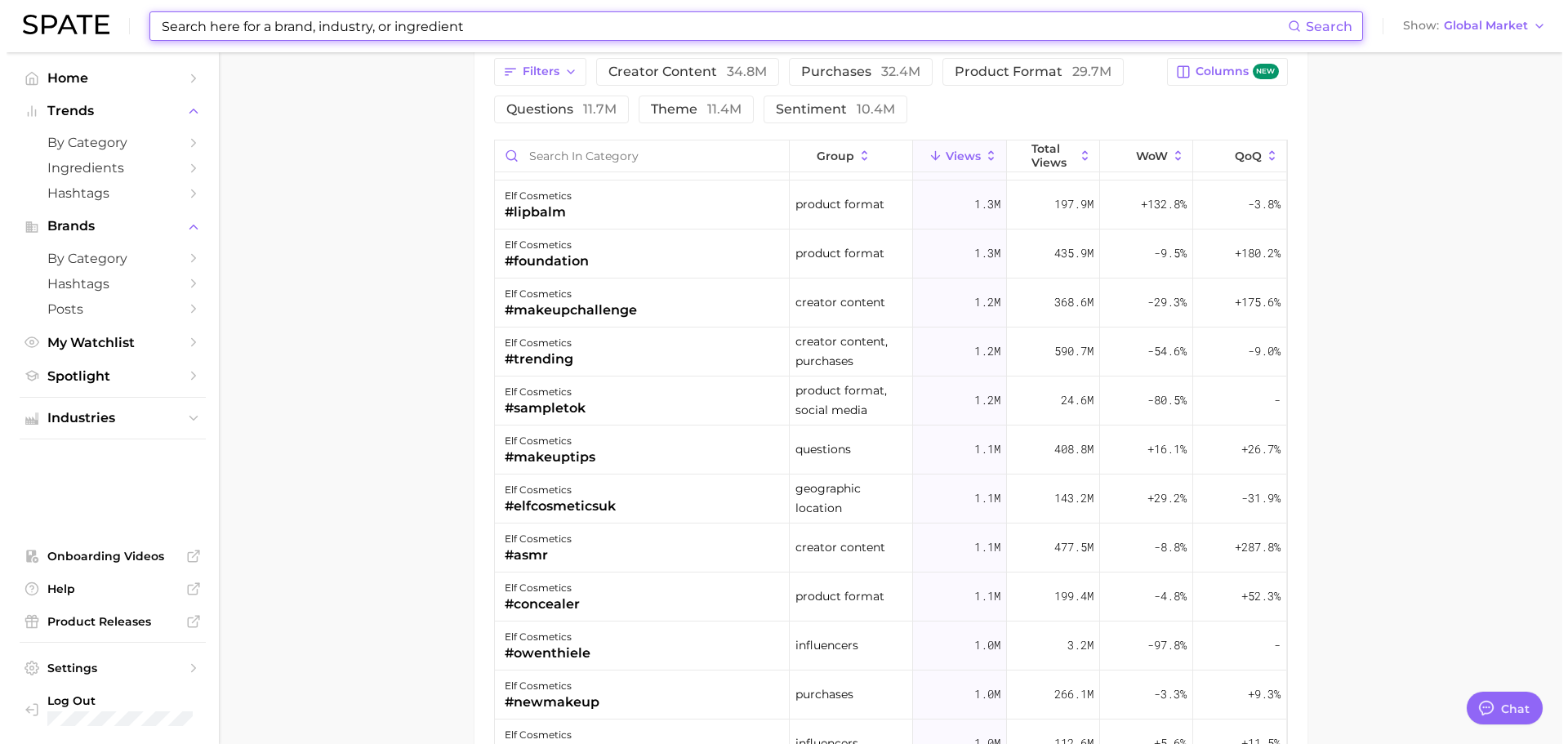
scroll to position [776, 0]
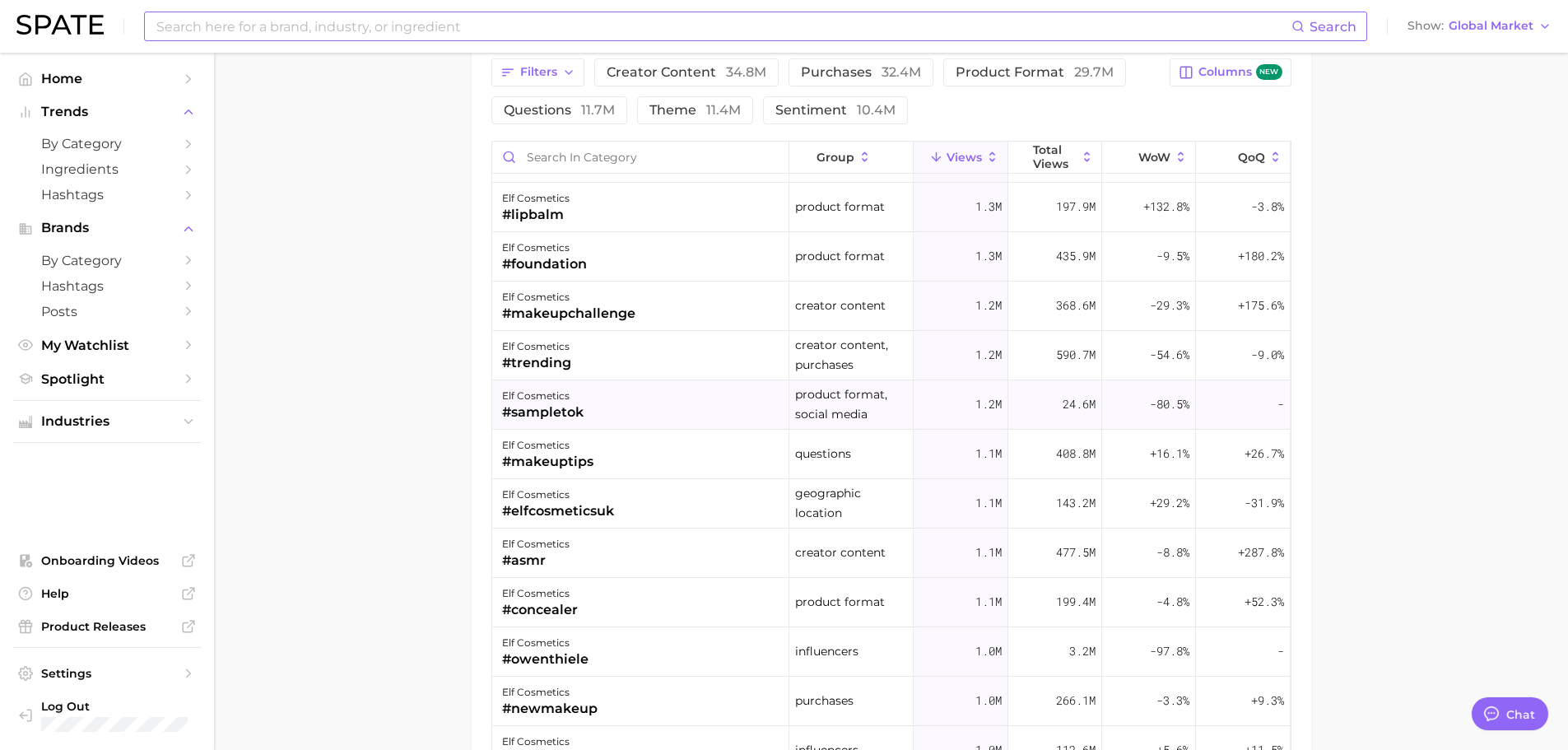
click at [593, 417] on div "elf cosmetics #sampletok" at bounding box center [641, 405] width 297 height 50
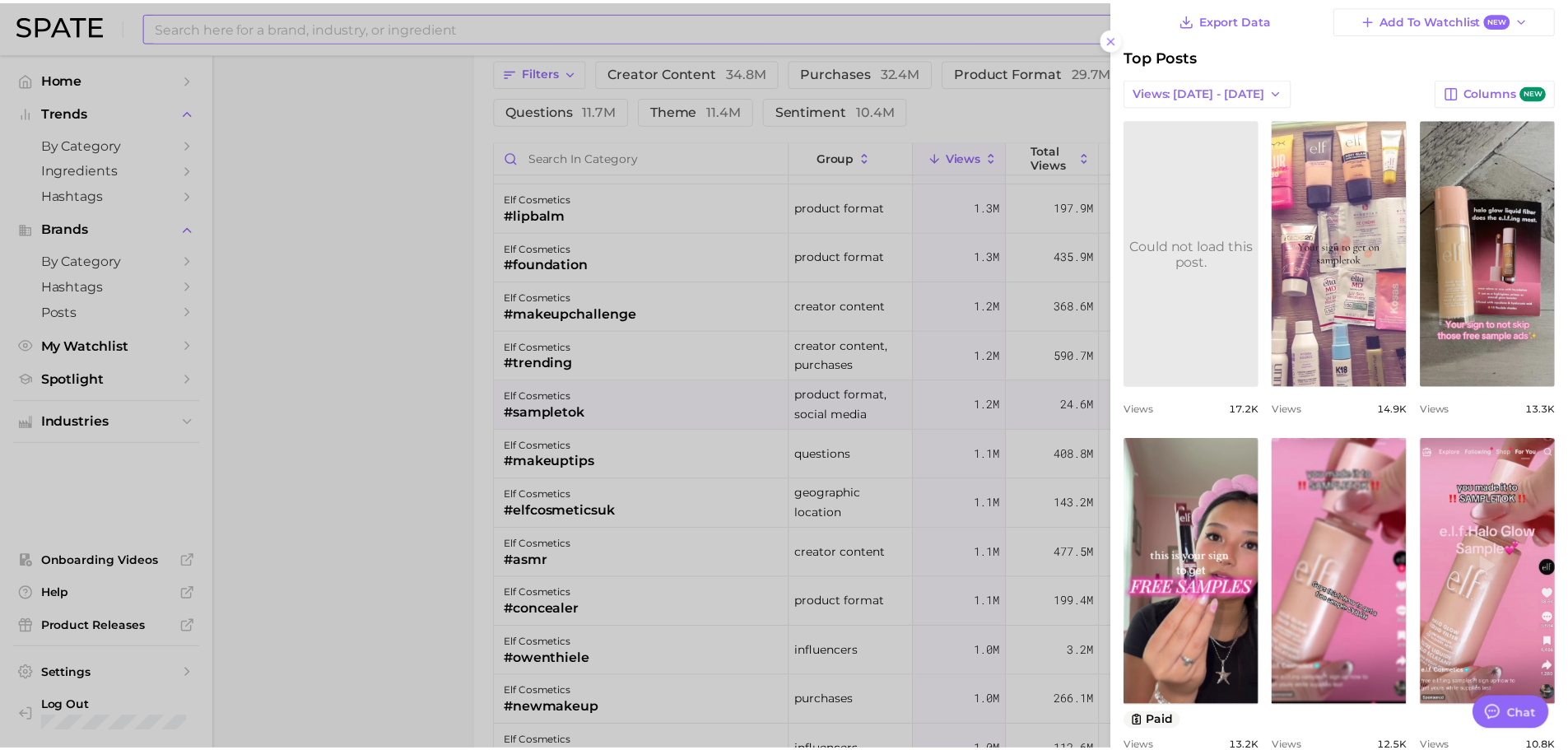
scroll to position [0, 0]
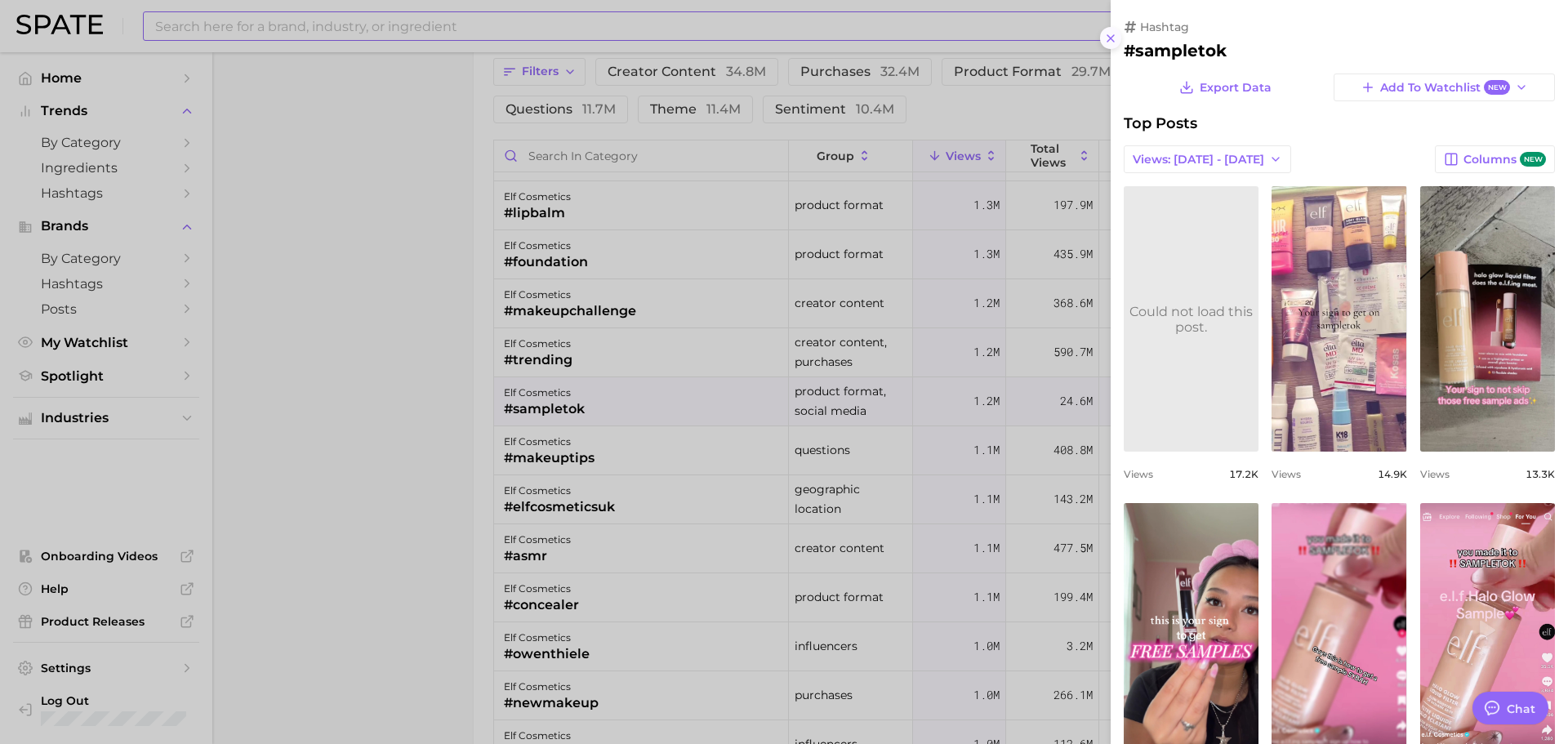
click at [1110, 42] on icon at bounding box center [1111, 38] width 13 height 13
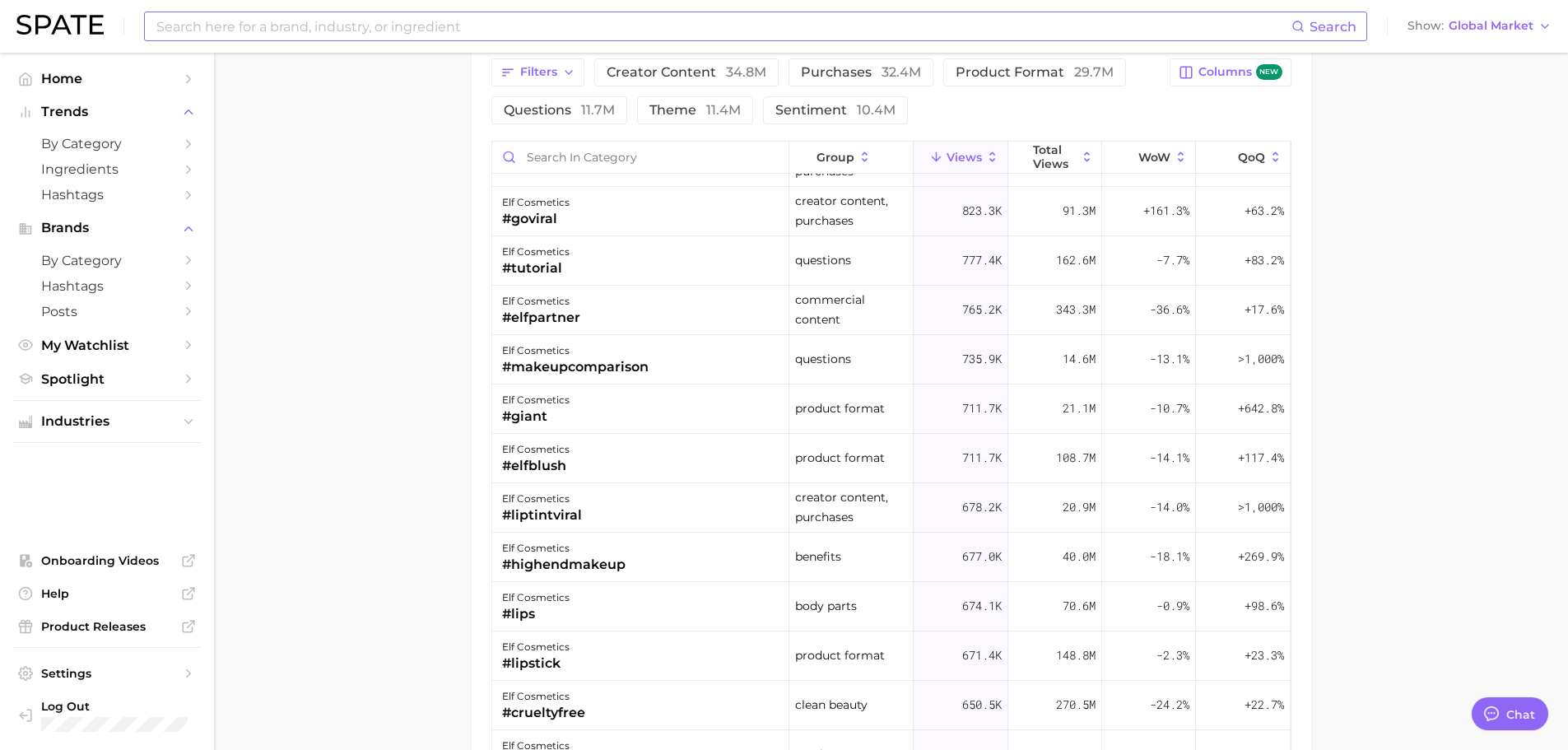
scroll to position [1817, 0]
click at [249, 20] on input at bounding box center [722, 26] width 1136 height 28
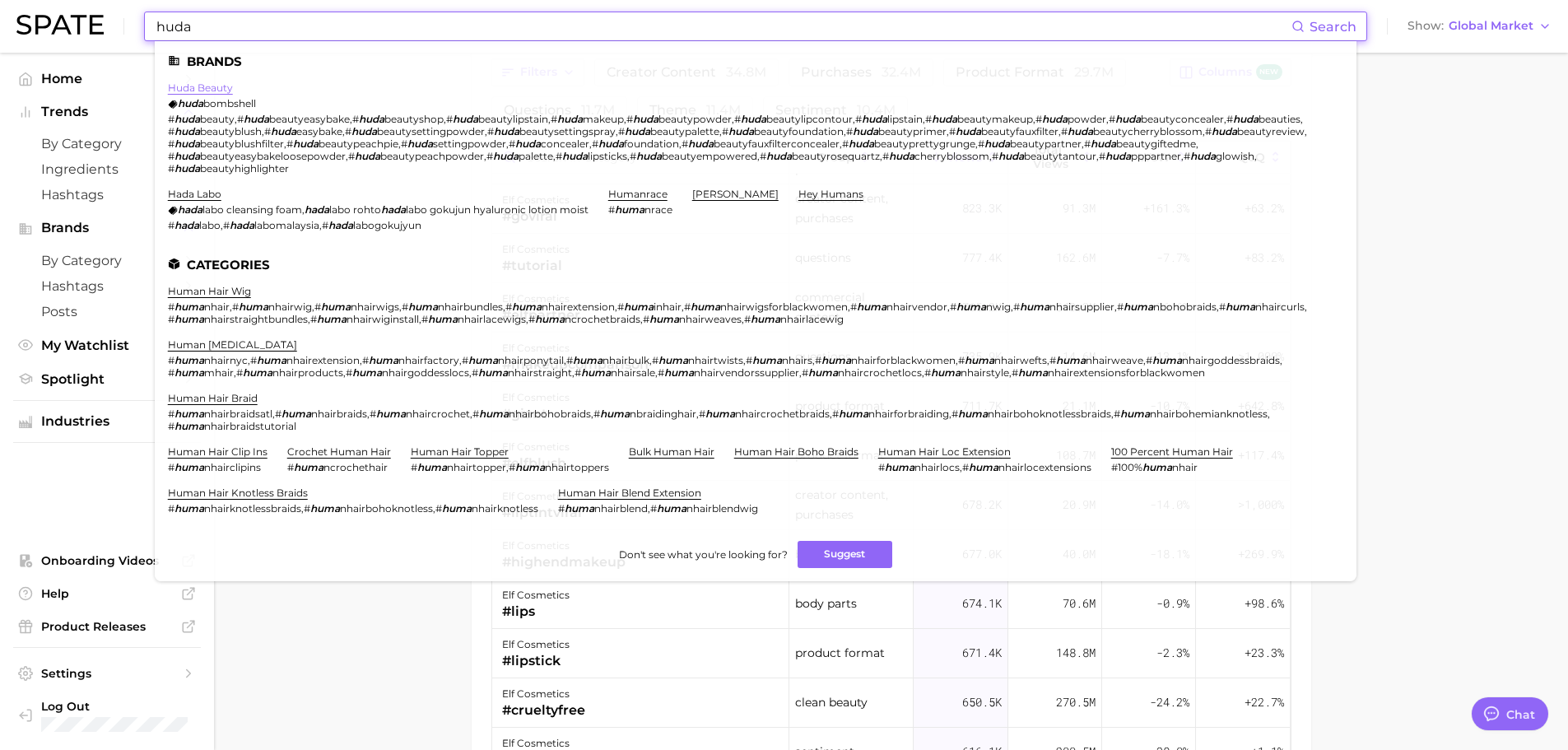
type input "huda"
click at [200, 87] on link "huda beauty" at bounding box center [200, 87] width 65 height 13
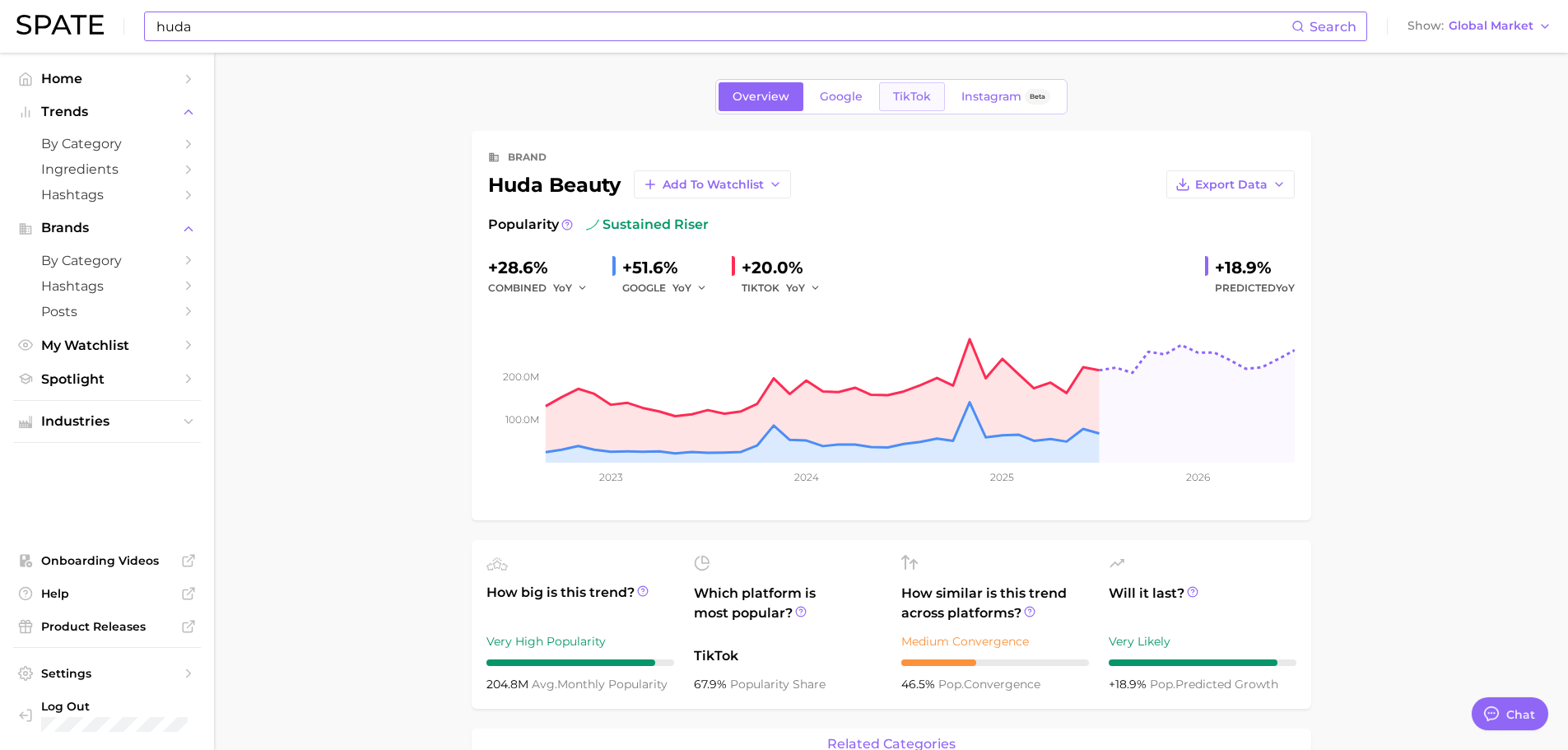
click at [914, 99] on span "TikTok" at bounding box center [911, 97] width 38 height 14
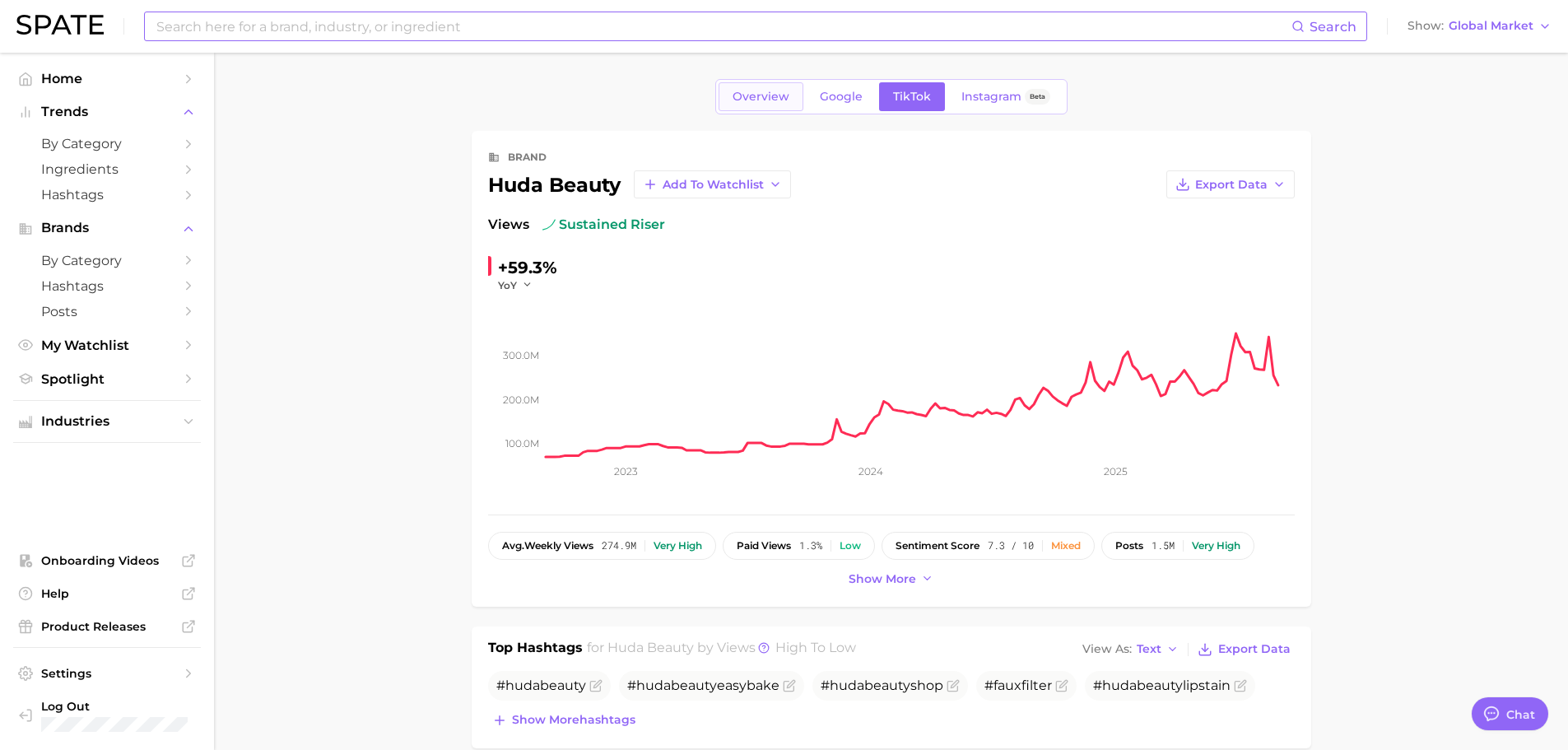
click at [753, 92] on span "Overview" at bounding box center [761, 97] width 57 height 14
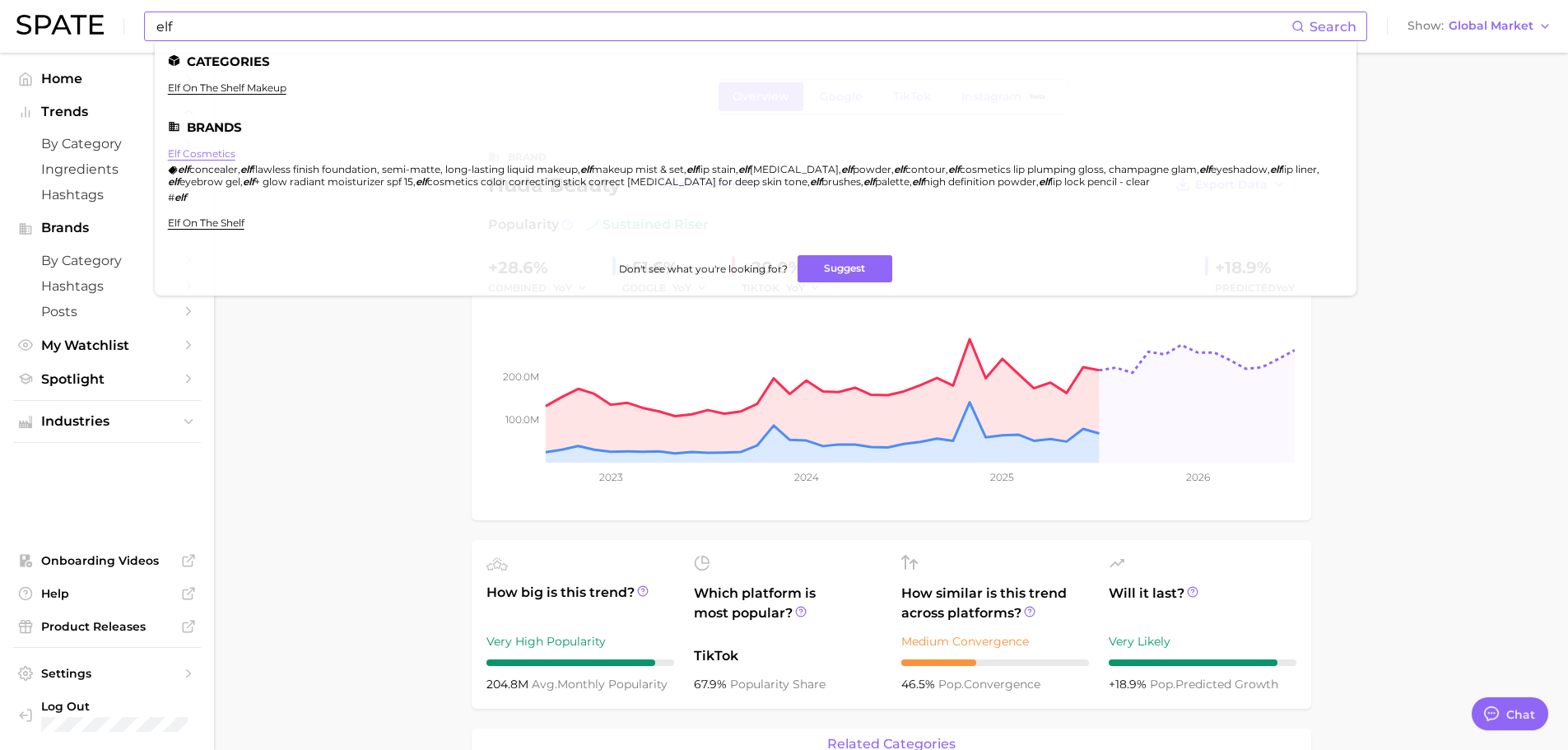
click at [207, 149] on link "elf cosmetics" at bounding box center [202, 153] width 67 height 13
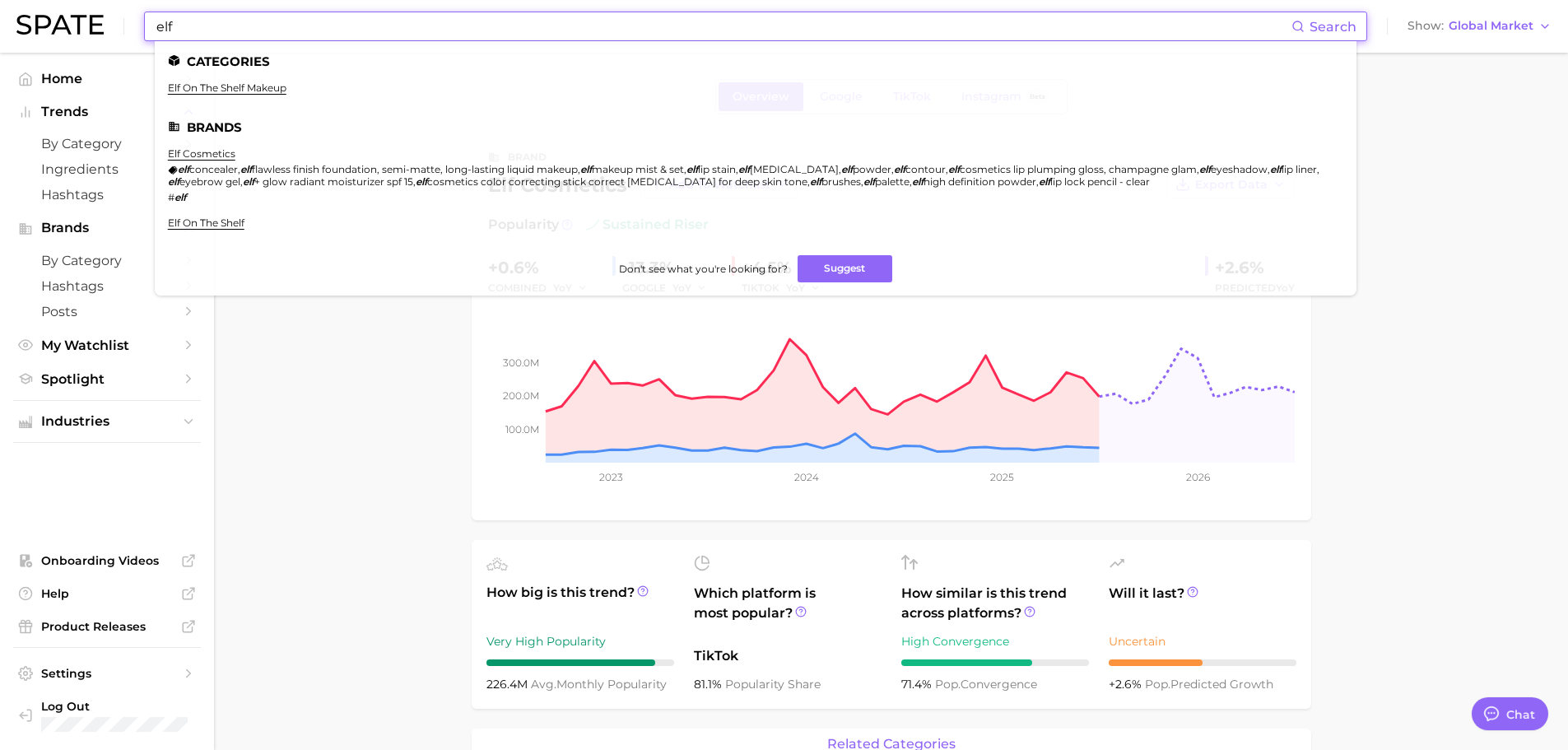
click at [290, 29] on input "elf" at bounding box center [722, 26] width 1136 height 28
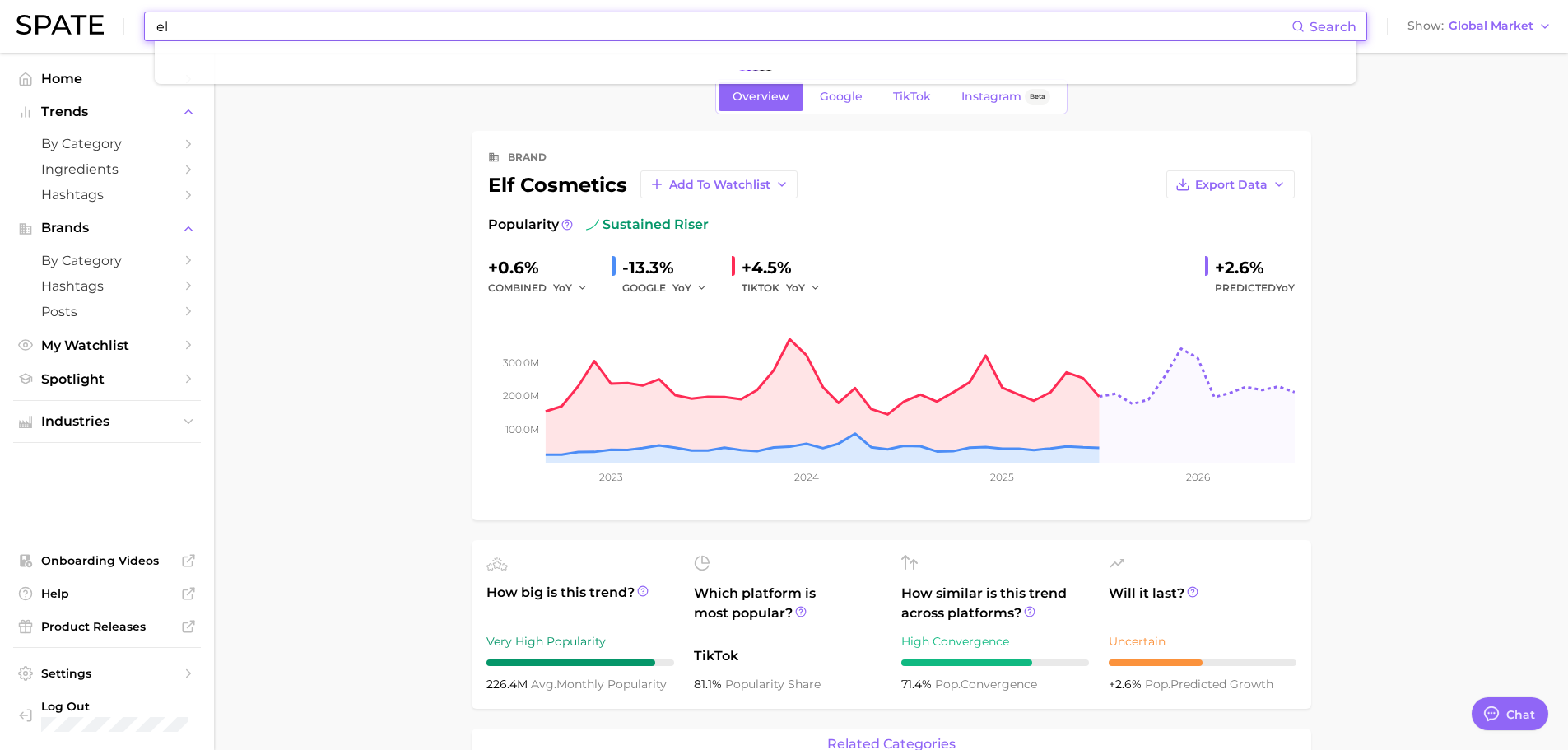
type input "e"
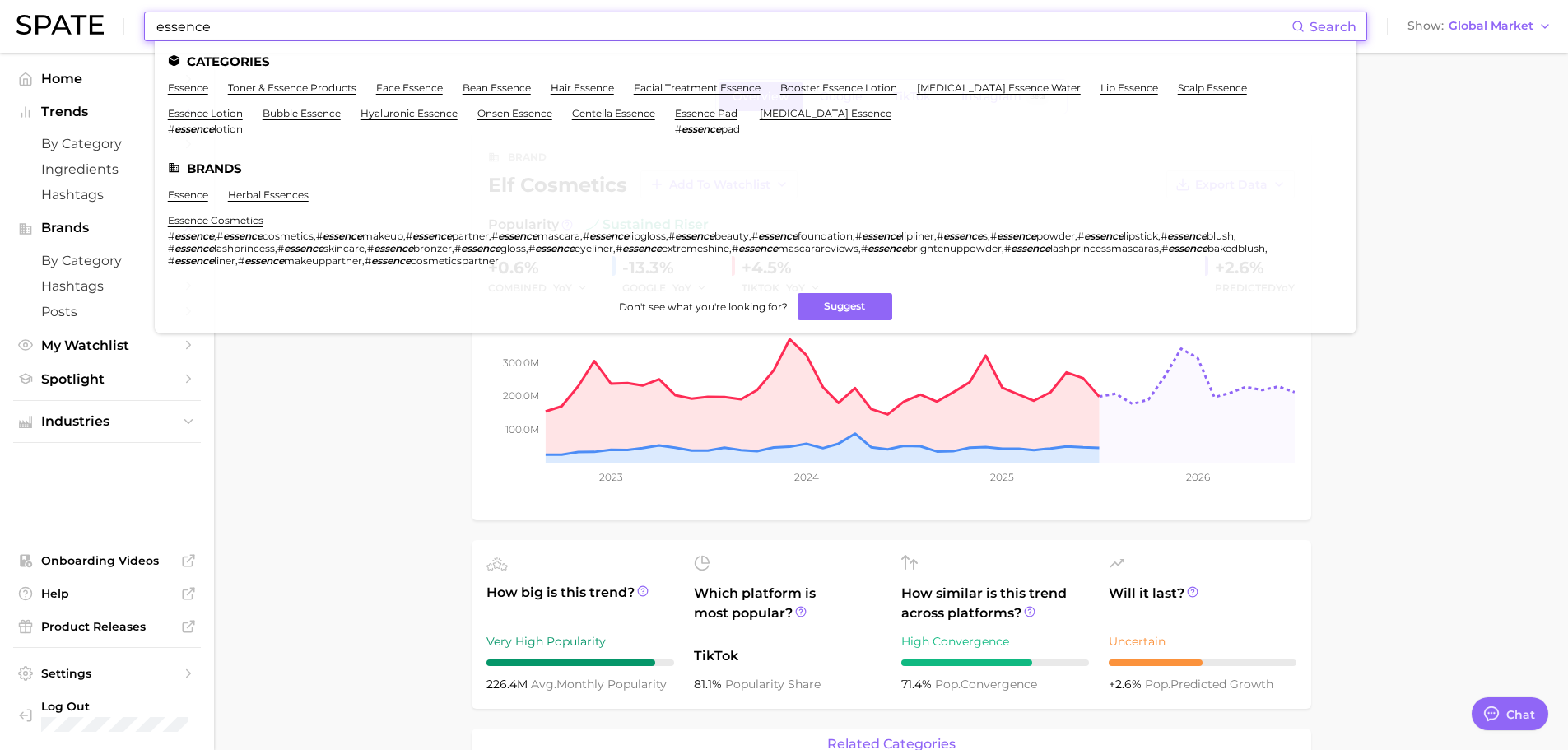
type input "essence"
click at [193, 217] on ul "essence herbal essences essence cosmetics # essence , # essence cosmetics , # e…" at bounding box center [755, 233] width 1175 height 92
click at [196, 201] on link "essence" at bounding box center [188, 194] width 40 height 13
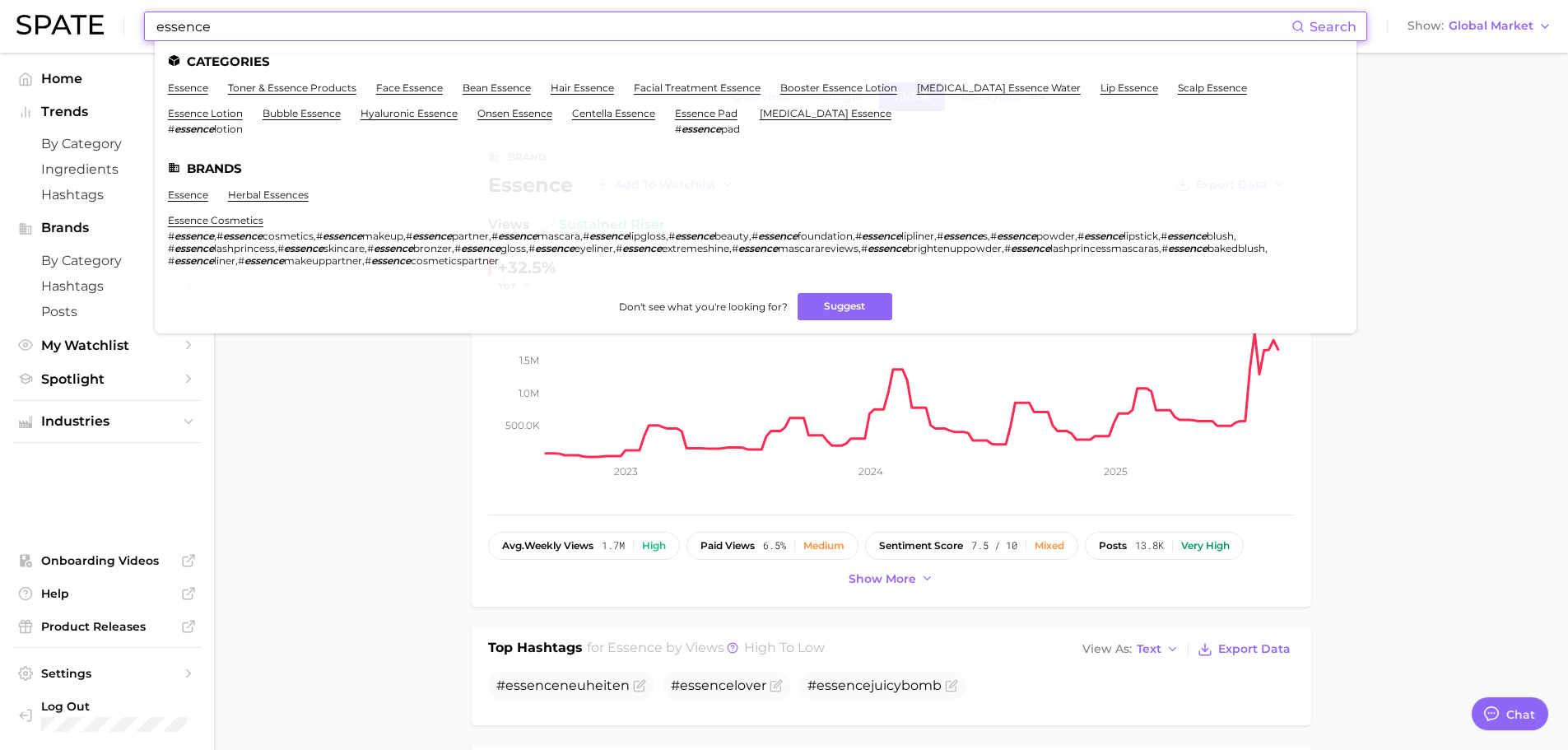
click at [210, 22] on input "essence" at bounding box center [722, 26] width 1136 height 28
click at [217, 226] on link "essence cosmetics" at bounding box center [216, 220] width 96 height 13
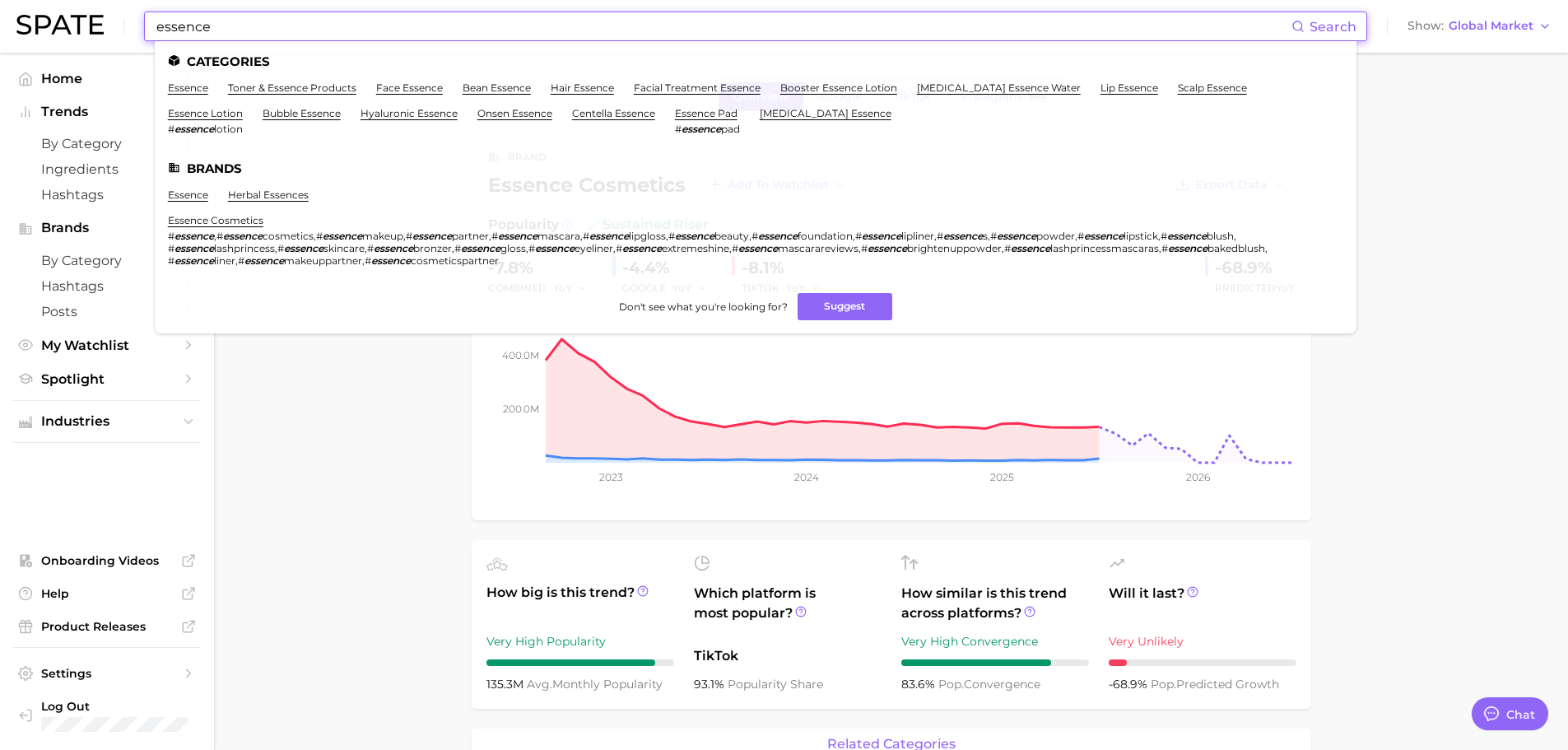
click at [283, 29] on input "essence" at bounding box center [722, 26] width 1136 height 28
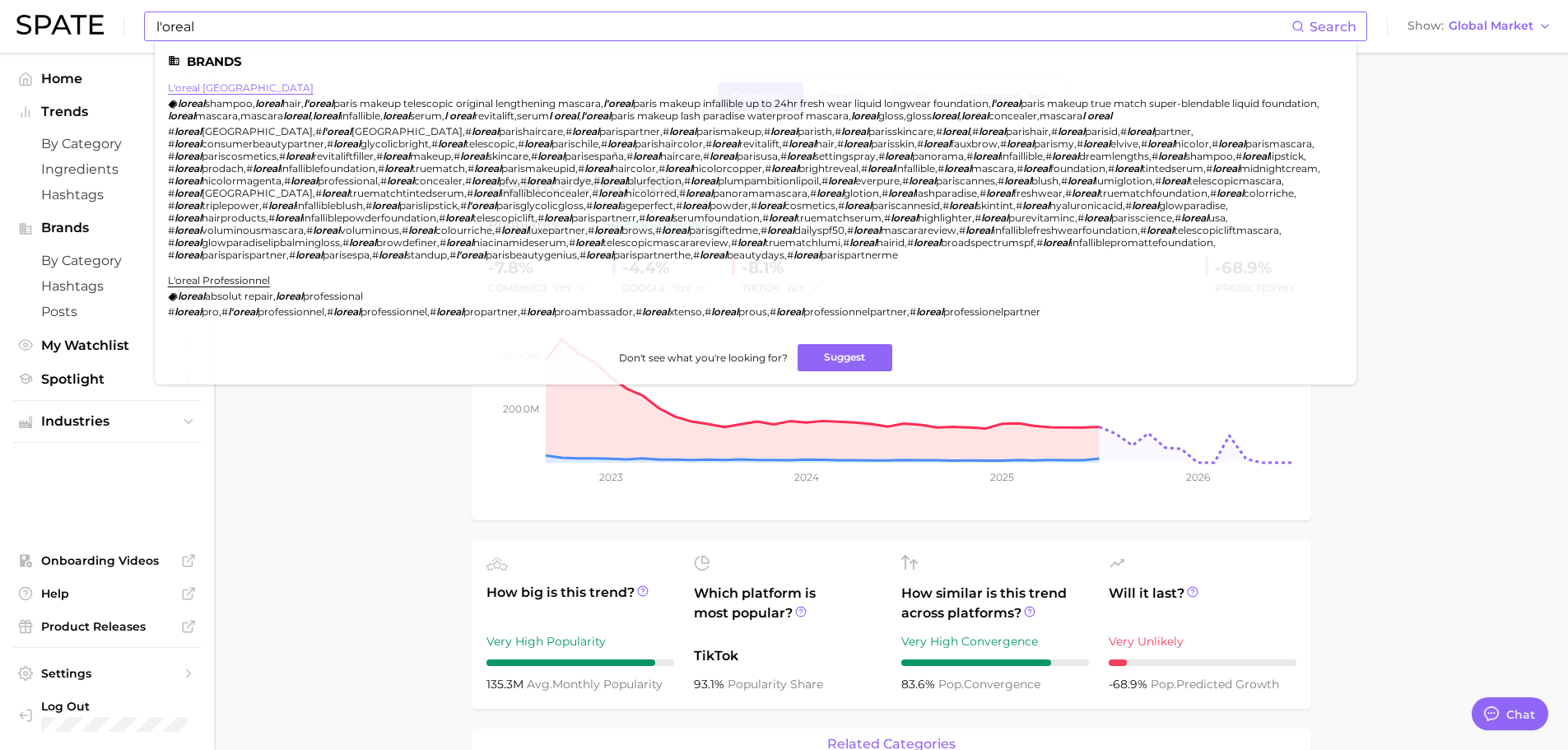
click at [221, 91] on link "l'oreal [GEOGRAPHIC_DATA]" at bounding box center [240, 87] width 145 height 13
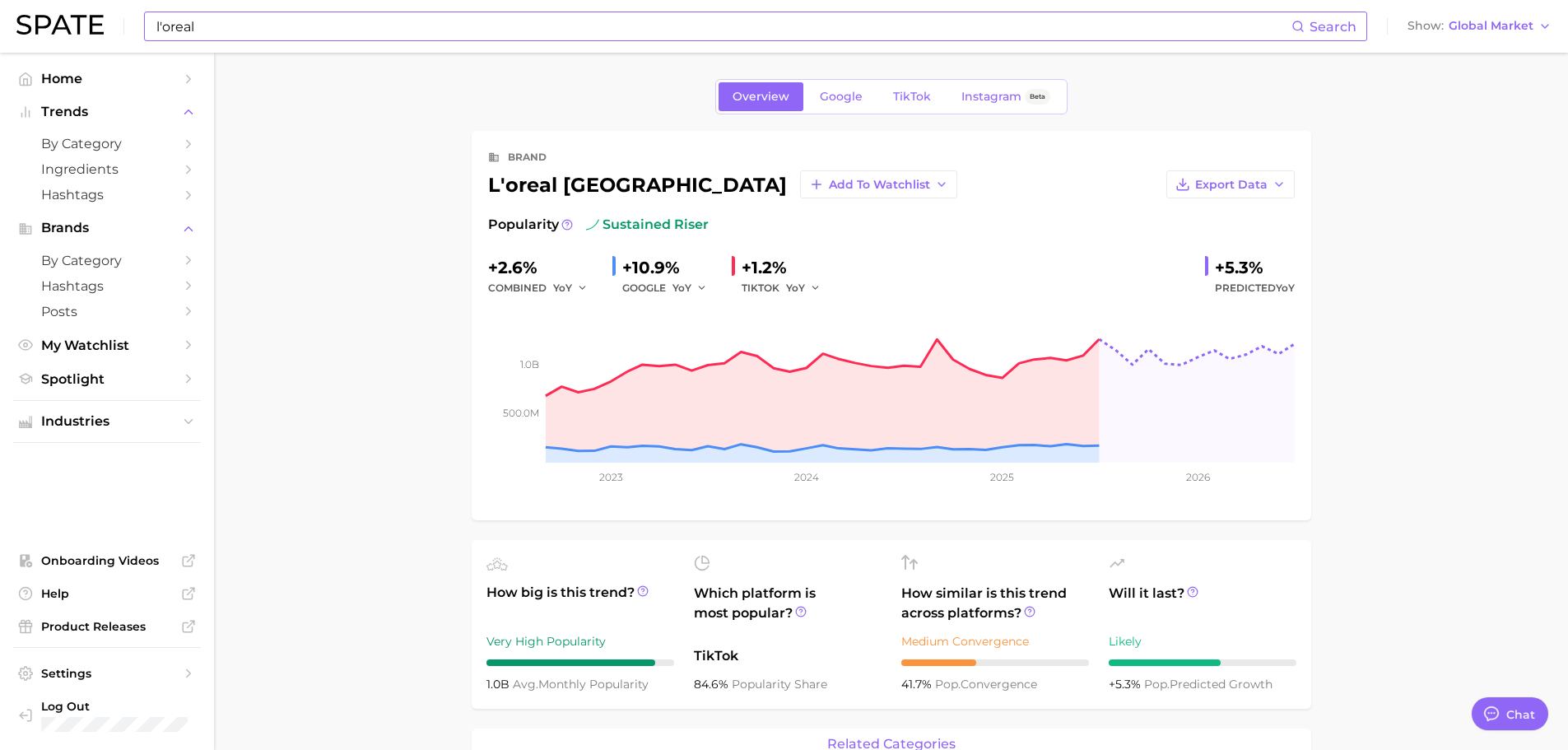
click at [254, 27] on input "l'oreal" at bounding box center [722, 26] width 1136 height 28
type input "l"
